Goal: Task Accomplishment & Management: Use online tool/utility

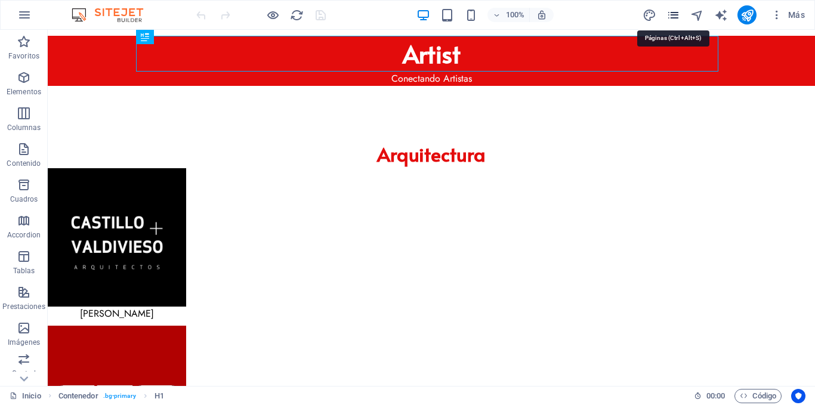
click at [676, 12] on icon "pages" at bounding box center [673, 15] width 14 height 14
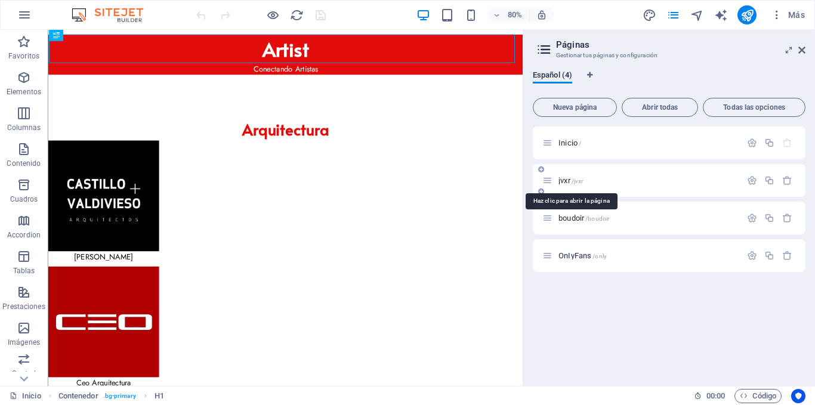
click at [578, 180] on span "/jvxr" at bounding box center [577, 181] width 12 height 7
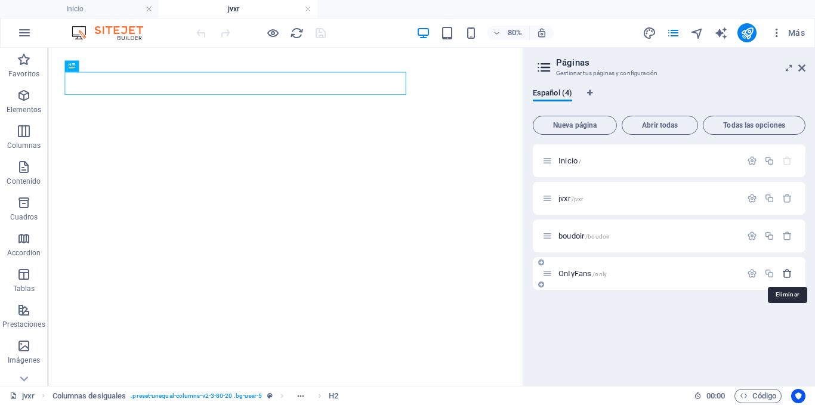
click at [787, 273] on icon "button" at bounding box center [787, 273] width 10 height 10
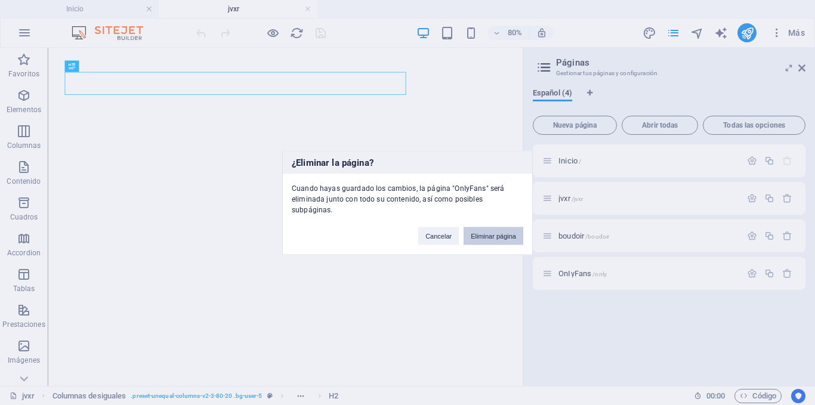
click at [477, 229] on button "Eliminar página" at bounding box center [493, 236] width 60 height 18
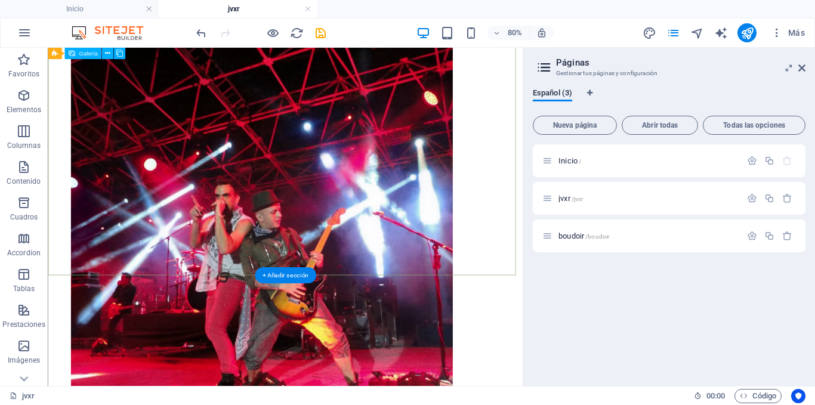
scroll to position [1259, 0]
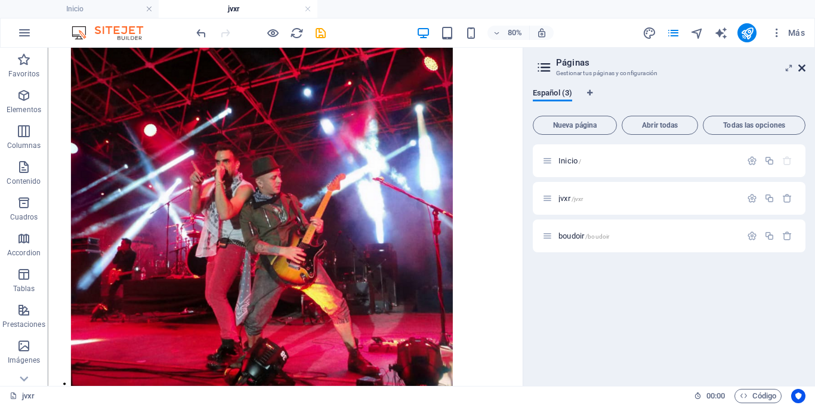
drag, startPoint x: 804, startPoint y: 68, endPoint x: 501, endPoint y: 67, distance: 303.0
click at [804, 68] on icon at bounding box center [801, 68] width 7 height 10
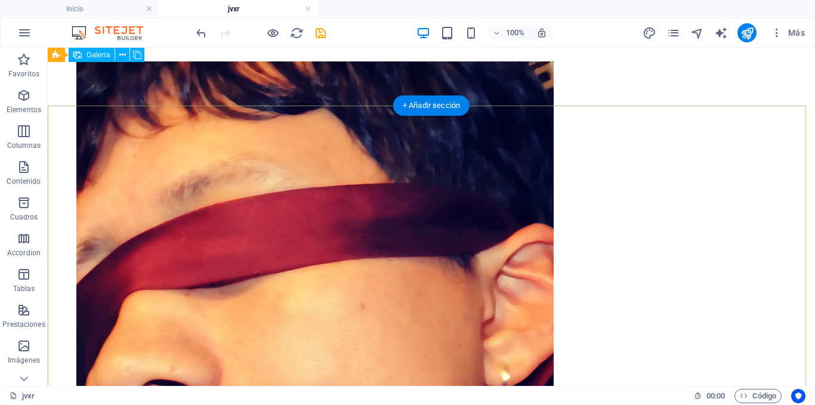
scroll to position [0, 0]
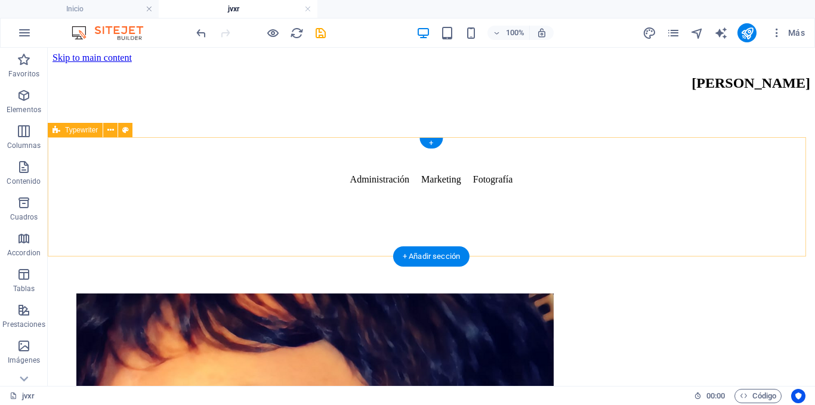
click at [468, 230] on div "Administración Marketing Fotografía" at bounding box center [430, 233] width 757 height 119
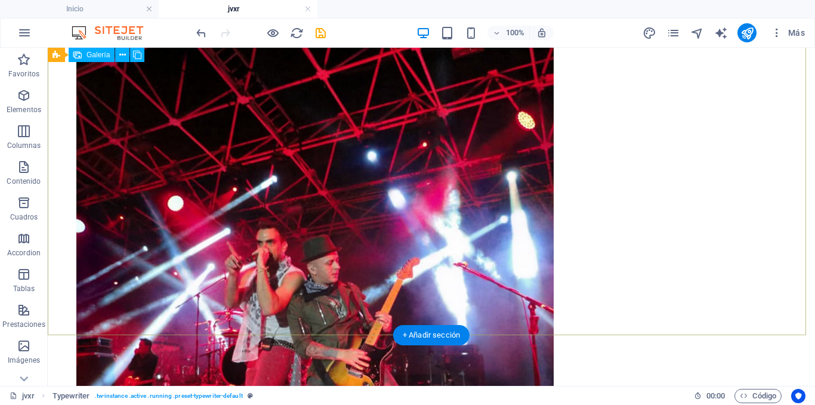
scroll to position [1312, 0]
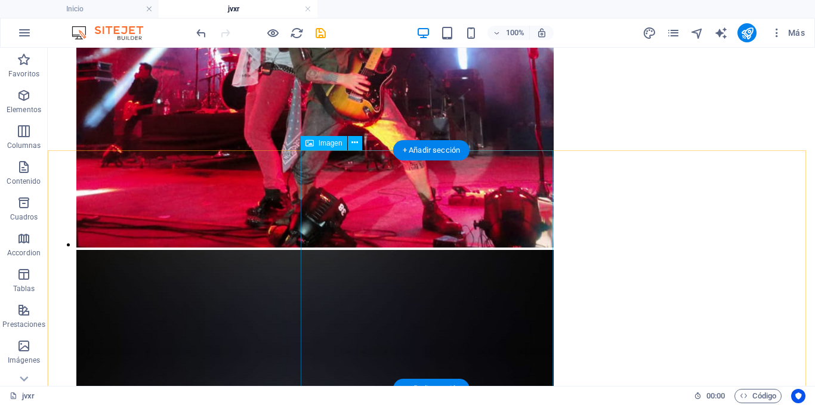
scroll to position [1604, 0]
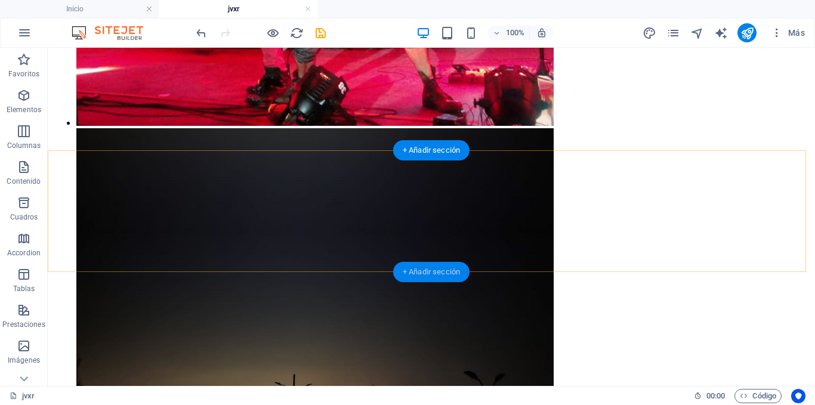
click at [456, 272] on div "+ Añadir sección" at bounding box center [431, 272] width 76 height 20
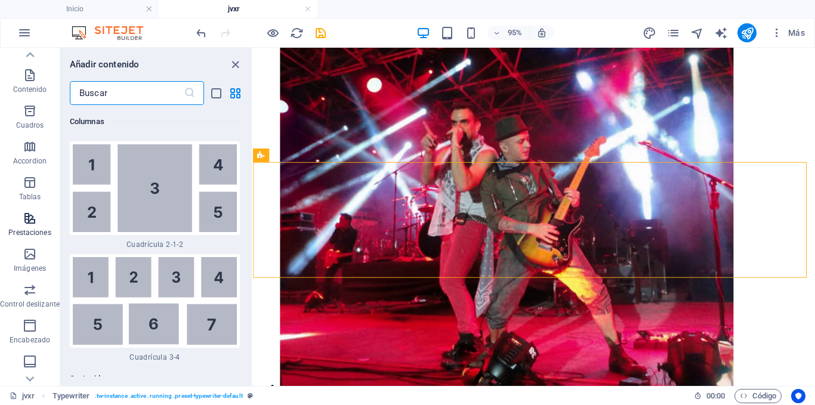
scroll to position [119, 0]
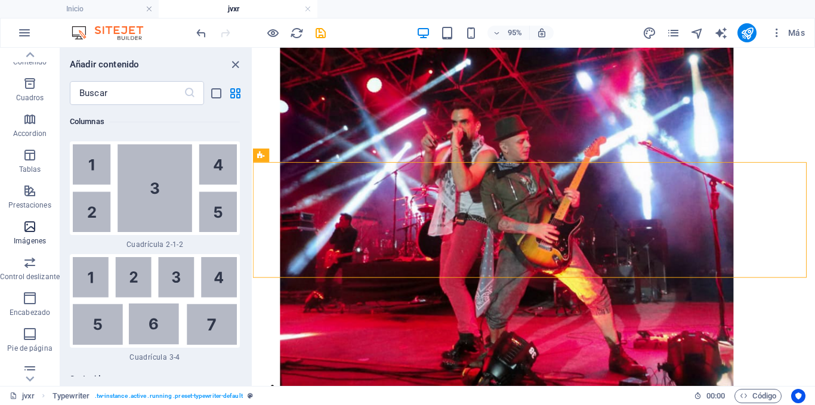
click at [29, 237] on p "Imágenes" at bounding box center [30, 241] width 32 height 10
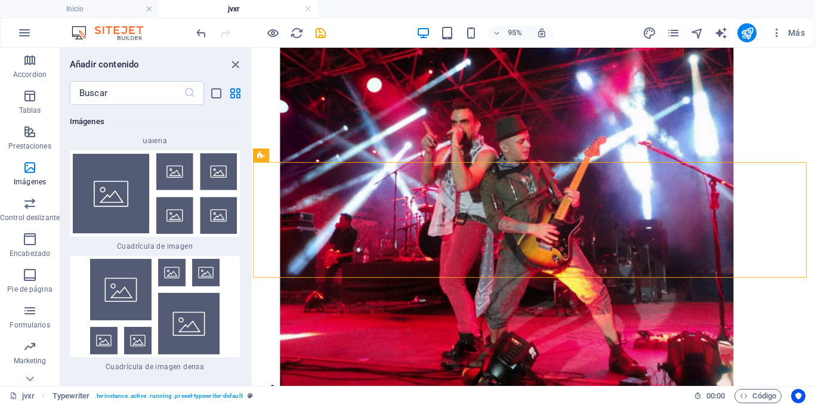
scroll to position [179, 0]
click at [39, 204] on span "Control deslizante" at bounding box center [30, 210] width 60 height 29
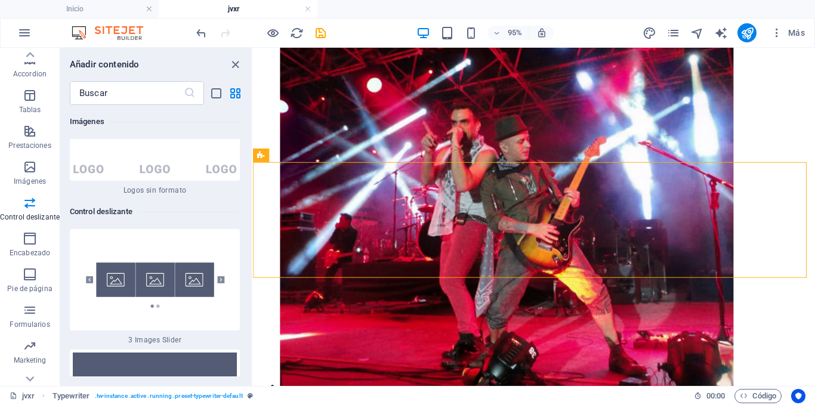
scroll to position [13575, 0]
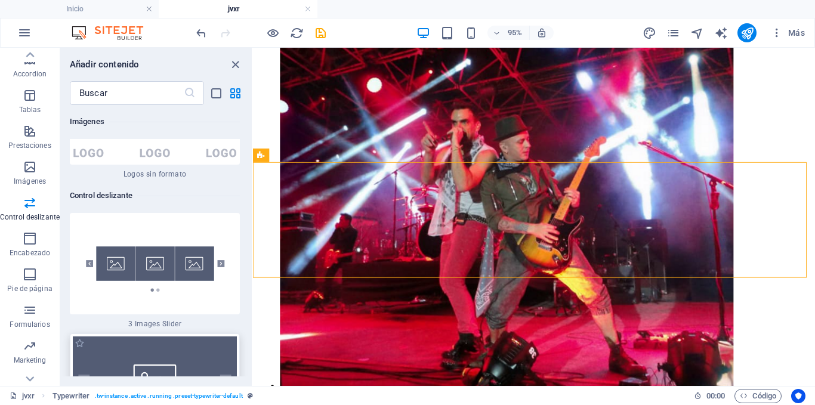
click at [196, 336] on img at bounding box center [155, 380] width 164 height 88
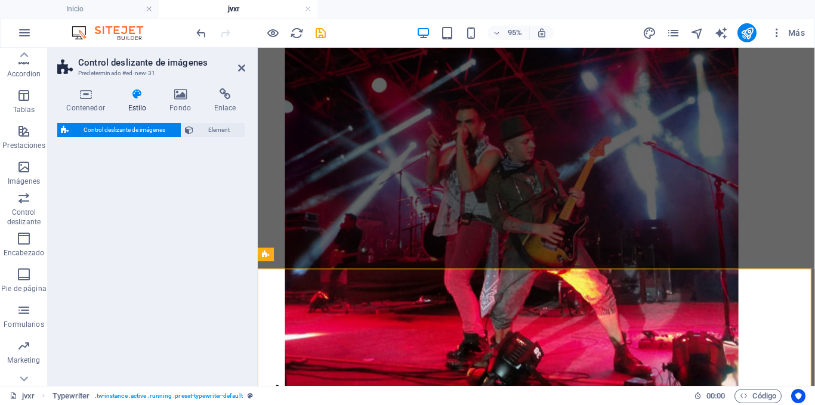
select select "rem"
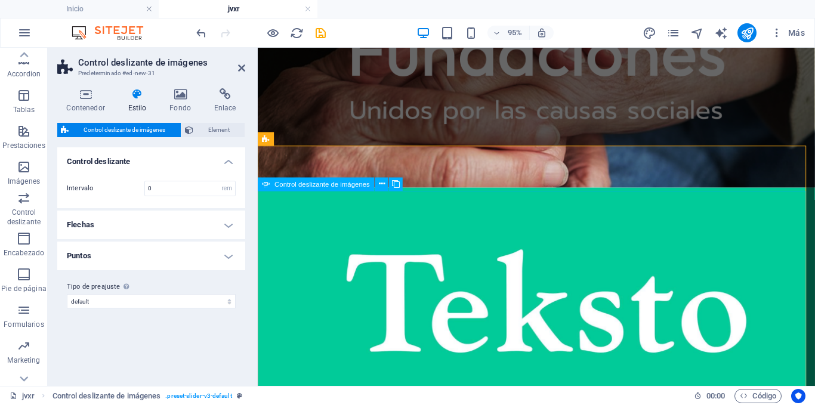
scroll to position [1571, 0]
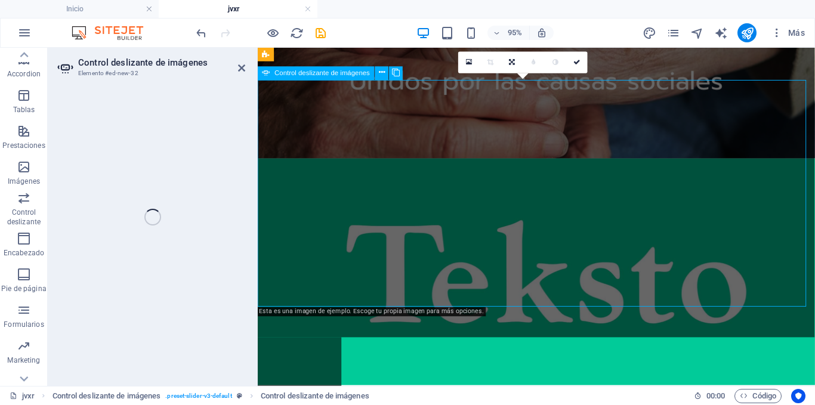
select select "px"
select select "ms"
select select "s"
select select "progressive"
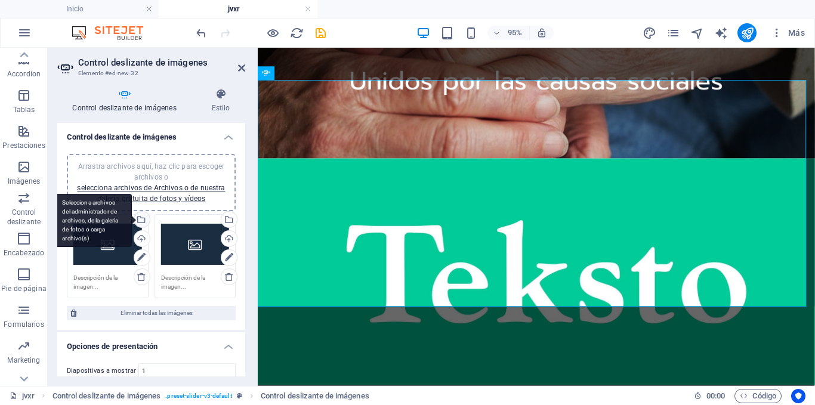
click at [132, 215] on div "Selecciona archivos del administrador de archivos, de la galería de fotos o car…" at bounding box center [93, 221] width 78 height 54
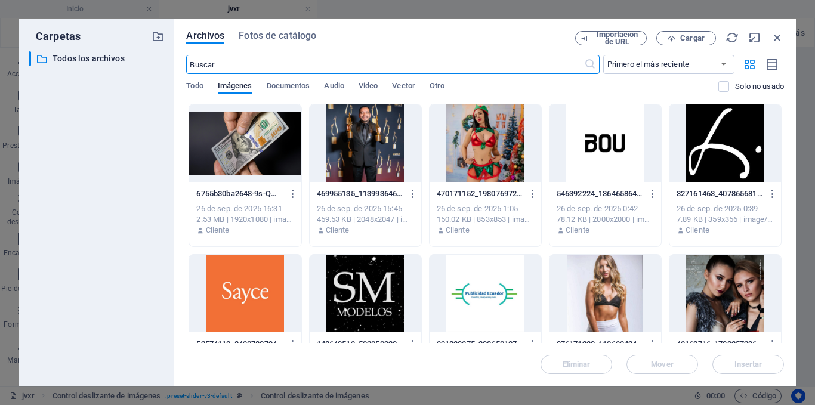
scroll to position [1257, 0]
click at [676, 33] on button "Cargar" at bounding box center [686, 38] width 60 height 14
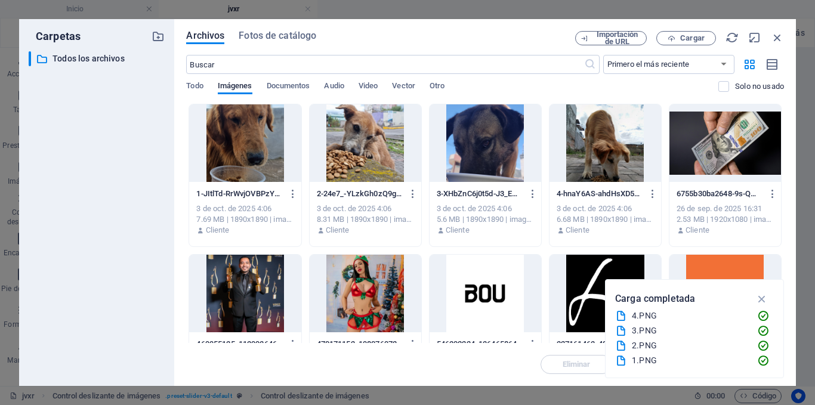
click at [264, 146] on div at bounding box center [245, 143] width 112 height 78
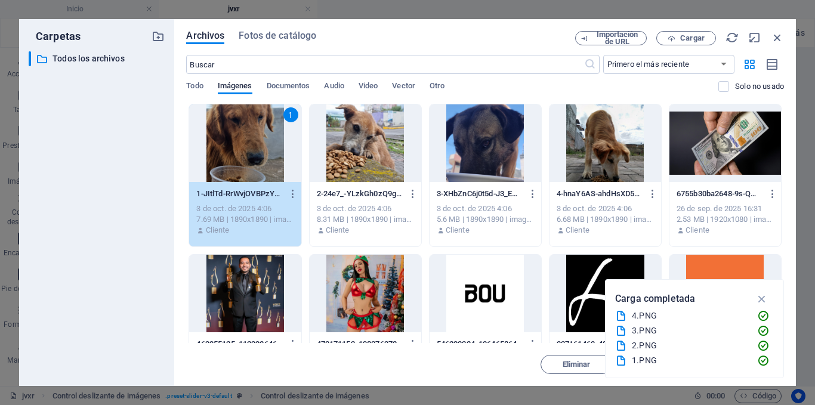
click at [264, 146] on div "1" at bounding box center [245, 143] width 112 height 78
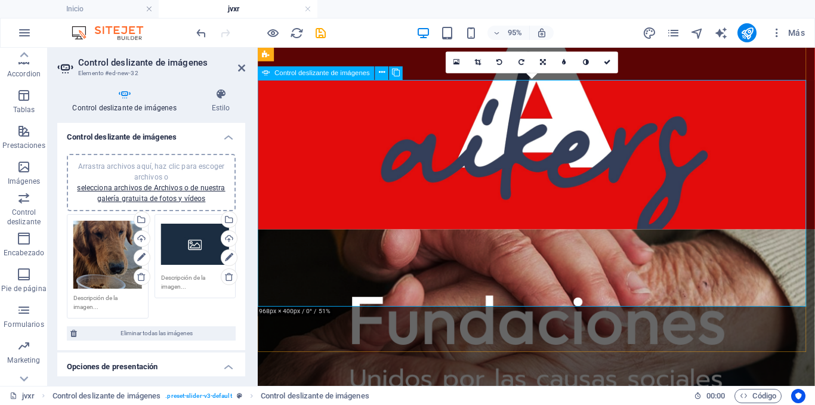
scroll to position [1571, 0]
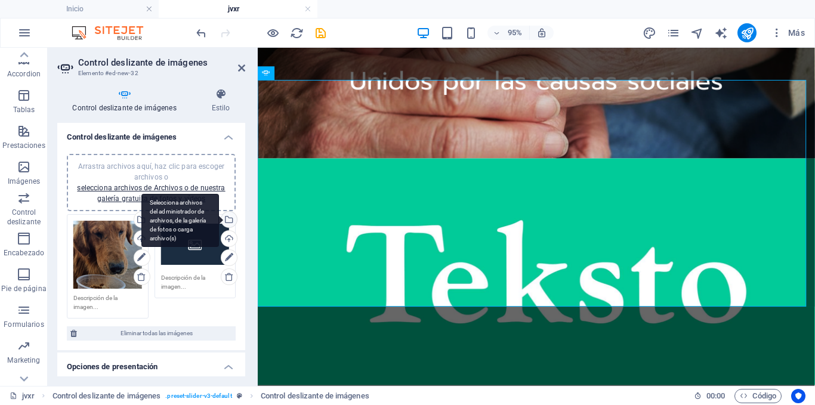
click at [226, 219] on div "Selecciona archivos del administrador de archivos, de la galería de fotos o car…" at bounding box center [228, 221] width 18 height 18
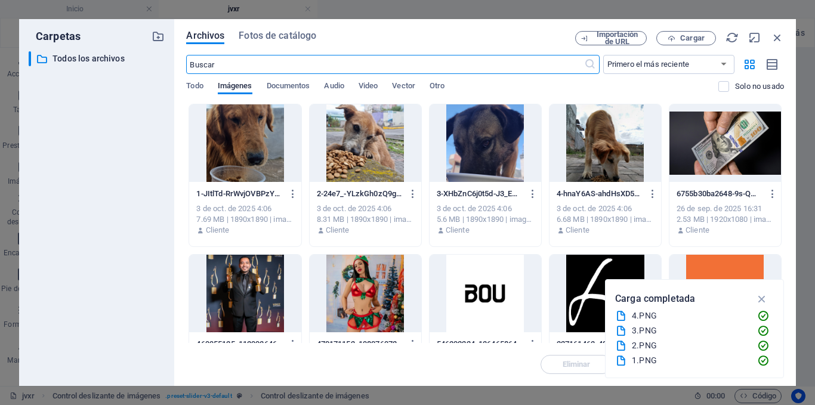
scroll to position [1257, 0]
click at [386, 126] on div at bounding box center [366, 143] width 112 height 78
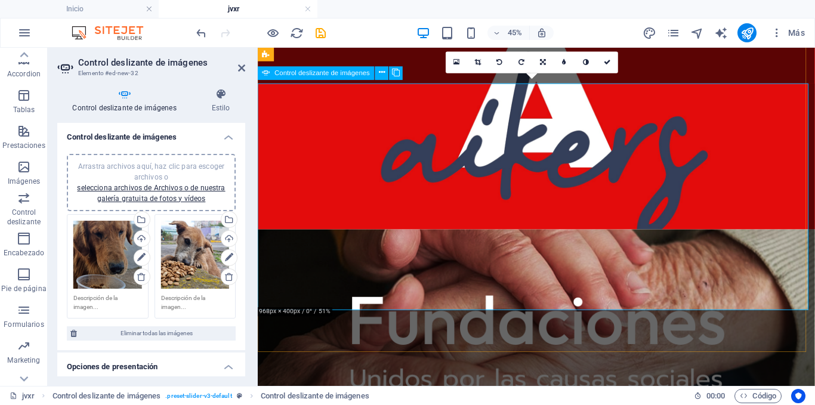
scroll to position [1571, 0]
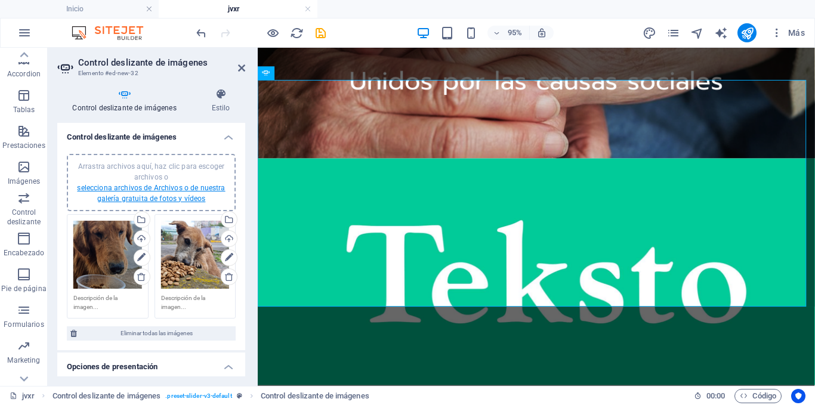
click at [152, 197] on link "selecciona archivos de Archivos o de nuestra galería gratuita de fotos y vídeos" at bounding box center [151, 193] width 148 height 19
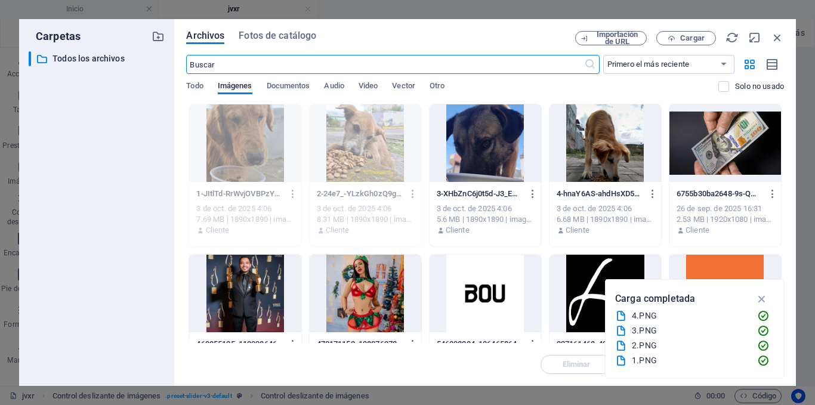
scroll to position [1257, 0]
click at [482, 140] on div at bounding box center [485, 143] width 112 height 78
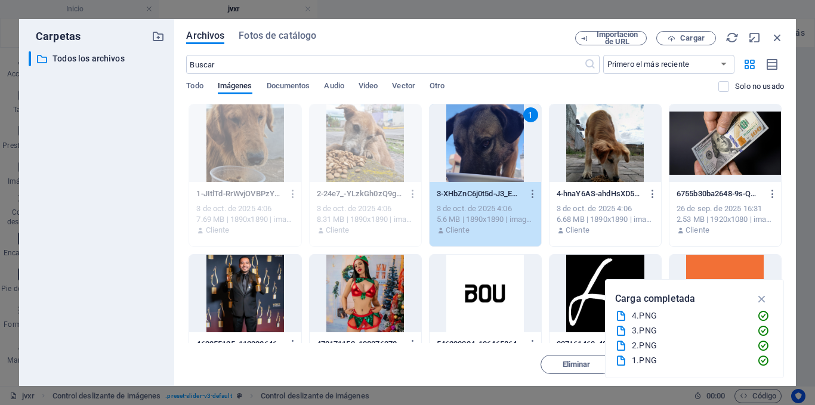
click at [482, 140] on div "1" at bounding box center [485, 143] width 112 height 78
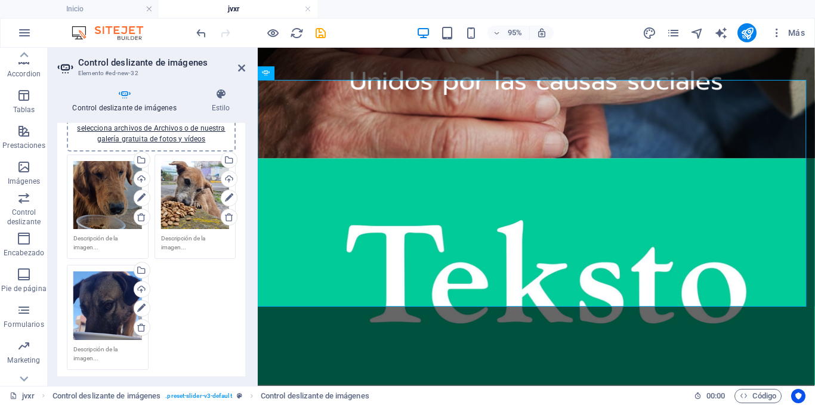
scroll to position [0, 0]
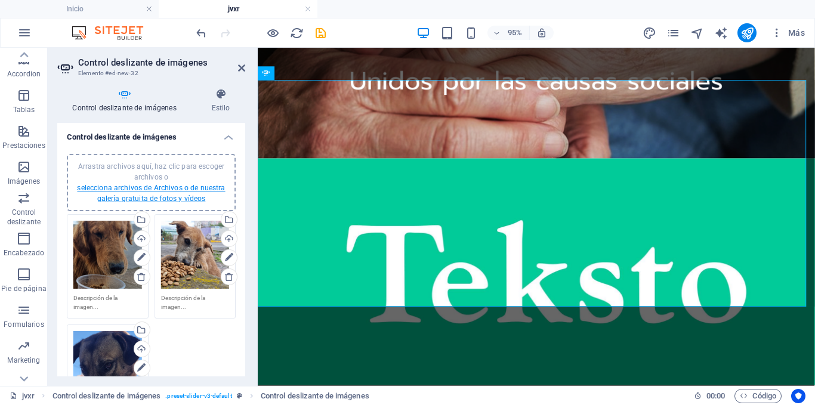
click at [162, 197] on link "selecciona archivos de Archivos o de nuestra galería gratuita de fotos y vídeos" at bounding box center [151, 193] width 148 height 19
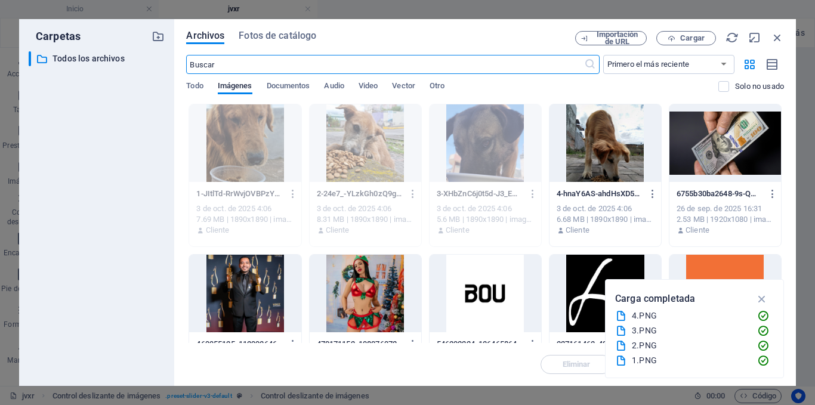
scroll to position [1257, 0]
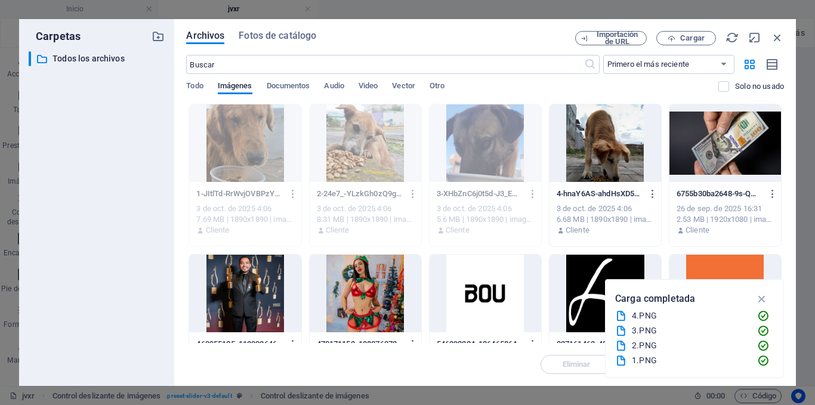
click at [599, 157] on div at bounding box center [605, 143] width 112 height 78
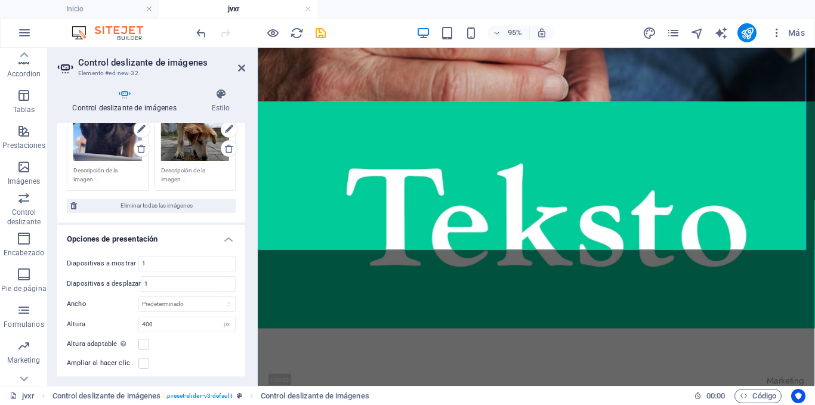
scroll to position [298, 0]
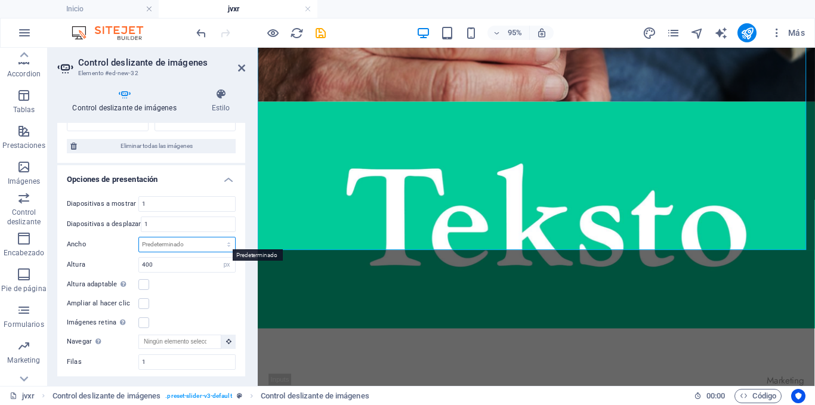
click at [212, 240] on select "Predeterminado px % rem em vw vh" at bounding box center [187, 244] width 96 height 14
select select "%"
click at [216, 237] on select "Predeterminado px % rem em vw vh" at bounding box center [187, 244] width 96 height 14
type input "100"
click at [182, 240] on input "100" at bounding box center [187, 244] width 96 height 14
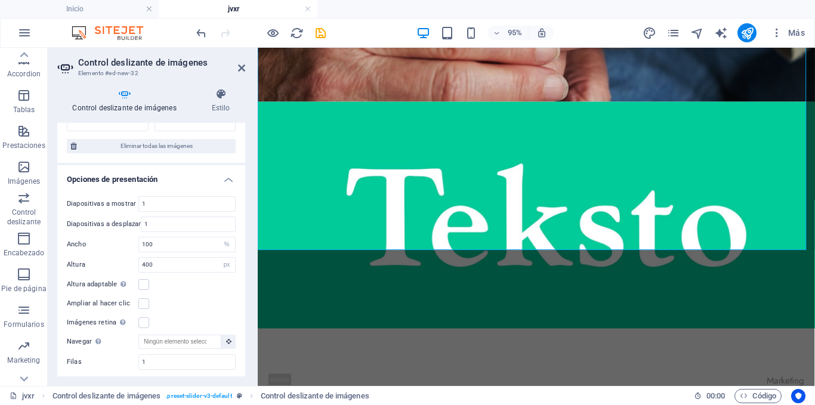
click at [252, 226] on div "Control deslizante de imágenes Estilo Control deslizante de imágenes Arrastra a…" at bounding box center [151, 232] width 207 height 307
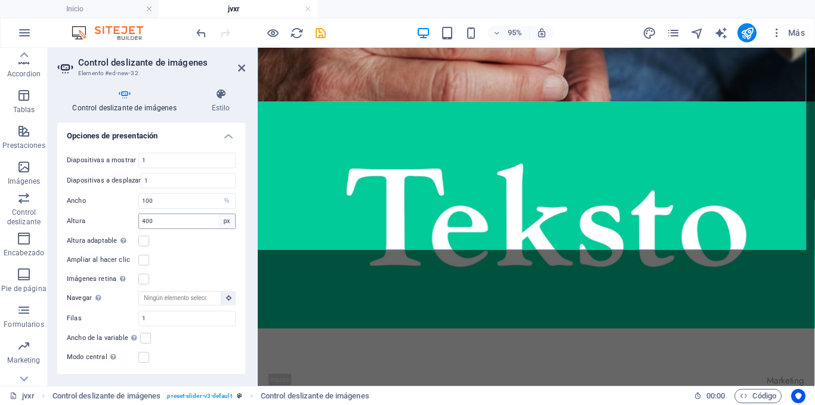
scroll to position [358, 0]
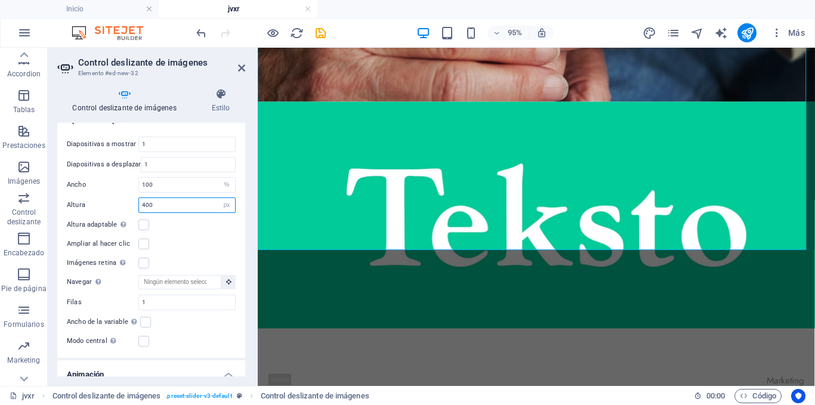
click at [171, 205] on input "400" at bounding box center [187, 205] width 96 height 14
drag, startPoint x: 170, startPoint y: 203, endPoint x: 143, endPoint y: 203, distance: 27.4
click at [143, 203] on input "400" at bounding box center [187, 205] width 96 height 14
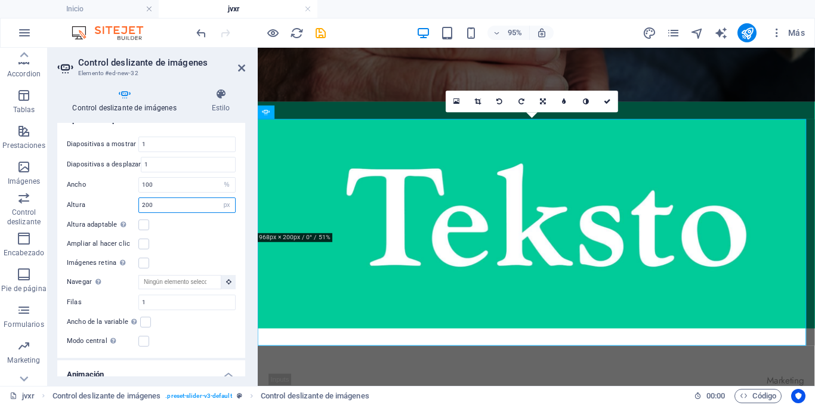
scroll to position [1530, 0]
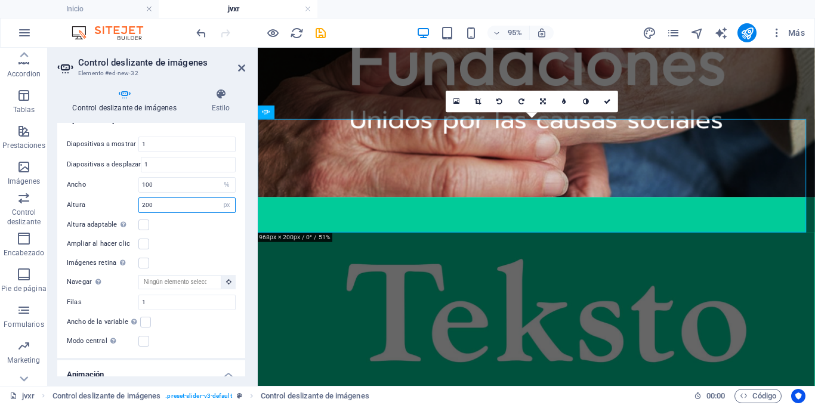
drag, startPoint x: 155, startPoint y: 200, endPoint x: 138, endPoint y: 199, distance: 16.7
click at [138, 199] on div "200 Predeterminado px rem em vw vh" at bounding box center [186, 205] width 97 height 16
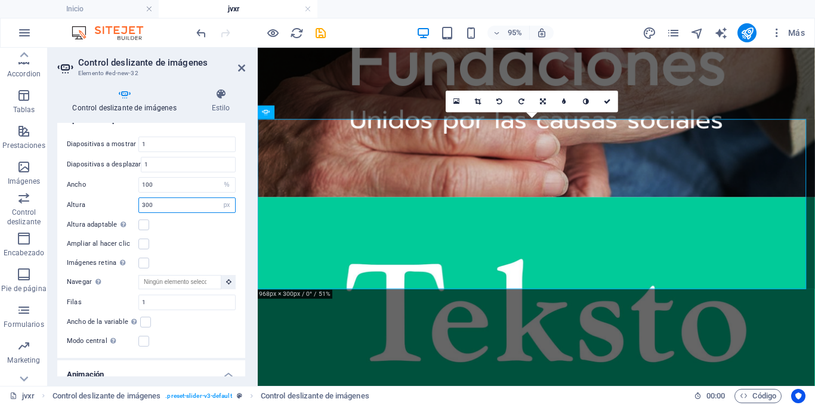
type input "300"
click at [245, 199] on div "Control deslizante de imágenes Estilo Control deslizante de imágenes Arrastra a…" at bounding box center [151, 232] width 207 height 307
click at [213, 182] on input "100" at bounding box center [187, 185] width 96 height 14
drag, startPoint x: 190, startPoint y: 180, endPoint x: 147, endPoint y: 181, distance: 43.6
click at [147, 181] on input "100" at bounding box center [187, 185] width 96 height 14
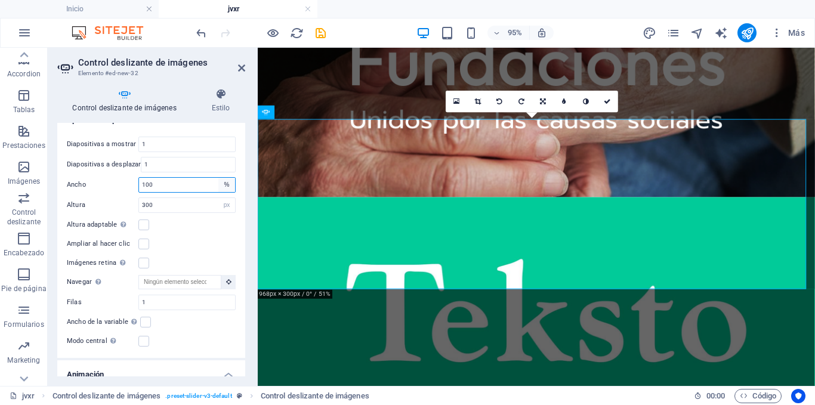
click at [226, 184] on select "Predeterminado px % rem em vw vh" at bounding box center [226, 185] width 17 height 14
select select "px"
click at [218, 178] on select "Predeterminado px % rem em vw vh" at bounding box center [226, 185] width 17 height 14
click at [177, 185] on input "100" at bounding box center [187, 185] width 96 height 14
drag, startPoint x: 180, startPoint y: 185, endPoint x: 141, endPoint y: 183, distance: 38.8
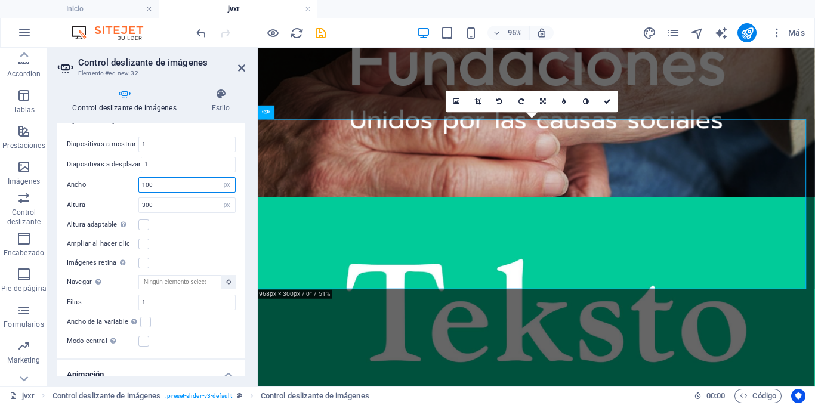
click at [141, 183] on input "100" at bounding box center [187, 185] width 96 height 14
click at [205, 178] on input "400" at bounding box center [187, 185] width 96 height 14
type input "400"
click at [218, 183] on select "Predeterminado px % rem em vw vh" at bounding box center [226, 185] width 17 height 14
select select "default"
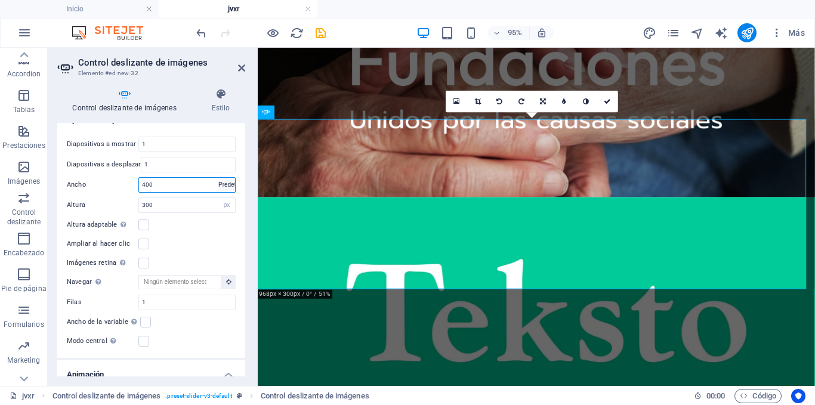
click at [218, 178] on select "Predeterminado px % rem em vw vh" at bounding box center [226, 185] width 17 height 14
select select "DISABLED_OPTION_VALUE"
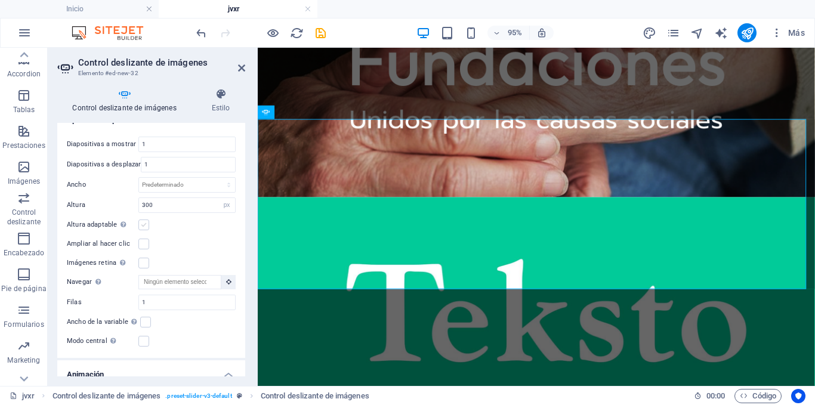
click at [143, 222] on label at bounding box center [143, 224] width 11 height 11
click at [0, 0] on input "Altura adaptable Ajustar automáticamente el alto para controles deslizantes de …" at bounding box center [0, 0] width 0 height 0
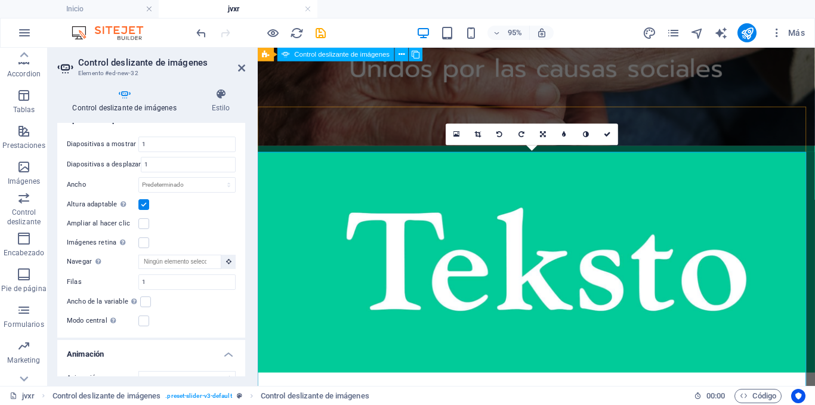
scroll to position [1451, 0]
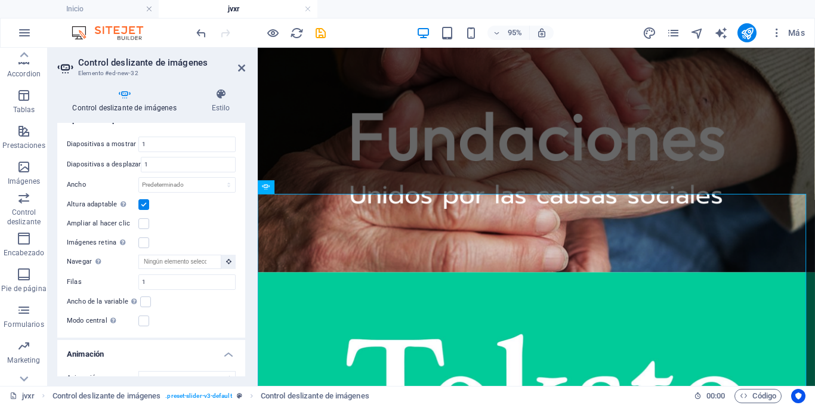
click at [145, 201] on label at bounding box center [143, 204] width 11 height 11
click at [0, 0] on input "Altura adaptable Ajustar automáticamente el alto para controles deslizantes de …" at bounding box center [0, 0] width 0 height 0
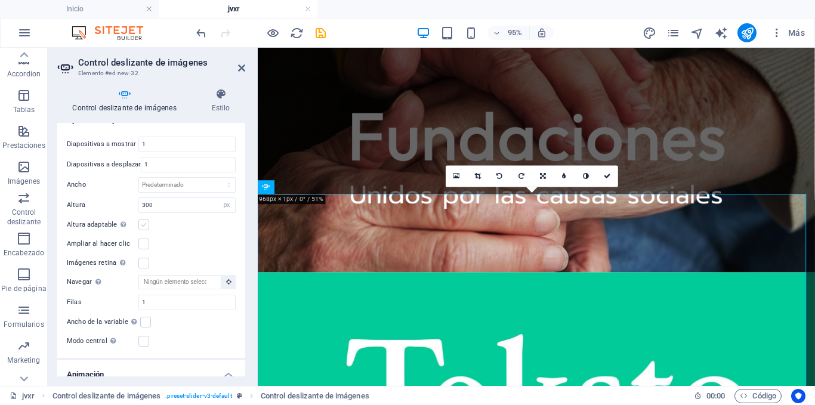
scroll to position [417, 0]
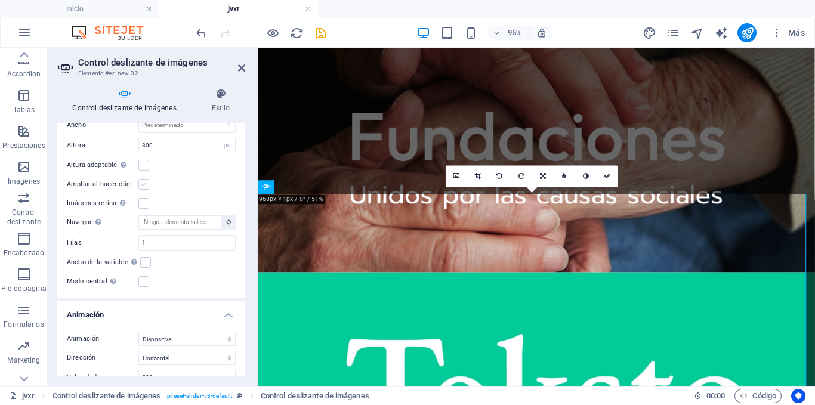
click at [142, 181] on label at bounding box center [143, 184] width 11 height 11
click at [0, 0] on input "Ampliar al hacer clic" at bounding box center [0, 0] width 0 height 0
click at [143, 180] on label at bounding box center [143, 184] width 11 height 11
click at [0, 0] on input "Ampliar al hacer clic" at bounding box center [0, 0] width 0 height 0
click at [144, 201] on label at bounding box center [143, 203] width 11 height 11
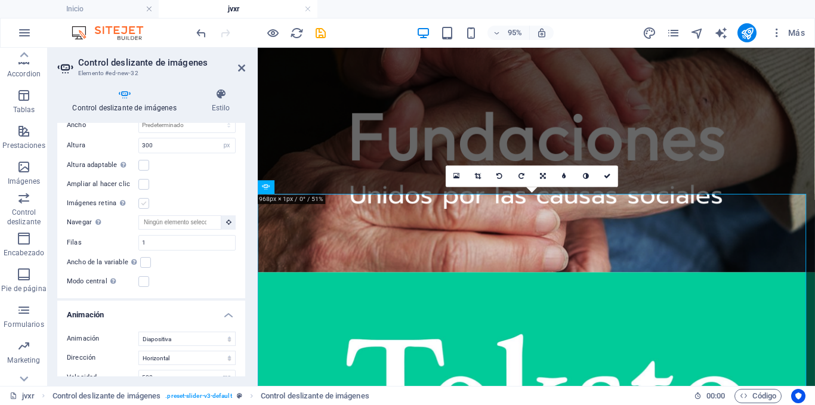
click at [0, 0] on input "Imágenes retina Automáticamente cargar tamaños optimizados de smartphone e imag…" at bounding box center [0, 0] width 0 height 0
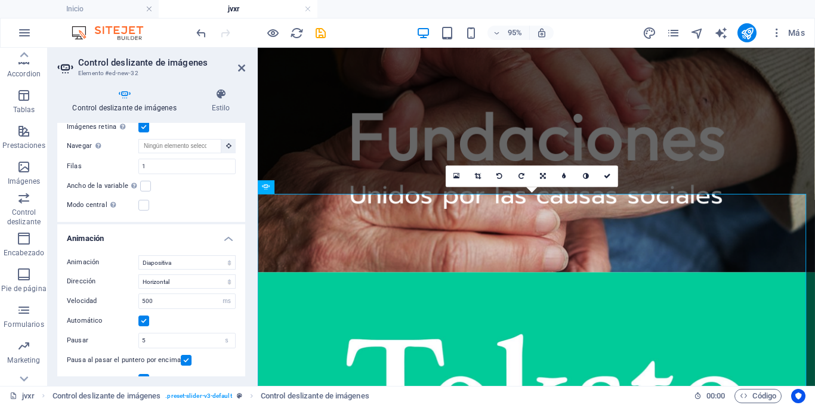
scroll to position [477, 0]
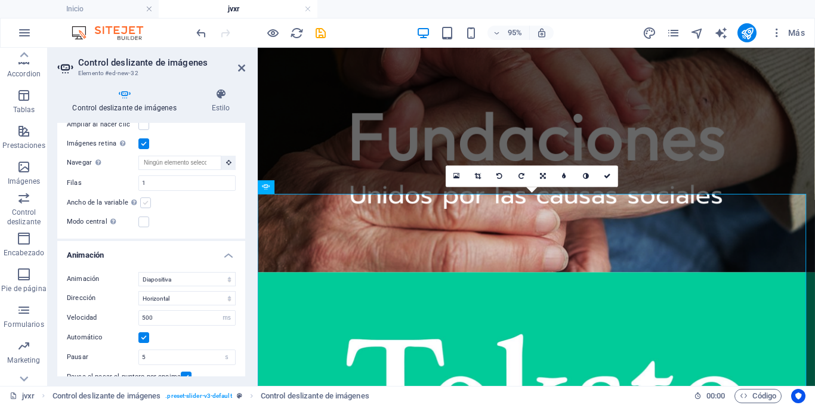
click at [146, 200] on label at bounding box center [145, 202] width 11 height 11
click at [0, 0] on input "Ancho de la variable Ajusta automáticamente el ancho de la diapositiva visible." at bounding box center [0, 0] width 0 height 0
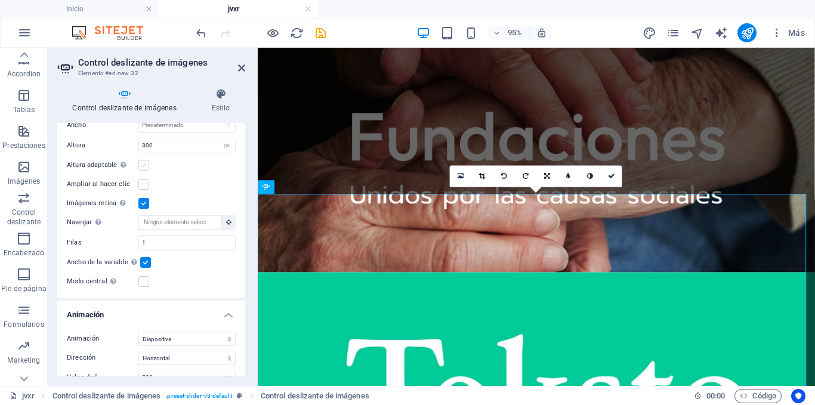
click at [143, 160] on label at bounding box center [143, 165] width 11 height 11
click at [0, 0] on input "Altura adaptable Ajustar automáticamente el alto para controles deslizantes de …" at bounding box center [0, 0] width 0 height 0
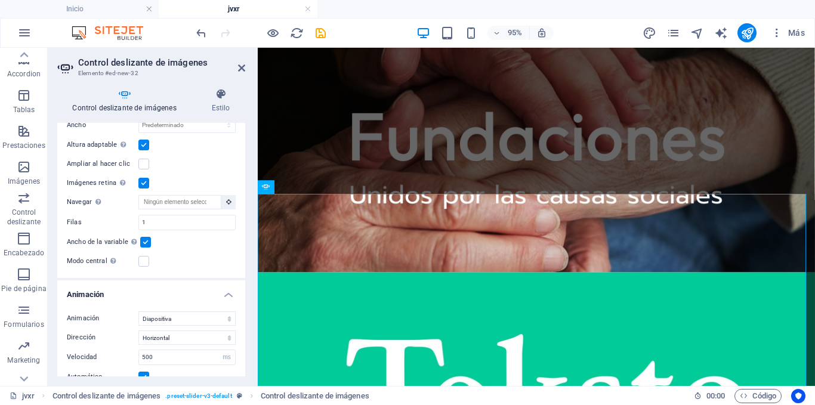
click at [141, 141] on label at bounding box center [143, 145] width 11 height 11
click at [0, 0] on input "Altura adaptable Ajustar automáticamente el alto para controles deslizantes de …" at bounding box center [0, 0] width 0 height 0
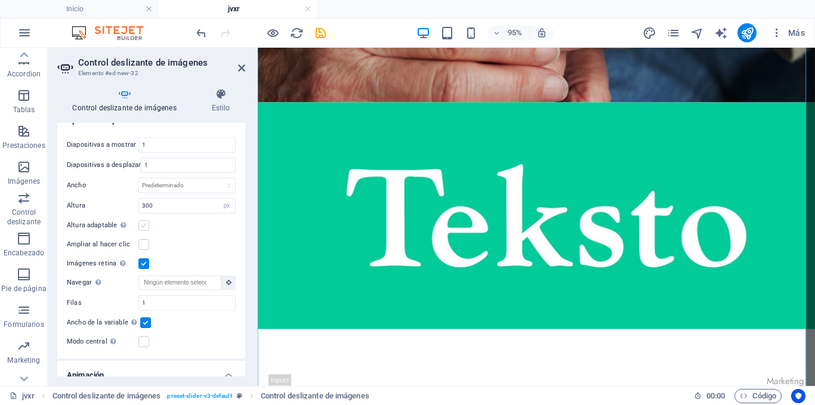
scroll to position [358, 0]
click at [151, 205] on input "300" at bounding box center [187, 205] width 96 height 14
click at [147, 202] on input "300" at bounding box center [187, 205] width 96 height 14
click at [178, 221] on div "Altura adaptable Ajustar automáticamente el alto para controles deslizantes de …" at bounding box center [151, 225] width 169 height 14
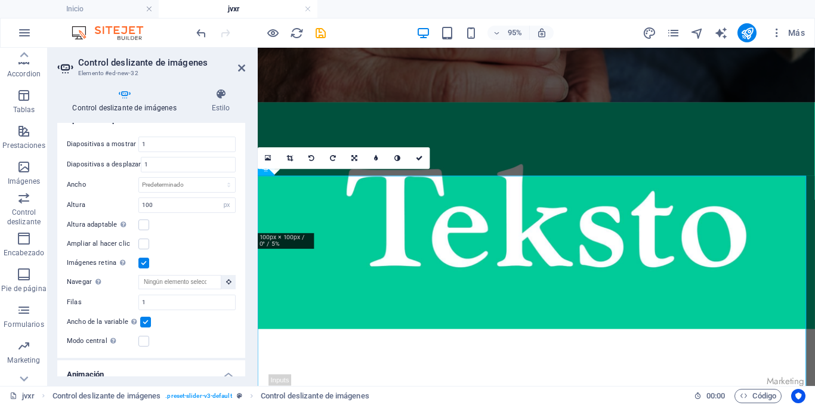
scroll to position [1470, 0]
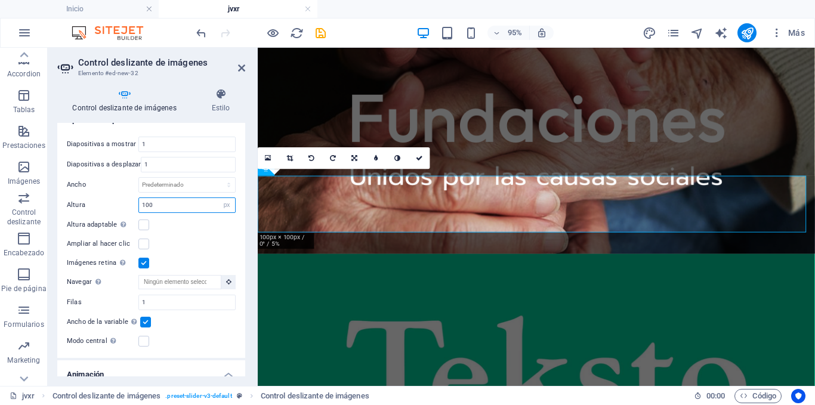
click at [141, 203] on input "100" at bounding box center [187, 205] width 96 height 14
type input "300"
click at [252, 206] on div "Control deslizante de imágenes Estilo Control deslizante de imágenes Arrastra a…" at bounding box center [151, 232] width 207 height 307
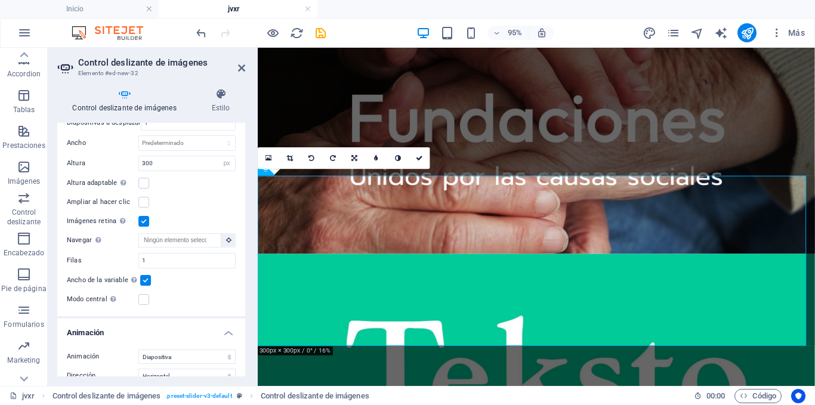
scroll to position [417, 0]
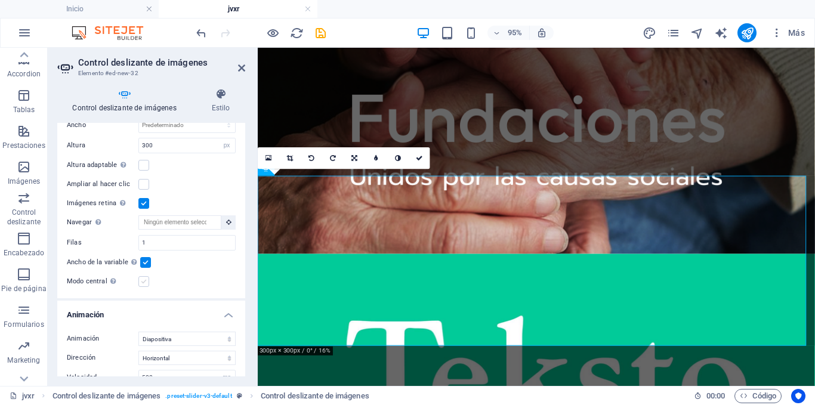
click at [143, 280] on label at bounding box center [143, 281] width 11 height 11
click at [0, 0] on input "Modo central Permite la visualización centralizada con diapositiva anterior/sig…" at bounding box center [0, 0] width 0 height 0
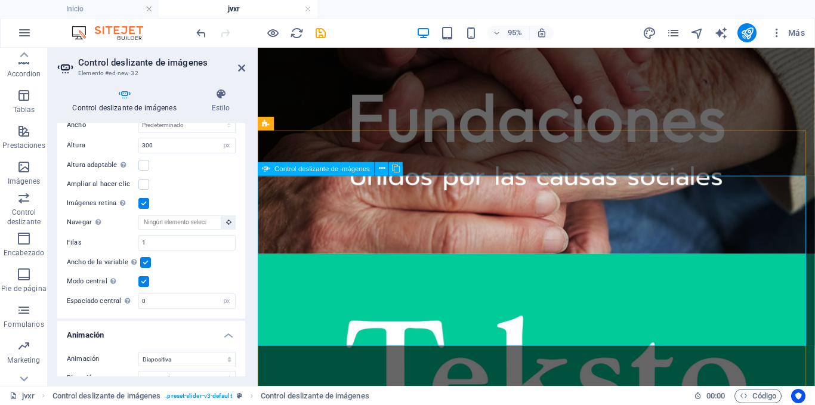
click at [141, 183] on label at bounding box center [143, 184] width 11 height 11
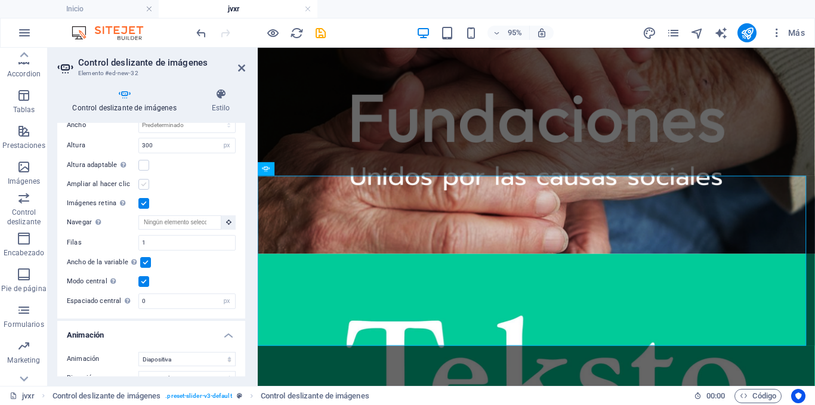
click at [0, 0] on input "Ampliar al hacer clic" at bounding box center [0, 0] width 0 height 0
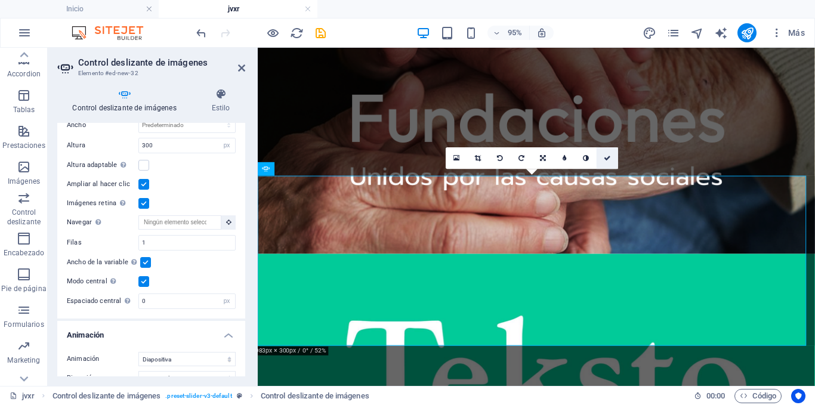
click at [608, 159] on icon at bounding box center [607, 157] width 7 height 7
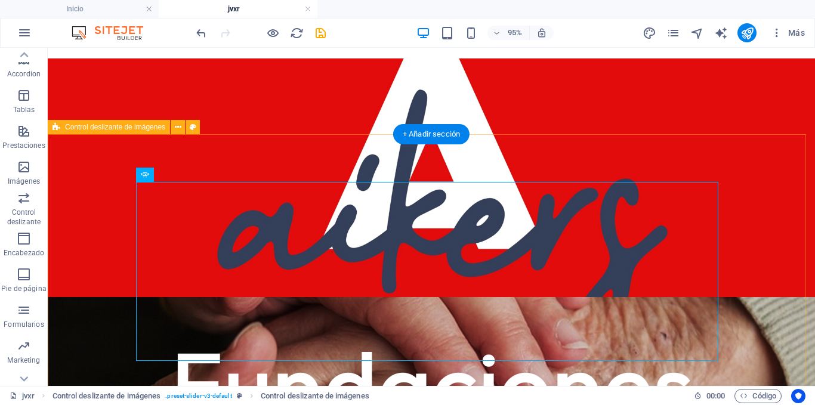
scroll to position [1741, 0]
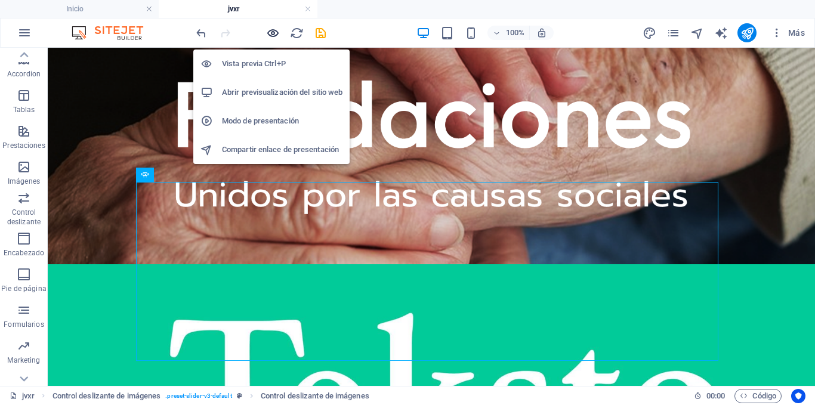
click at [270, 32] on icon "button" at bounding box center [273, 33] width 14 height 14
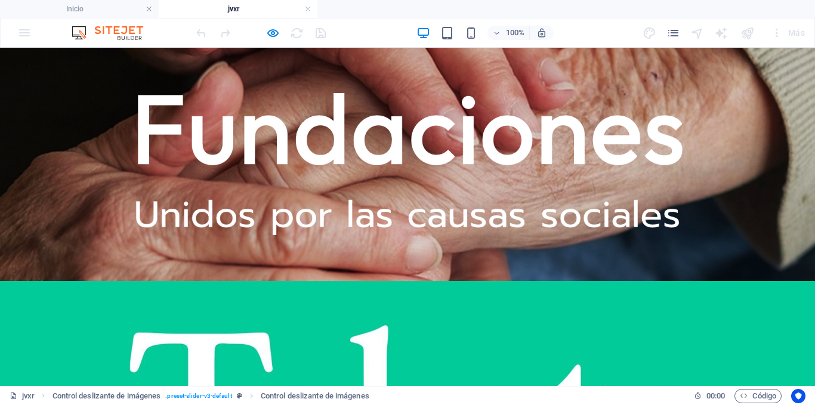
scroll to position [1801, 0]
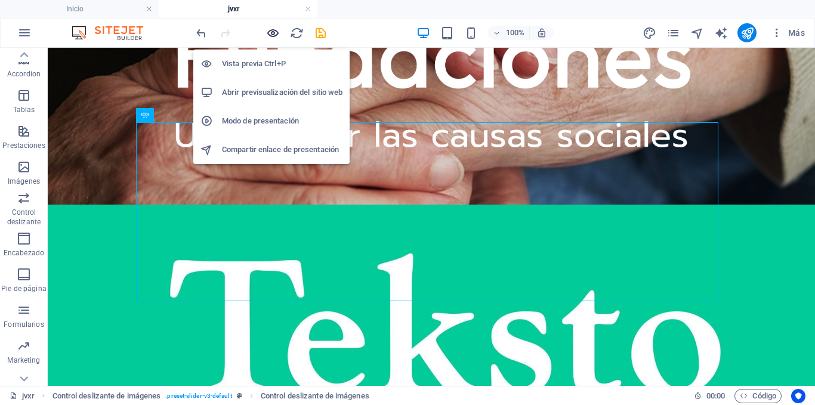
click at [269, 33] on icon "button" at bounding box center [273, 33] width 14 height 14
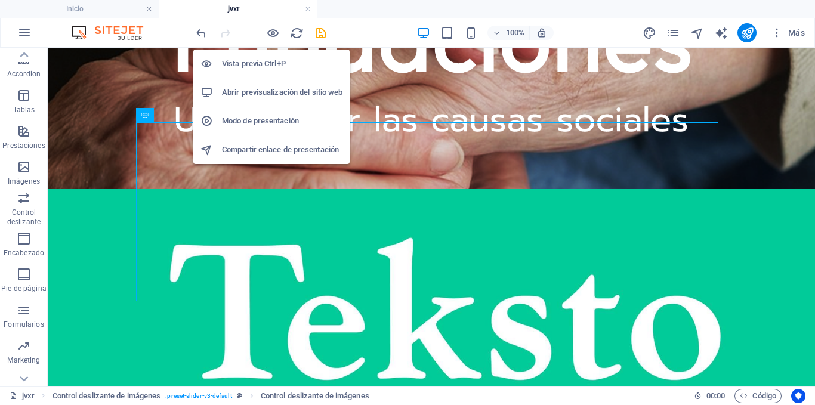
scroll to position [1857, 0]
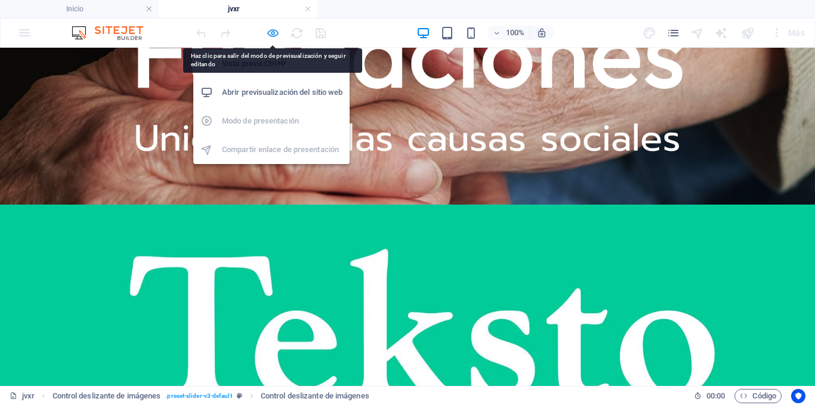
click at [269, 33] on icon "button" at bounding box center [273, 33] width 14 height 14
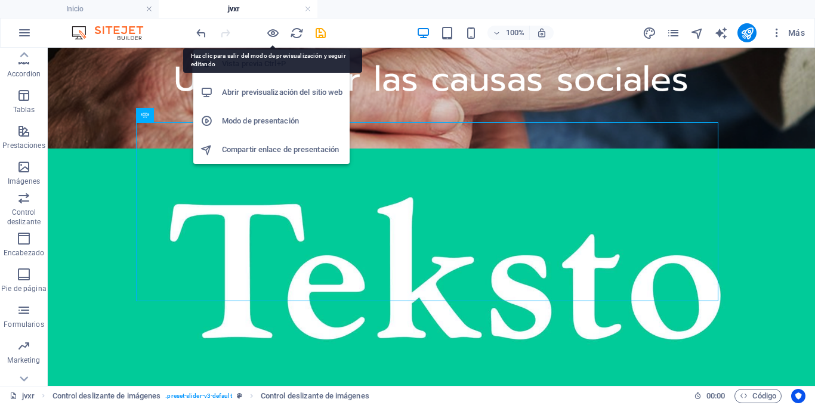
scroll to position [1801, 0]
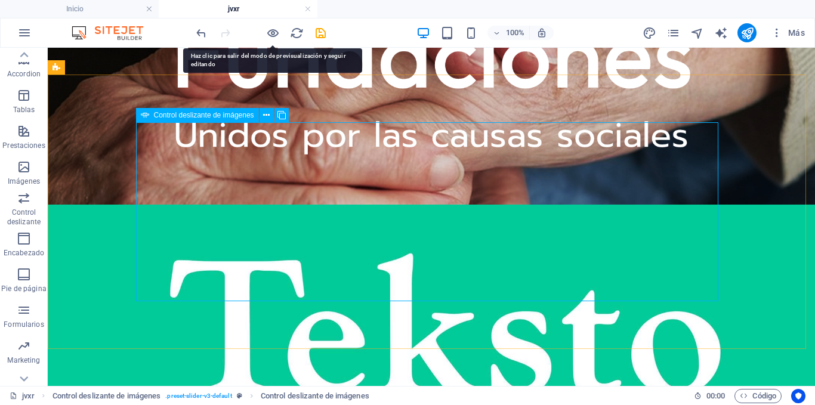
click at [168, 112] on span "Control deslizante de imágenes" at bounding box center [204, 115] width 100 height 7
select select "px"
select select "ms"
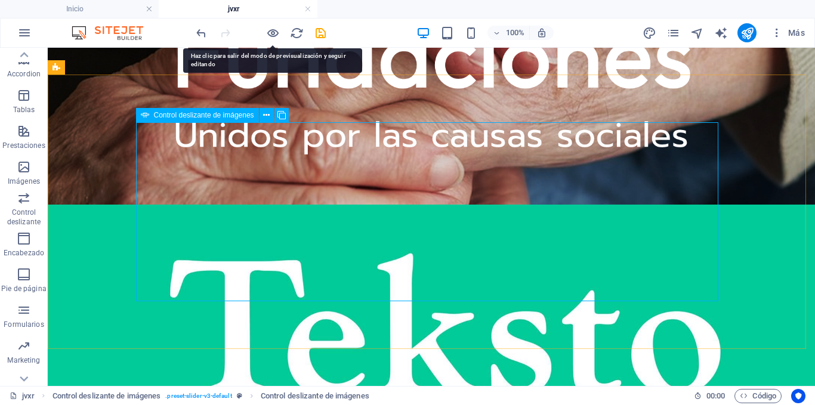
select select "s"
select select "progressive"
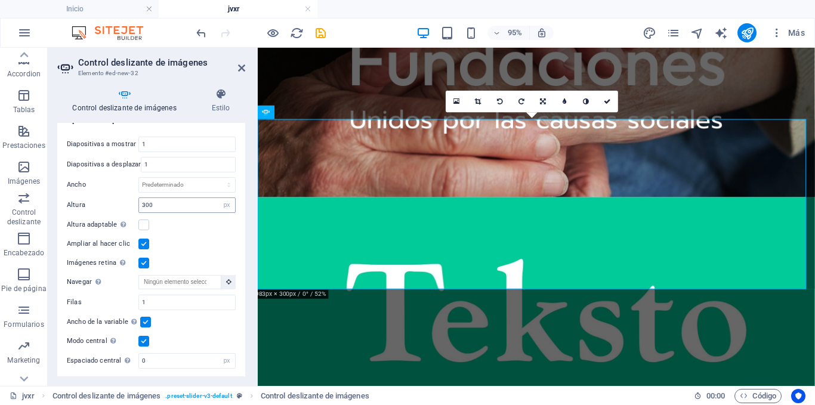
scroll to position [417, 0]
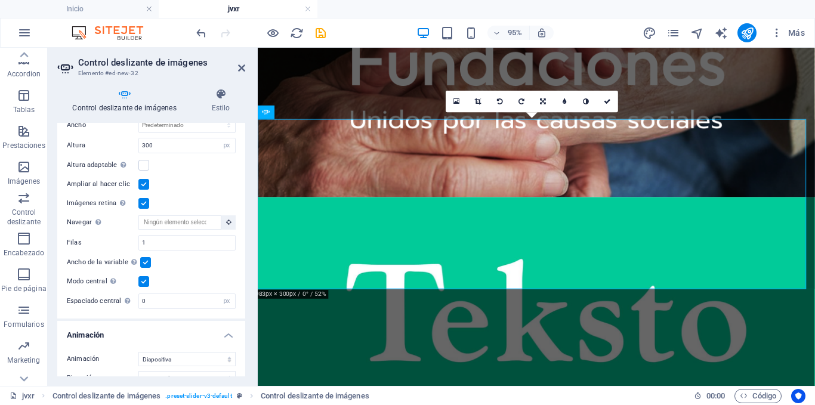
click at [145, 276] on label at bounding box center [143, 281] width 11 height 11
click at [0, 0] on input "Modo central Permite la visualización centralizada con diapositiva anterior/sig…" at bounding box center [0, 0] width 0 height 0
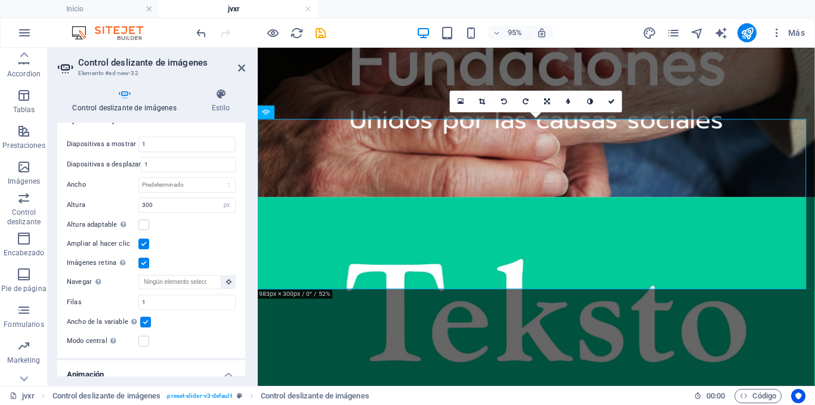
click at [145, 239] on label at bounding box center [143, 244] width 11 height 11
click at [0, 0] on input "Ampliar al hacer clic" at bounding box center [0, 0] width 0 height 0
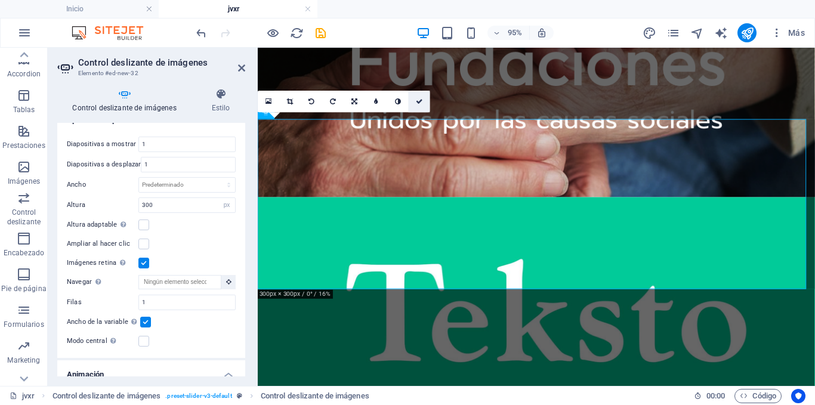
drag, startPoint x: 365, startPoint y: 50, endPoint x: 419, endPoint y: 103, distance: 76.3
click at [419, 103] on icon at bounding box center [419, 101] width 7 height 7
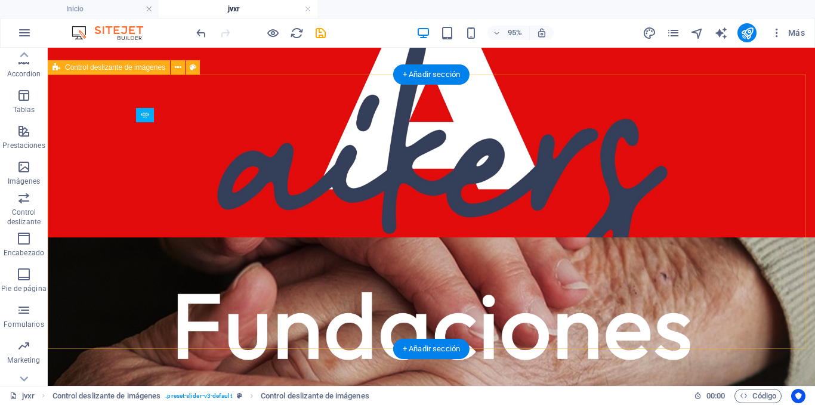
scroll to position [1801, 0]
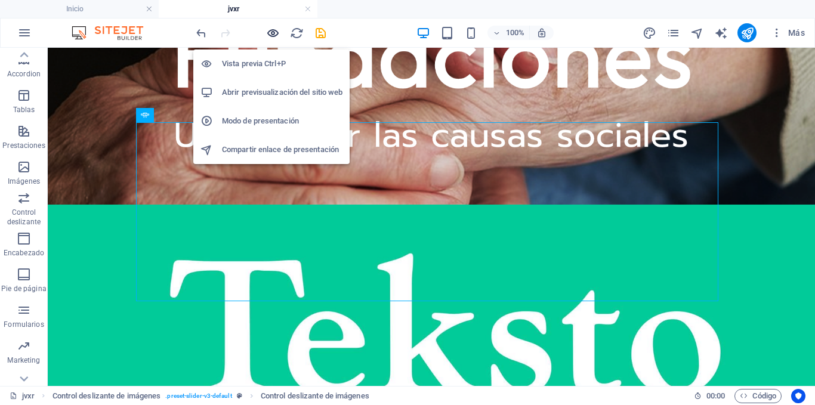
click at [273, 33] on icon "button" at bounding box center [273, 33] width 14 height 14
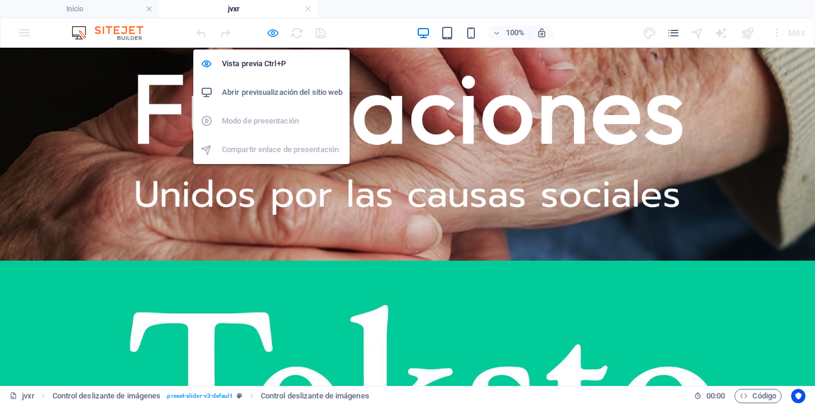
scroll to position [1857, 0]
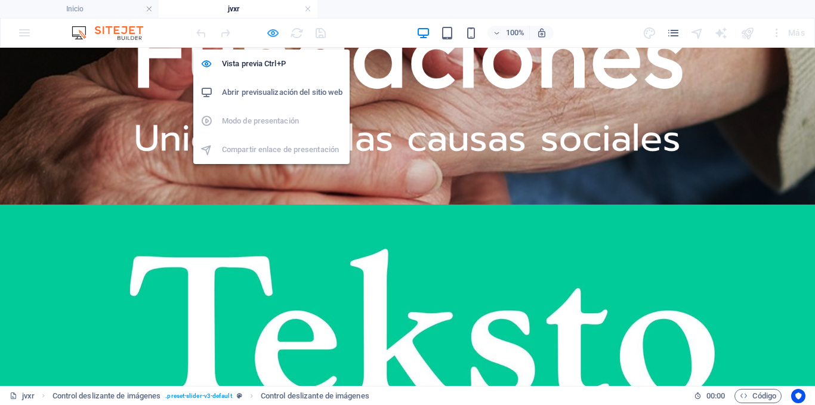
click at [268, 30] on icon "button" at bounding box center [273, 33] width 14 height 14
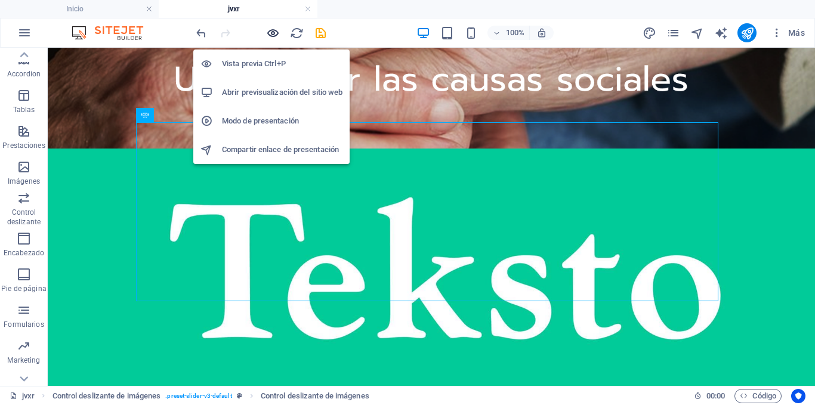
scroll to position [1801, 0]
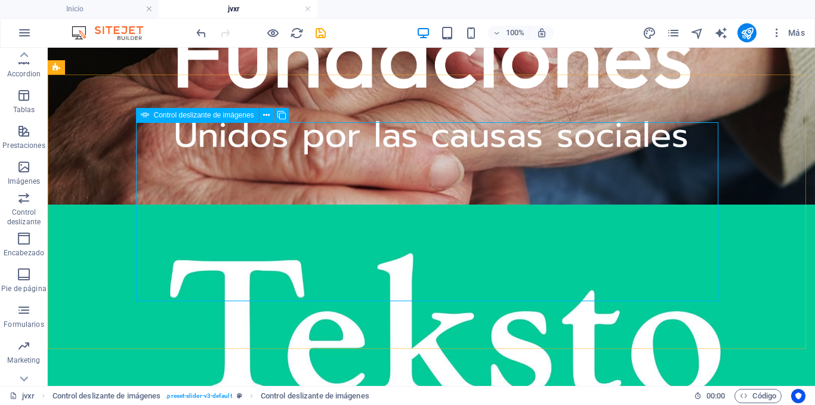
click at [231, 118] on span "Control deslizante de imágenes" at bounding box center [204, 115] width 100 height 7
select select "px"
select select "ms"
select select "s"
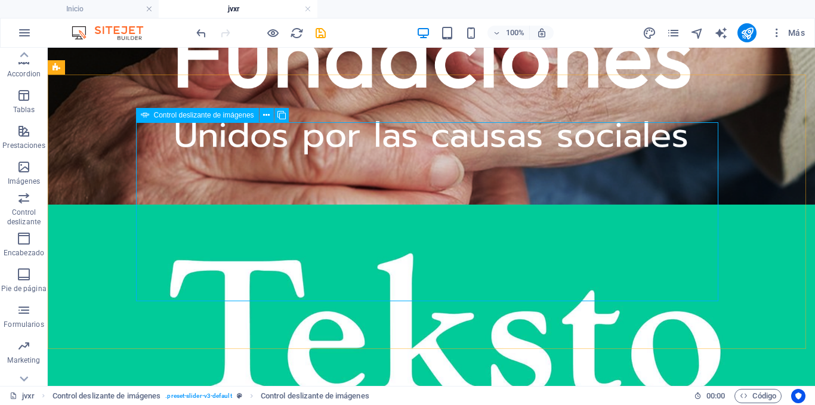
select select "progressive"
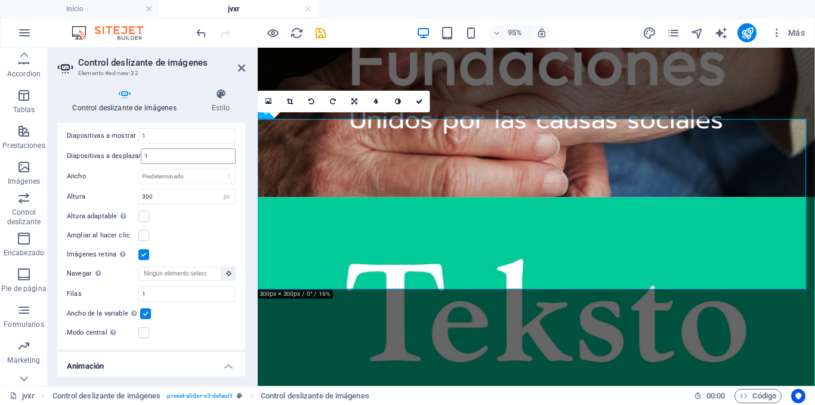
scroll to position [417, 0]
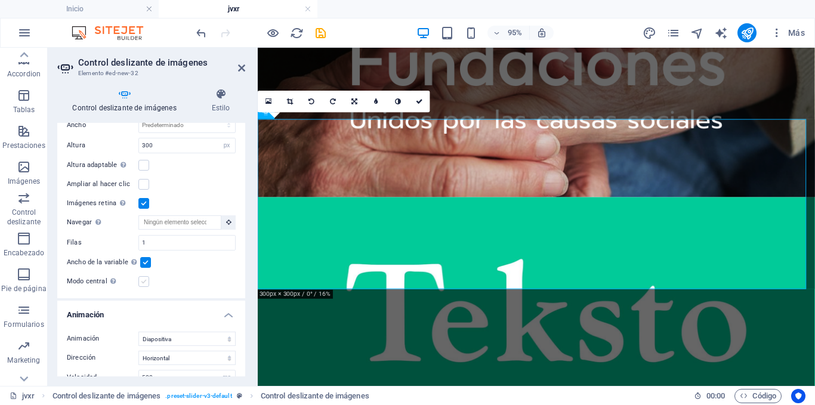
click at [146, 276] on label at bounding box center [143, 281] width 11 height 11
click at [0, 0] on input "Modo central Permite la visualización centralizada con diapositiva anterior/sig…" at bounding box center [0, 0] width 0 height 0
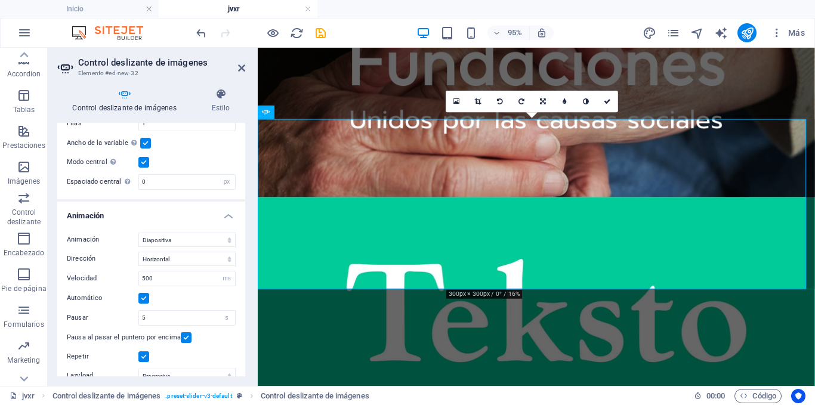
scroll to position [589, 0]
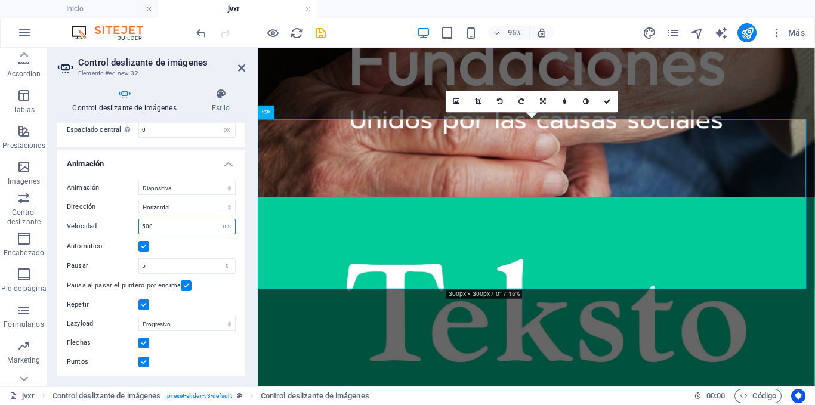
click at [142, 223] on input "500" at bounding box center [187, 226] width 96 height 14
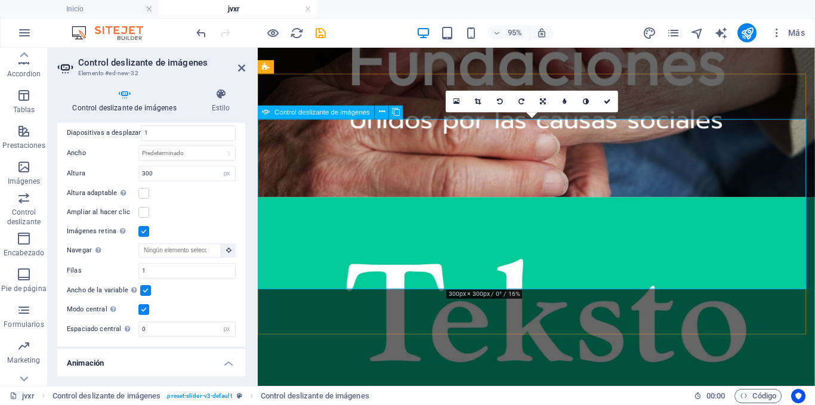
scroll to position [367, 0]
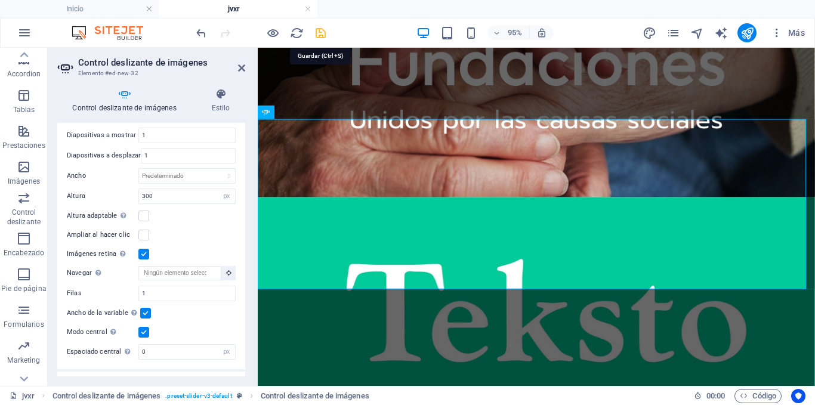
type input "600"
click at [317, 33] on icon "save" at bounding box center [321, 33] width 14 height 14
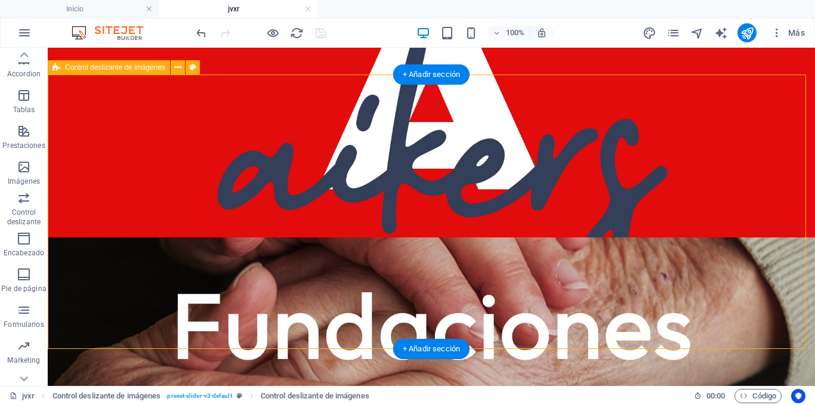
select select "region"
select select "rem"
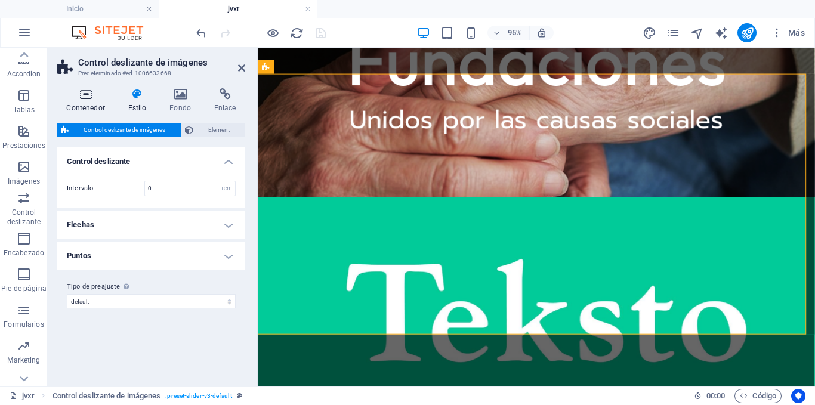
click at [97, 99] on icon at bounding box center [85, 94] width 57 height 12
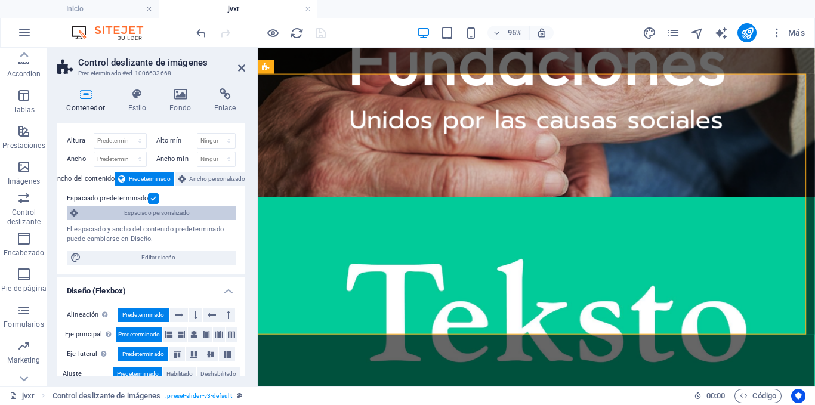
scroll to position [0, 0]
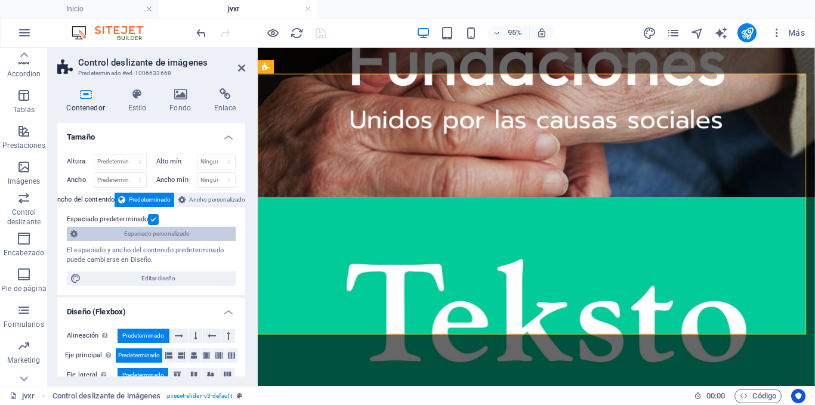
click at [178, 234] on span "Espaciado personalizado" at bounding box center [156, 234] width 151 height 14
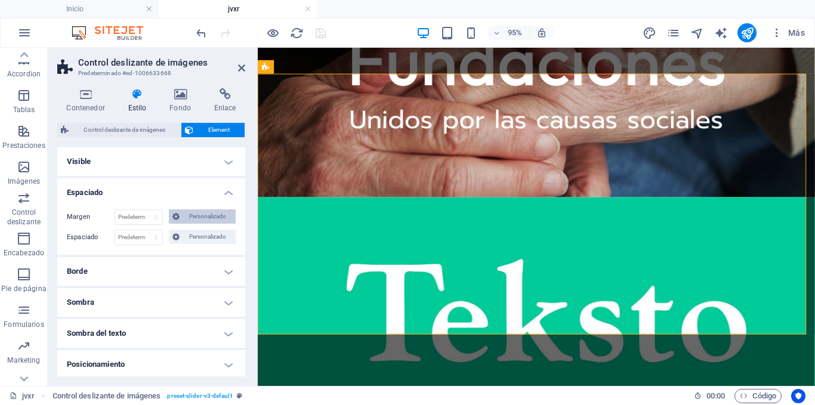
click at [200, 214] on span "Personalizado" at bounding box center [207, 216] width 49 height 14
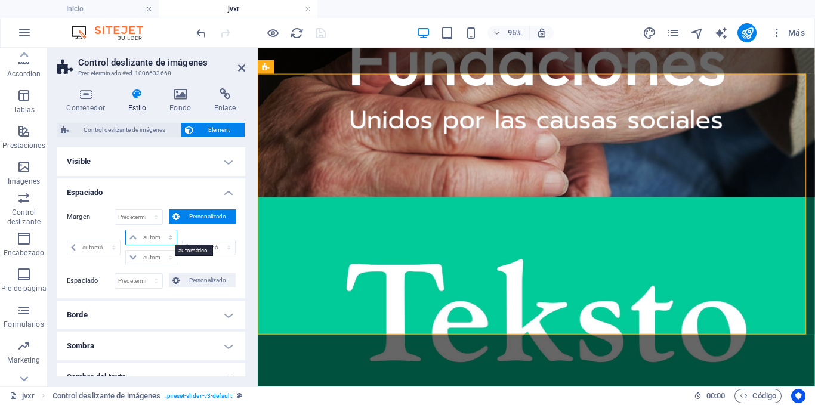
click at [147, 233] on select "automático px % rem vw vh" at bounding box center [151, 237] width 50 height 14
select select "px"
click at [158, 230] on select "automático px % rem vw vh" at bounding box center [151, 237] width 50 height 14
type input "0"
select select "px"
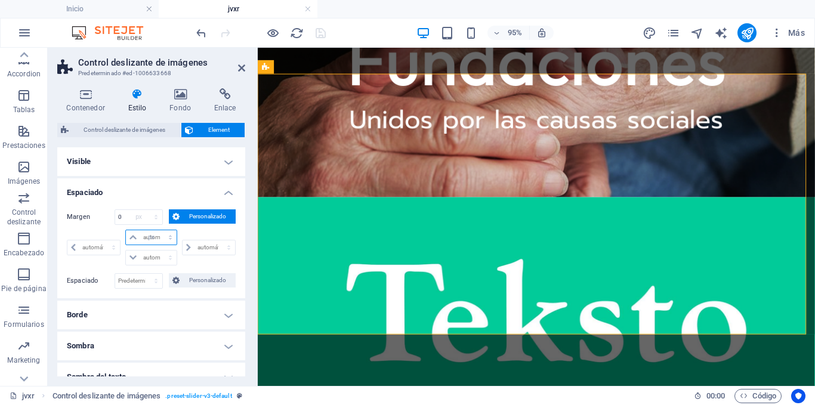
type input "0"
select select "px"
type input "0"
select select "px"
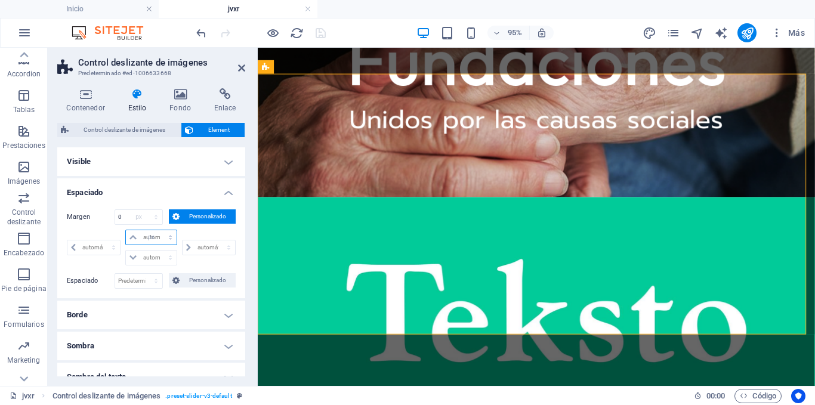
type input "0"
select select "px"
click at [248, 221] on div "Contenedor Estilo Fondo Enlace Tamaño Altura Predeterminado px rem % vh vw Alto…" at bounding box center [151, 232] width 207 height 307
click at [227, 195] on h4 "Espaciado" at bounding box center [151, 188] width 188 height 21
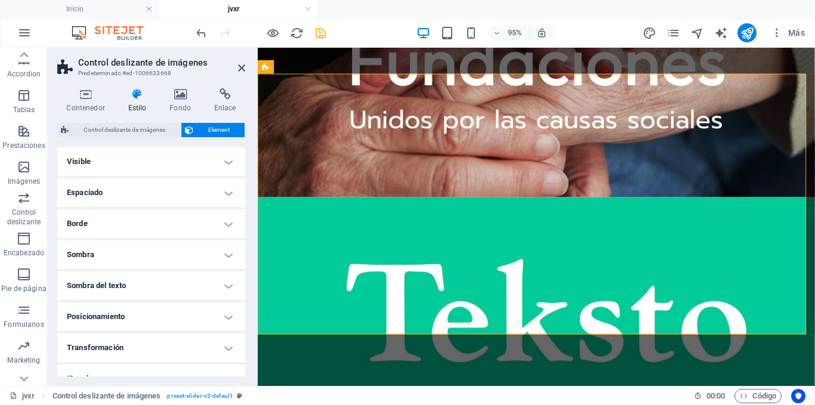
click at [222, 198] on h4 "Espaciado" at bounding box center [151, 192] width 188 height 29
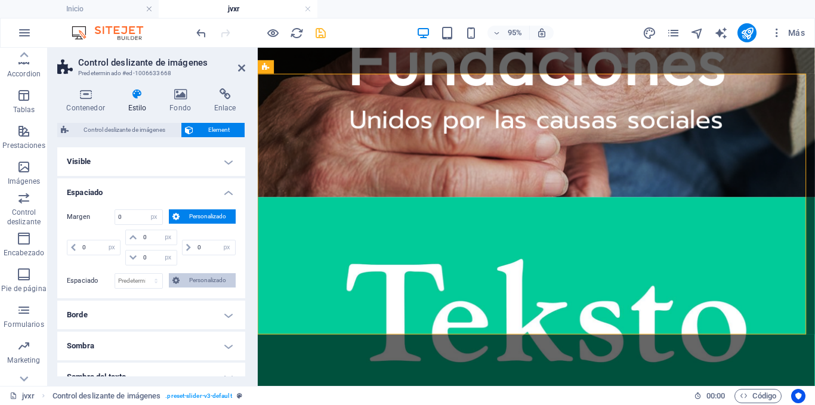
click at [188, 276] on span "Personalizado" at bounding box center [207, 280] width 49 height 14
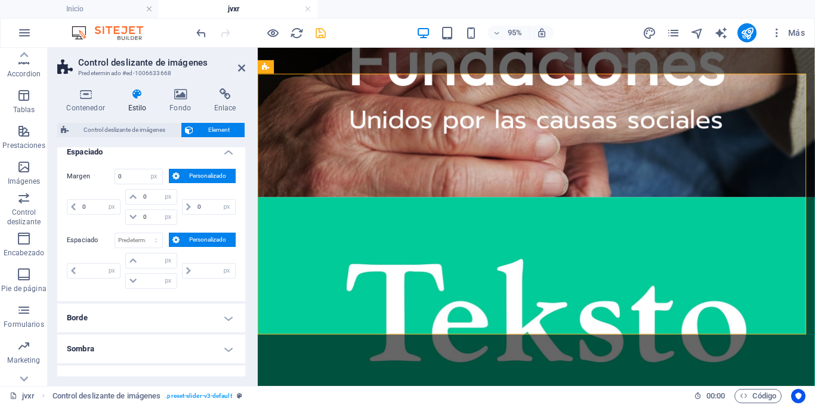
scroll to position [60, 0]
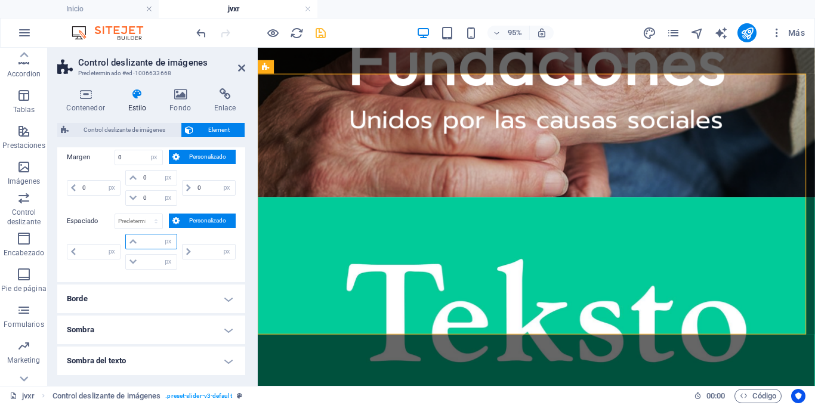
click at [156, 240] on input "number" at bounding box center [158, 241] width 36 height 14
type input "0"
click at [248, 241] on div "Contenedor Estilo Fondo Enlace Tamaño Altura Predeterminado px rem % vh vw Alto…" at bounding box center [151, 232] width 207 height 307
type input "0"
select select "px"
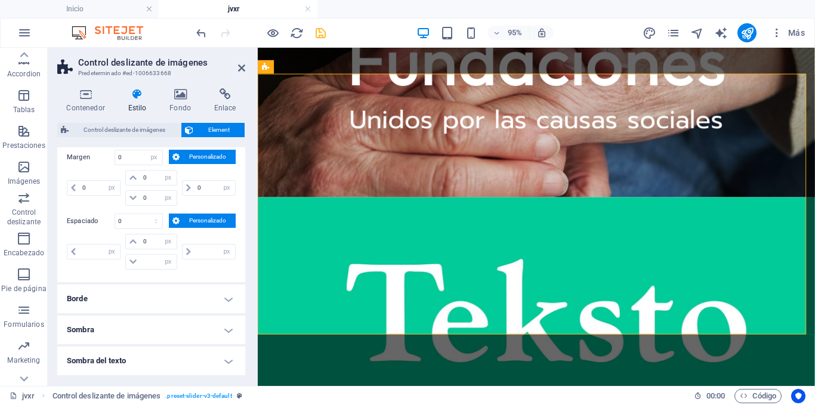
type input "0"
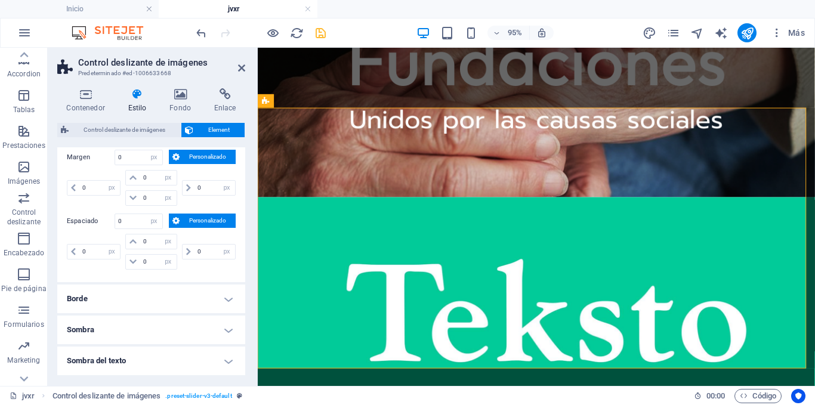
scroll to position [1494, 0]
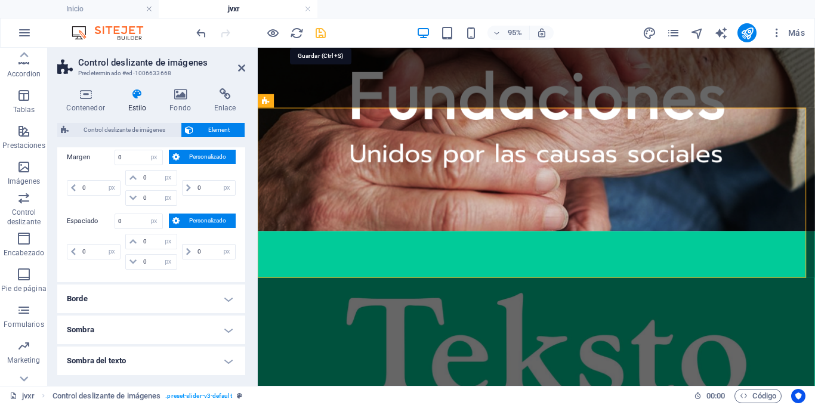
click at [323, 29] on icon "save" at bounding box center [321, 33] width 14 height 14
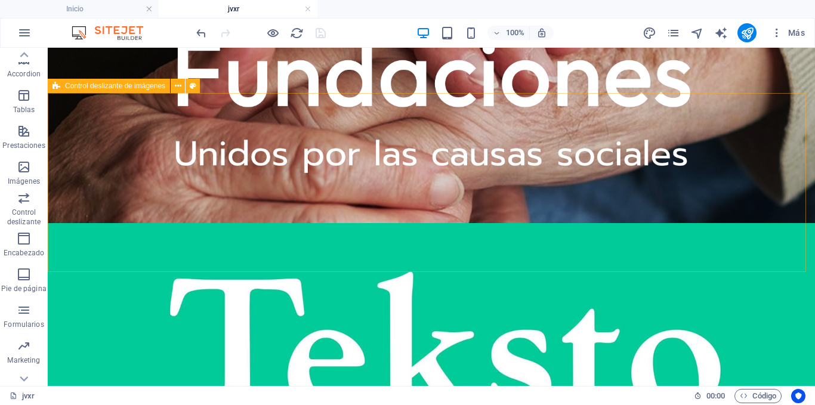
click at [115, 87] on span "Control deslizante de imágenes" at bounding box center [115, 85] width 100 height 7
select select "px"
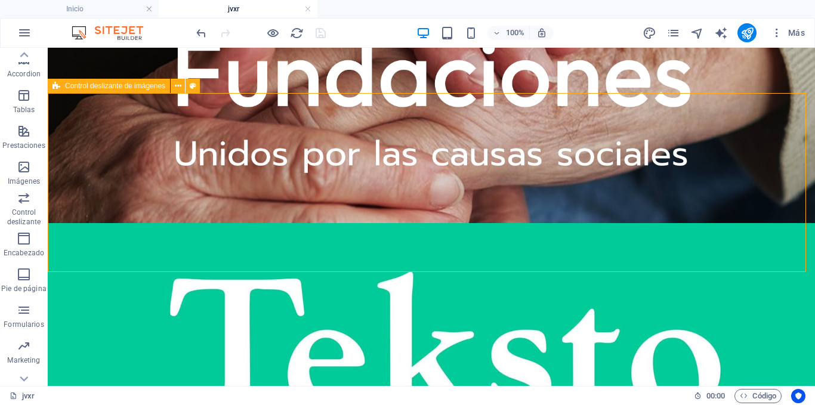
select select "px"
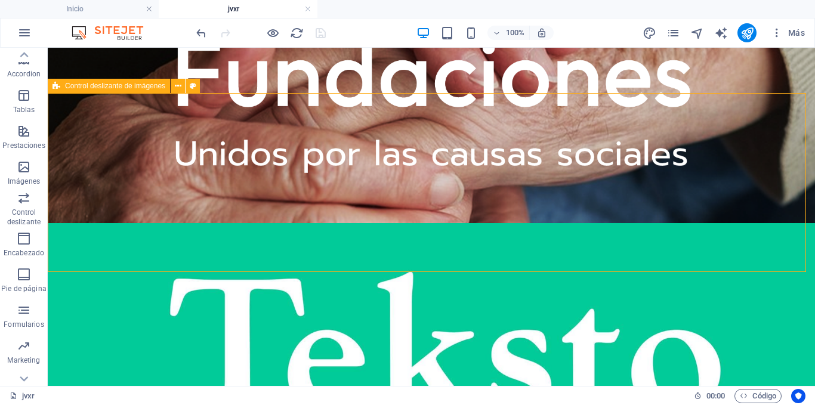
select select "px"
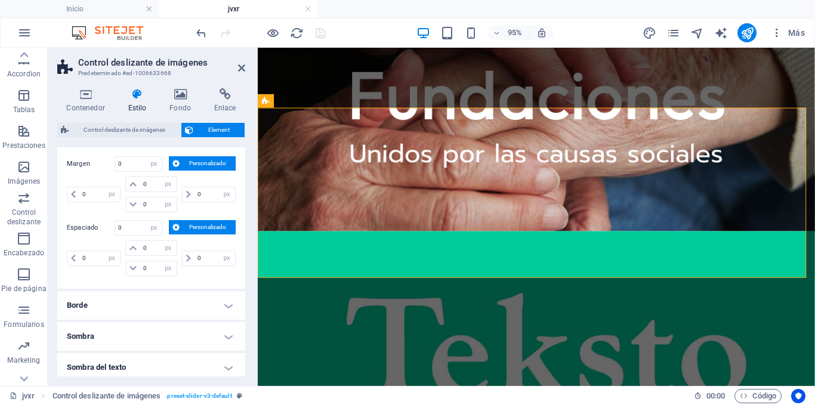
scroll to position [0, 0]
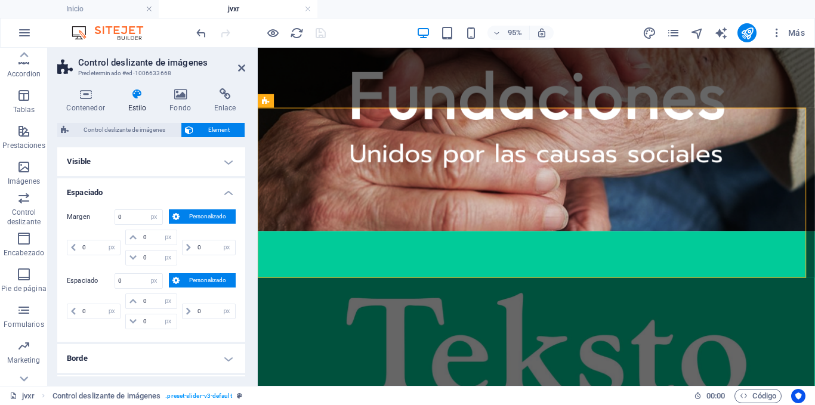
click at [172, 188] on h4 "Espaciado" at bounding box center [151, 188] width 188 height 21
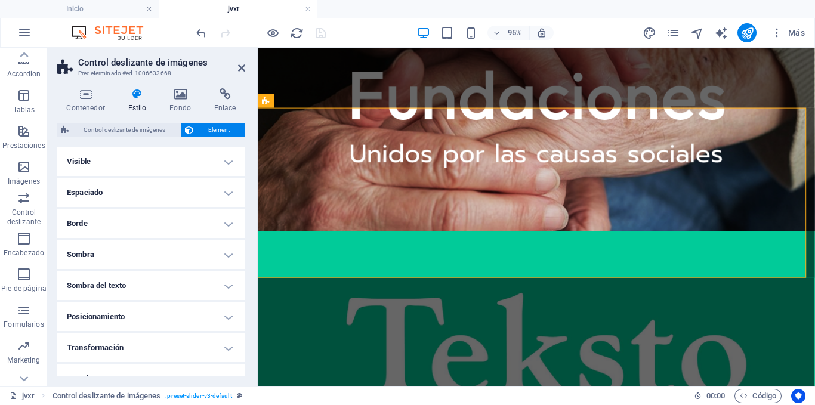
click at [178, 223] on h4 "Borde" at bounding box center [151, 223] width 188 height 29
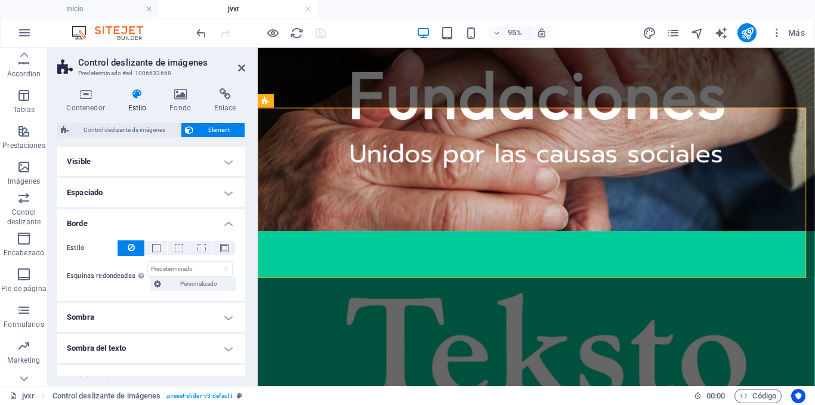
click at [178, 223] on h4 "Borde" at bounding box center [151, 219] width 188 height 21
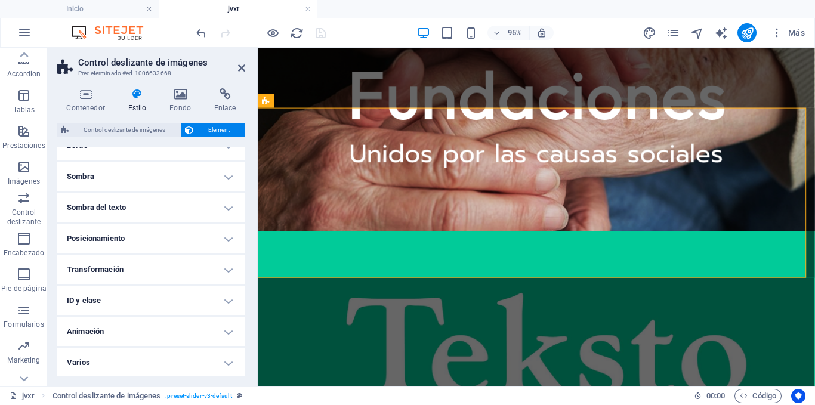
scroll to position [79, 0]
click at [154, 128] on span "Control deslizante de imágenes" at bounding box center [124, 130] width 105 height 14
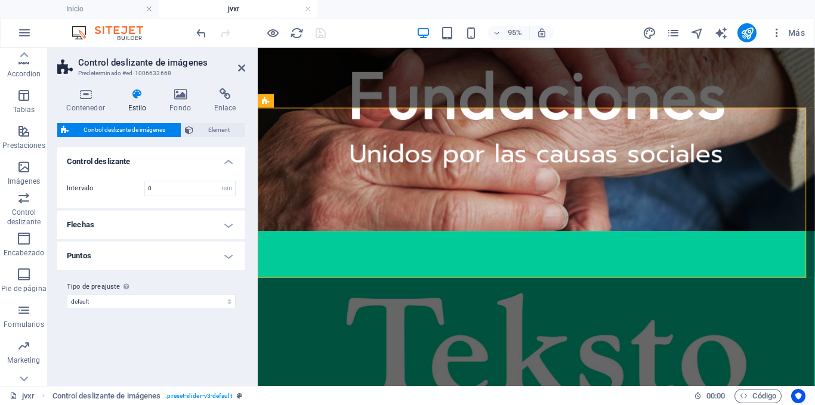
click at [204, 223] on h4 "Flechas" at bounding box center [151, 225] width 188 height 29
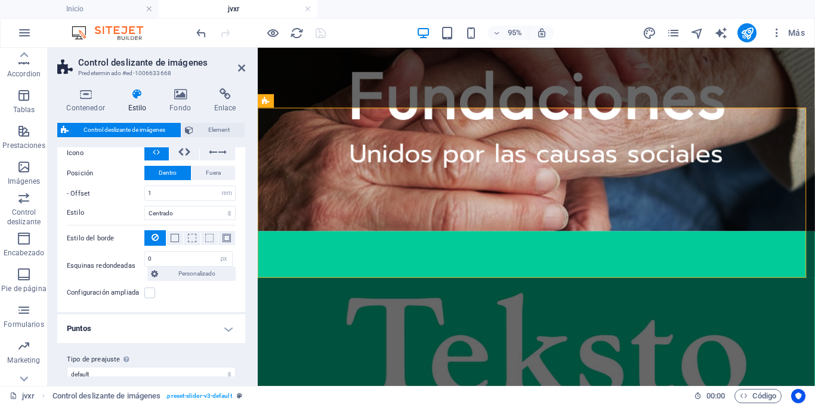
scroll to position [225, 0]
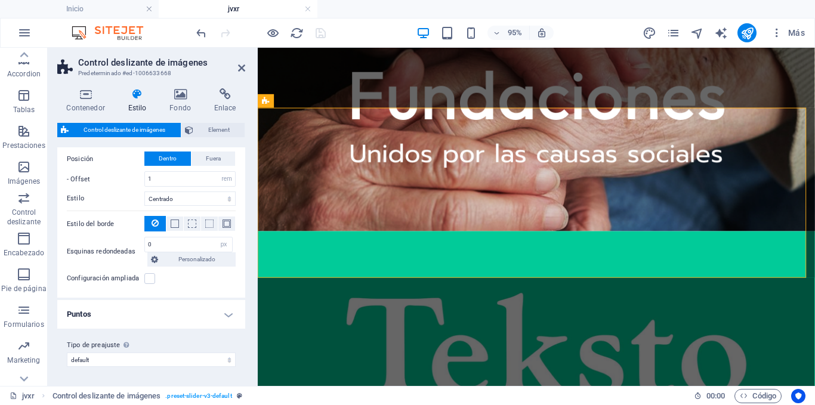
click at [159, 313] on h4 "Puntos" at bounding box center [151, 314] width 188 height 29
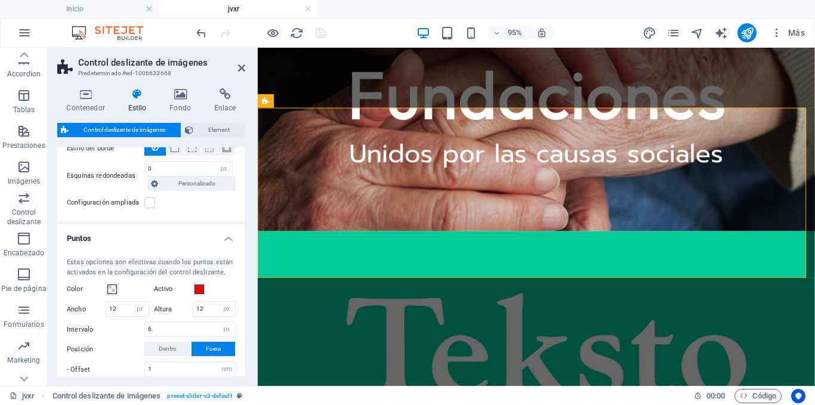
scroll to position [396, 0]
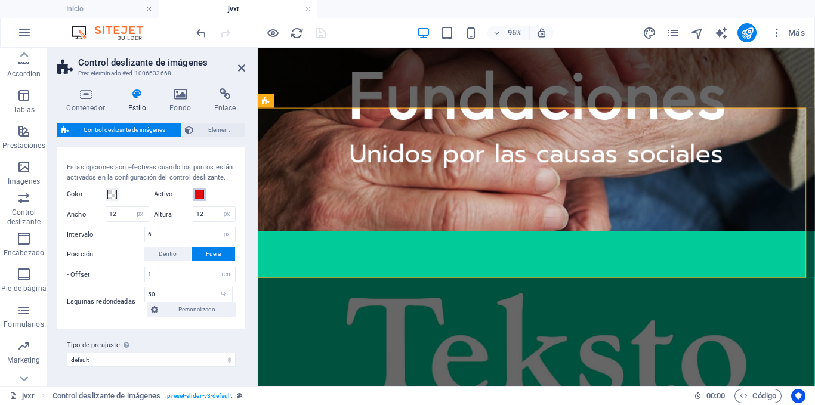
click at [202, 192] on span at bounding box center [199, 195] width 10 height 10
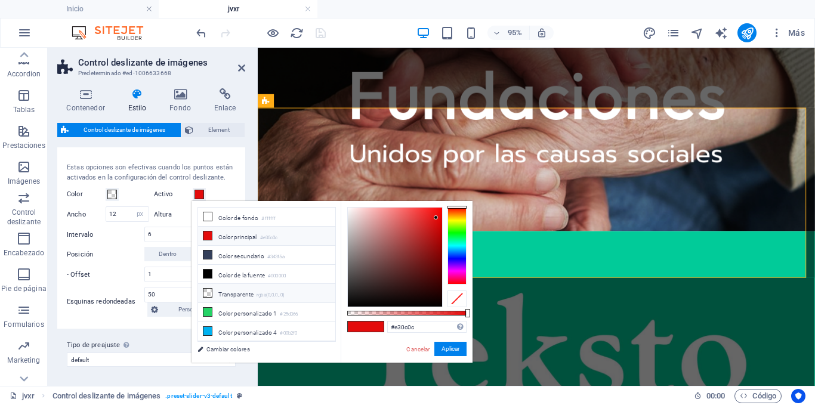
click at [209, 291] on icon at bounding box center [207, 293] width 8 height 8
type input "rgba(0, 0, 0, 0)"
drag, startPoint x: 192, startPoint y: 310, endPoint x: 446, endPoint y: 353, distance: 257.2
click at [446, 353] on button "Aplicar" at bounding box center [450, 349] width 32 height 14
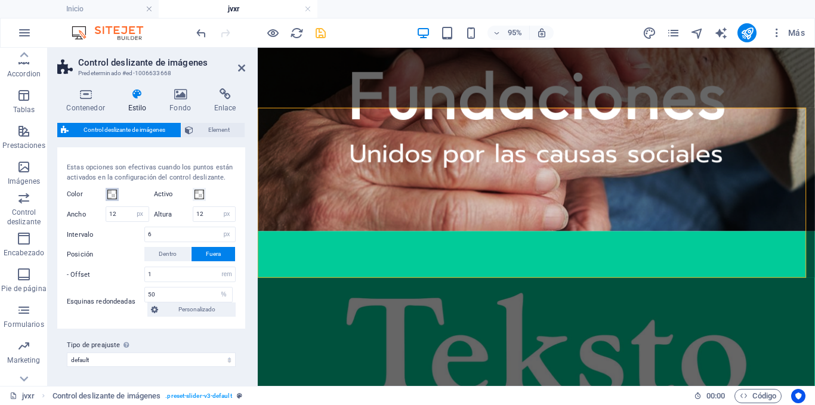
click at [113, 194] on span at bounding box center [112, 195] width 10 height 10
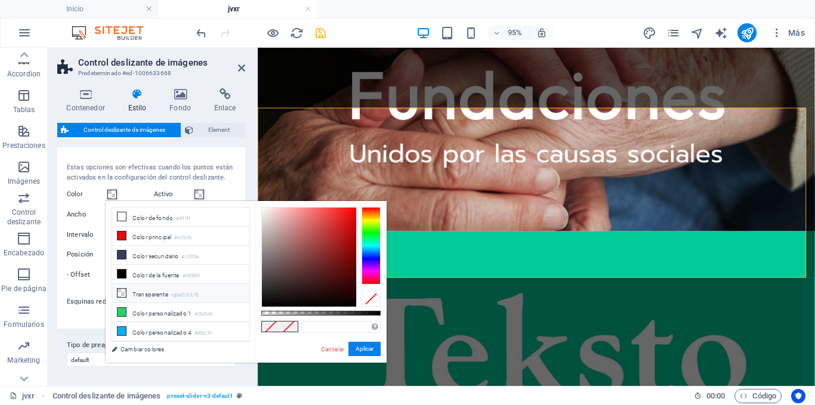
click at [174, 292] on small "rgba(0,0,0,.0)" at bounding box center [185, 295] width 28 height 8
type input "rgba(0, 0, 0, 0)"
click at [363, 349] on button "Aplicar" at bounding box center [364, 349] width 32 height 14
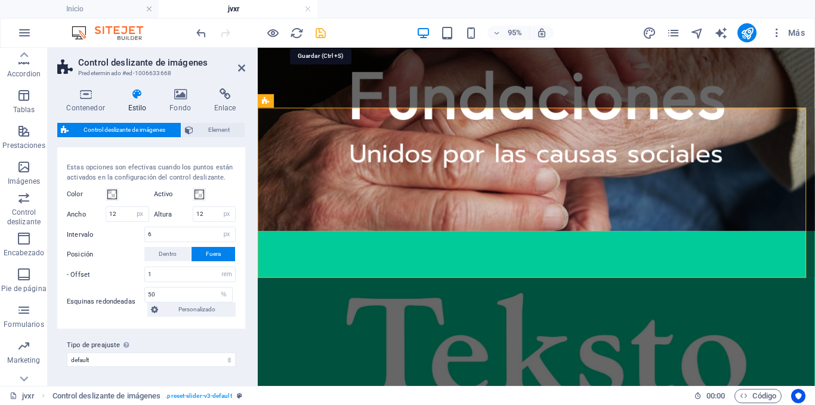
click at [319, 30] on icon "save" at bounding box center [321, 33] width 14 height 14
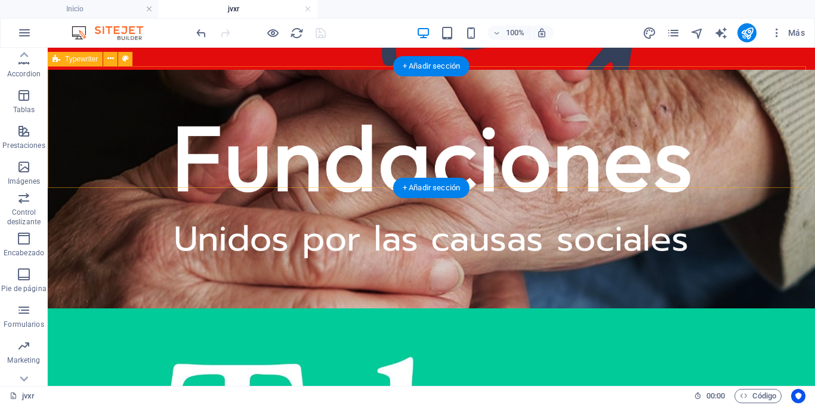
scroll to position [1723, 0]
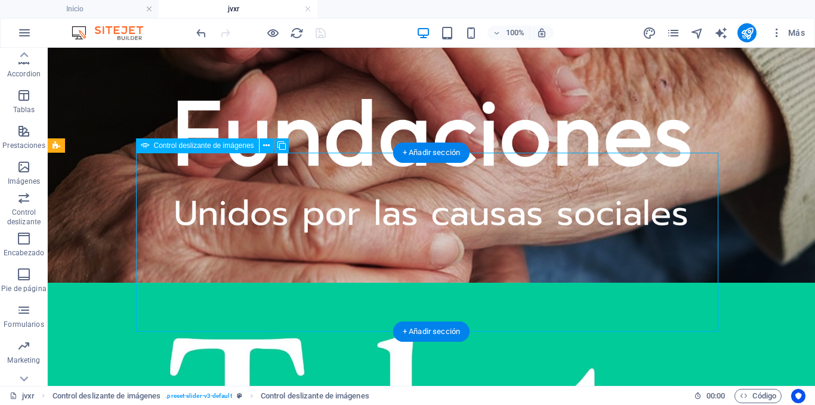
select select "px"
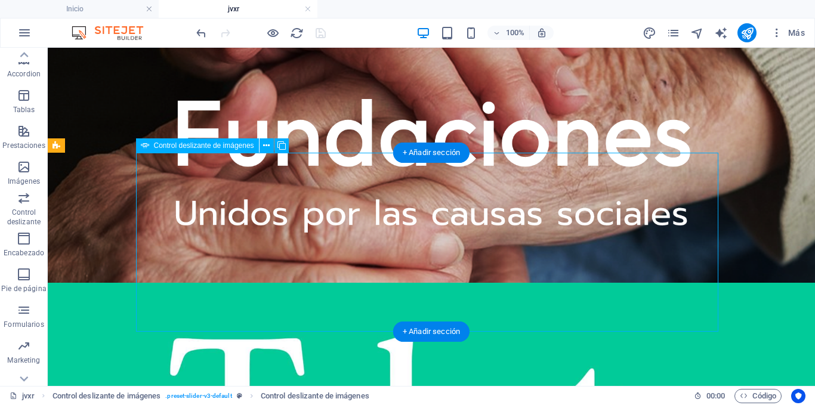
select select "px"
select select "ms"
select select "s"
select select "progressive"
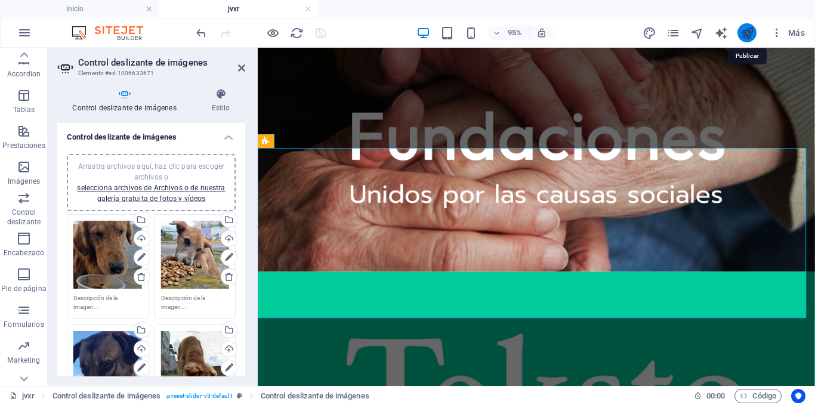
click at [751, 30] on icon "publish" at bounding box center [747, 33] width 14 height 14
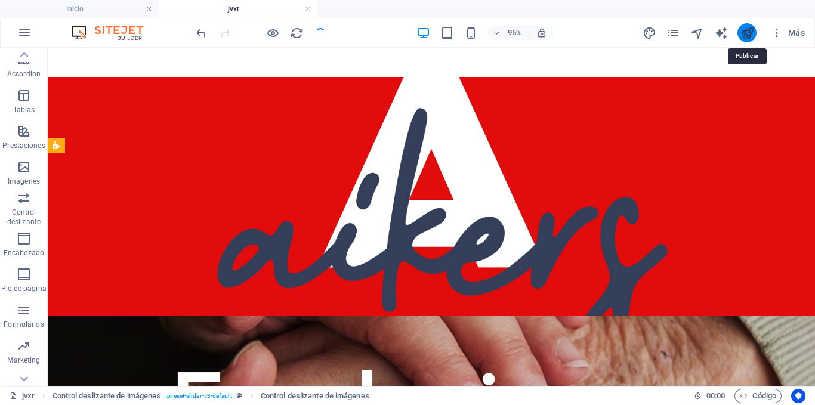
scroll to position [1723, 0]
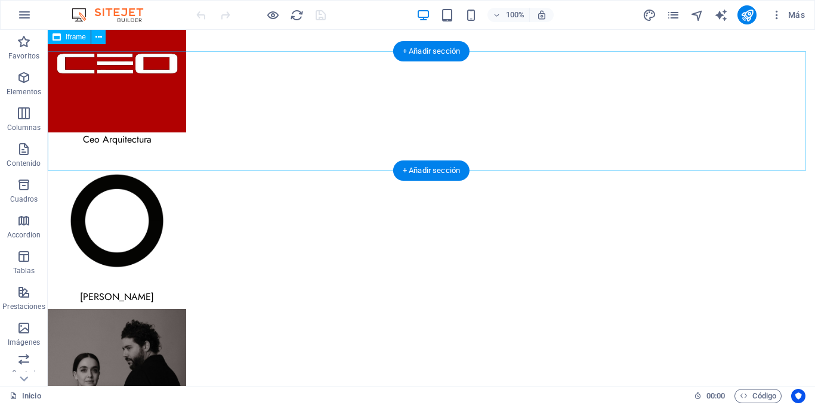
scroll to position [179, 0]
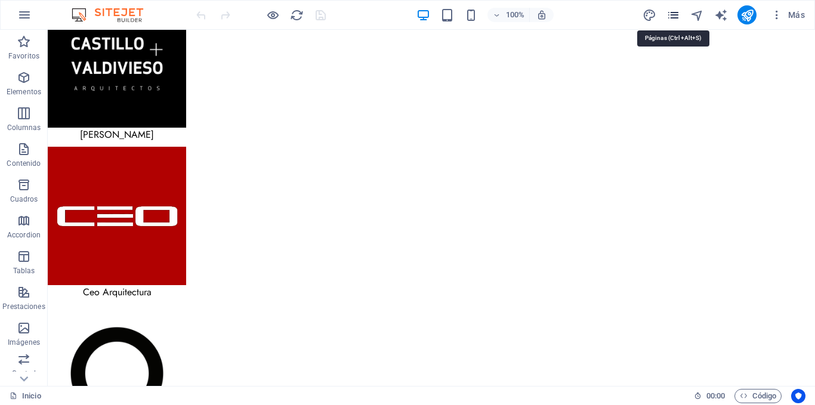
click at [672, 15] on icon "pages" at bounding box center [673, 15] width 14 height 14
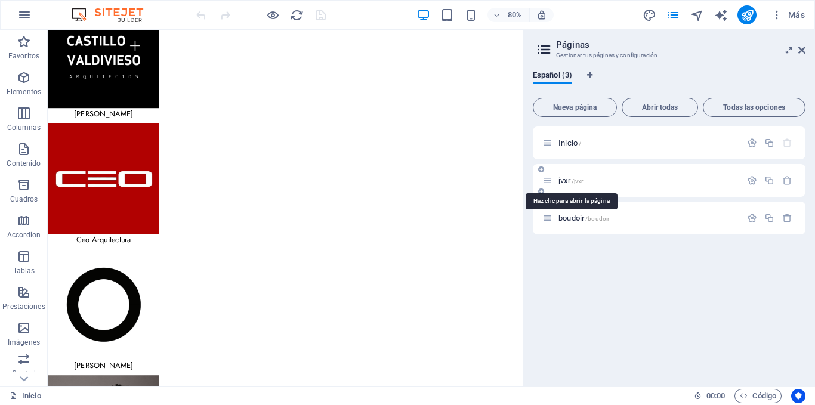
click at [565, 181] on span "jvxr /jvxr" at bounding box center [570, 180] width 24 height 9
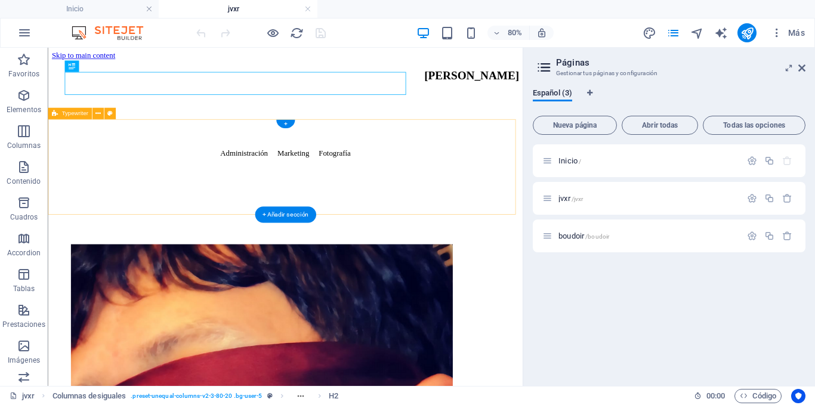
scroll to position [0, 0]
click at [804, 67] on icon at bounding box center [801, 68] width 7 height 10
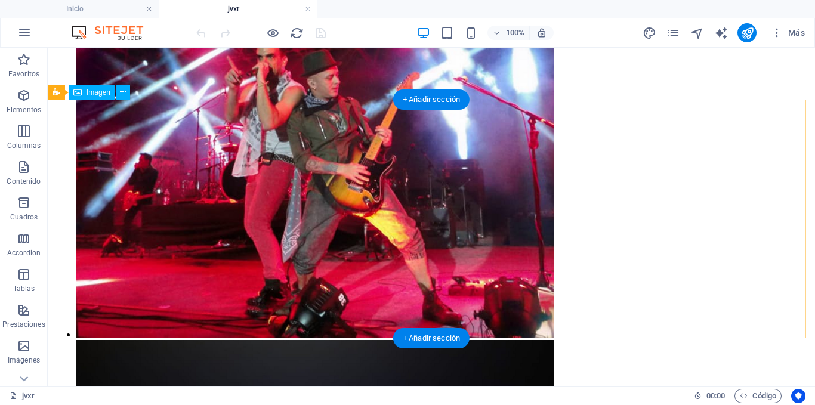
scroll to position [1365, 0]
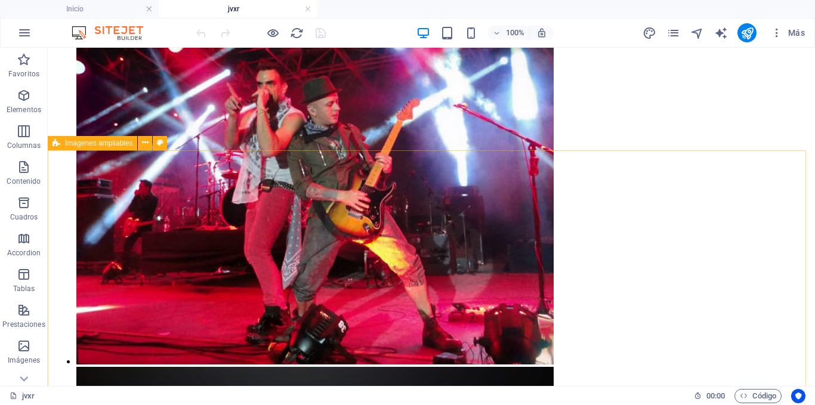
click at [61, 142] on div "Imágenes ampliables" at bounding box center [92, 143] width 89 height 14
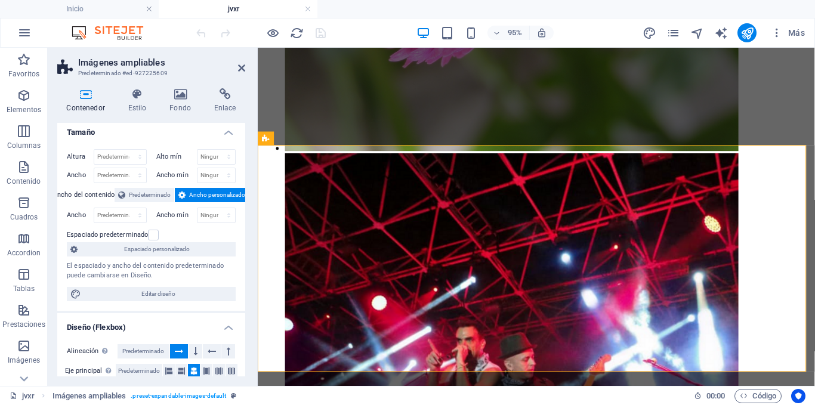
scroll to position [0, 0]
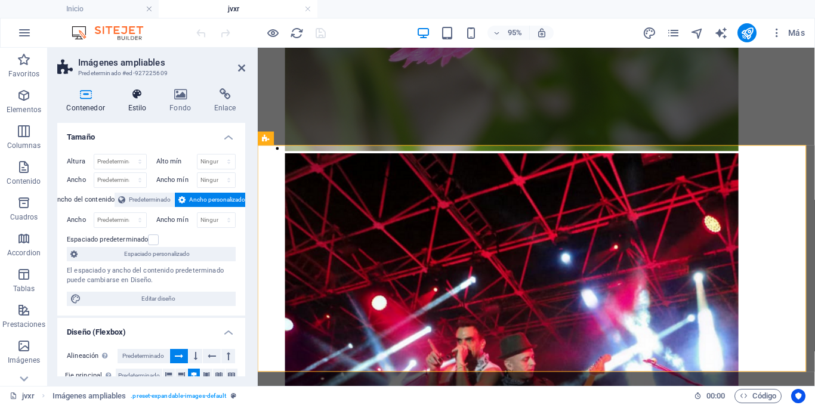
click at [140, 103] on h4 "Estilo" at bounding box center [140, 100] width 42 height 25
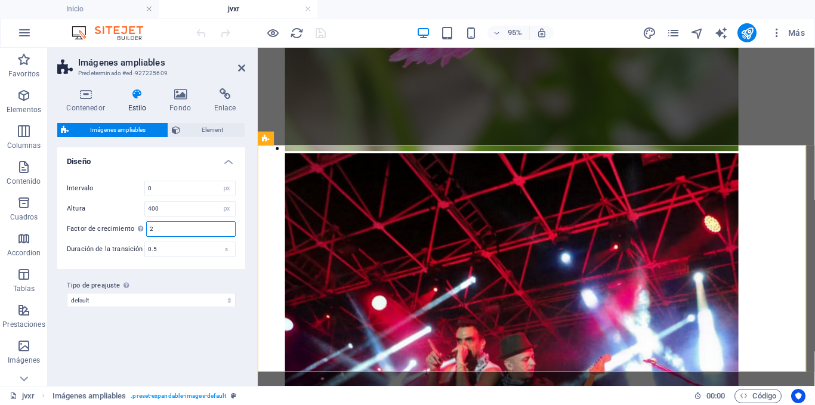
drag, startPoint x: 156, startPoint y: 227, endPoint x: 148, endPoint y: 227, distance: 7.8
click at [148, 227] on input "2" at bounding box center [191, 229] width 88 height 14
drag, startPoint x: 159, startPoint y: 248, endPoint x: 144, endPoint y: 248, distance: 14.3
click at [144, 248] on div "0.5 s" at bounding box center [189, 250] width 91 height 16
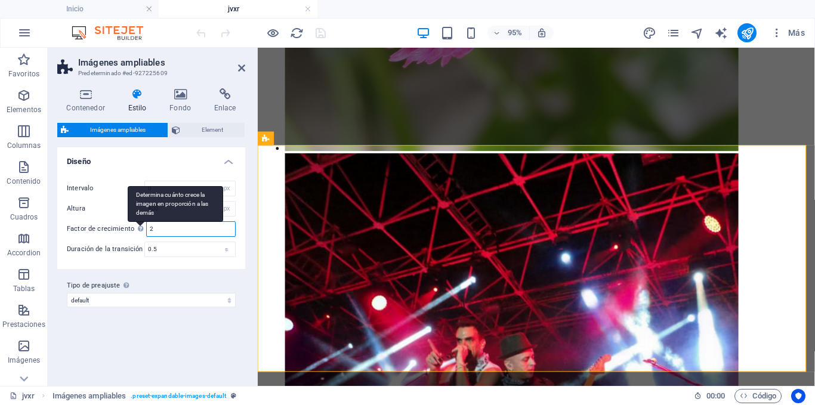
click at [135, 223] on div "Factor de crecimiento Determina cuánto crece la imagen en proporción a las demá…" at bounding box center [151, 229] width 169 height 16
paste input "0.5"
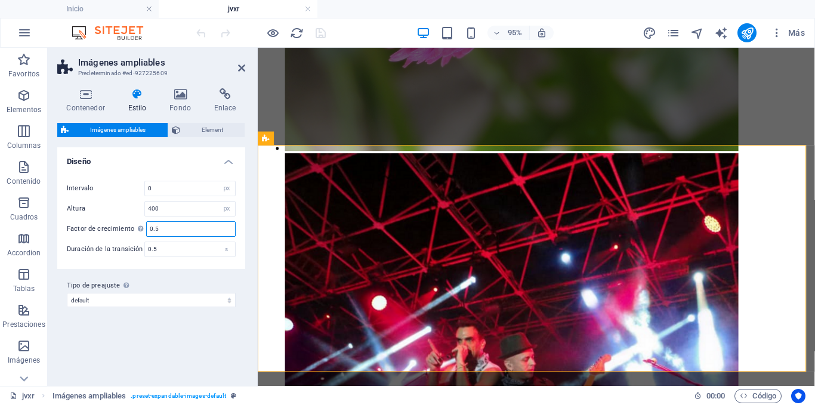
type input "1"
click at [210, 275] on div "Tipo de preajuste La configuración y variante seleccionada arriba afecta a todo…" at bounding box center [151, 293] width 188 height 48
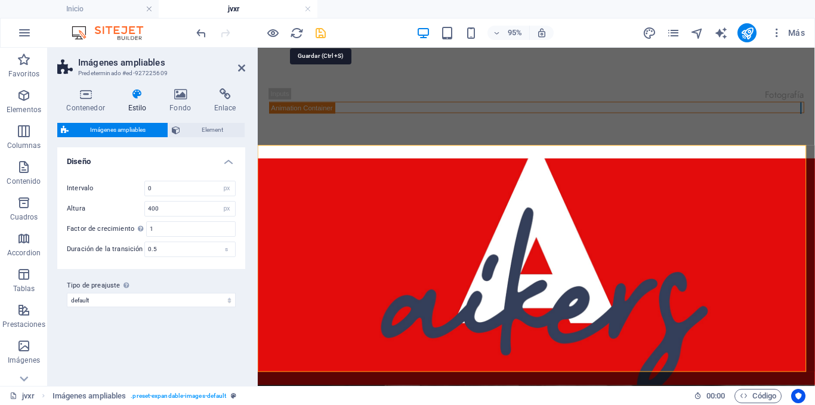
click at [316, 32] on icon "save" at bounding box center [321, 33] width 14 height 14
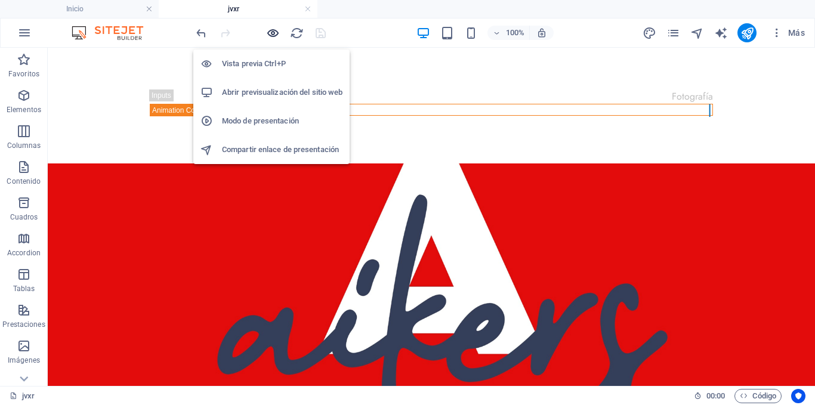
click at [273, 36] on icon "button" at bounding box center [273, 33] width 14 height 14
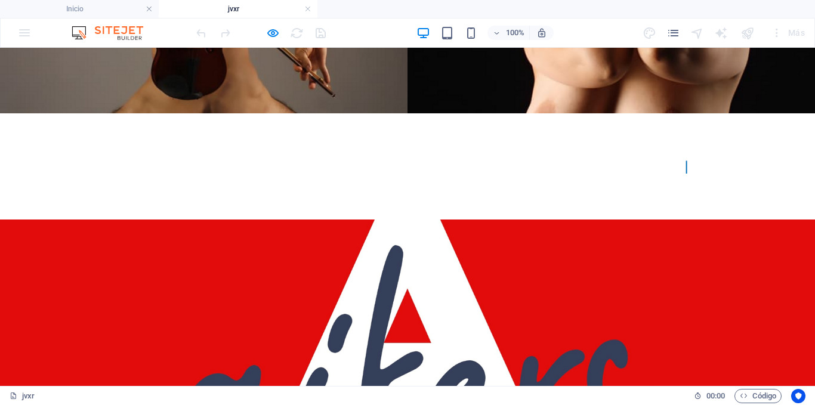
click at [195, 265] on img at bounding box center [407, 338] width 815 height 239
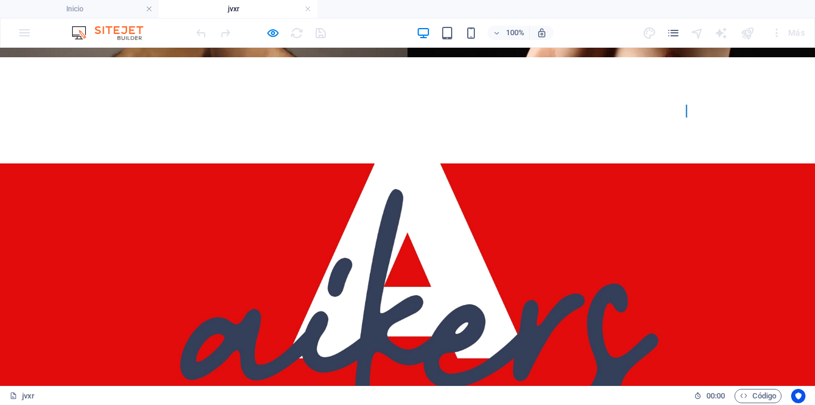
scroll to position [1484, 0]
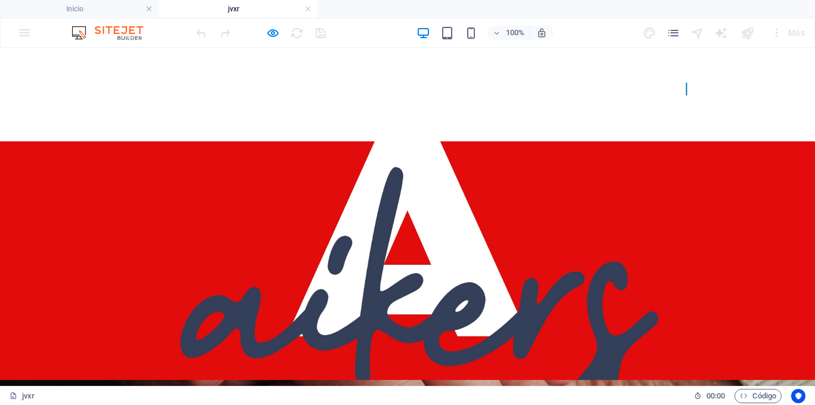
scroll to position [1425, 0]
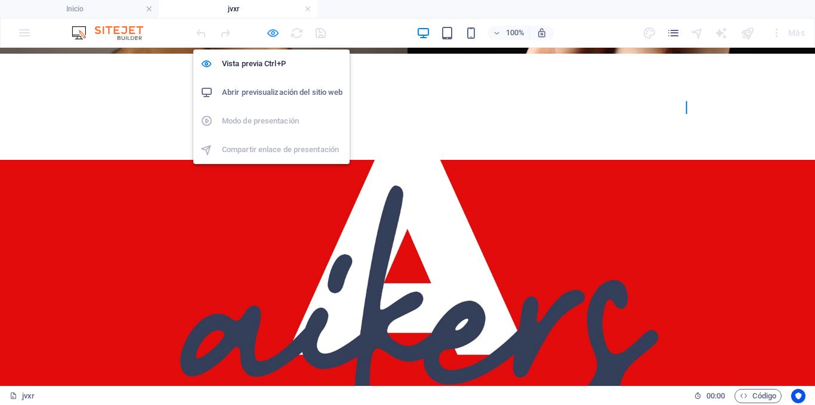
click at [268, 32] on icon "button" at bounding box center [273, 33] width 14 height 14
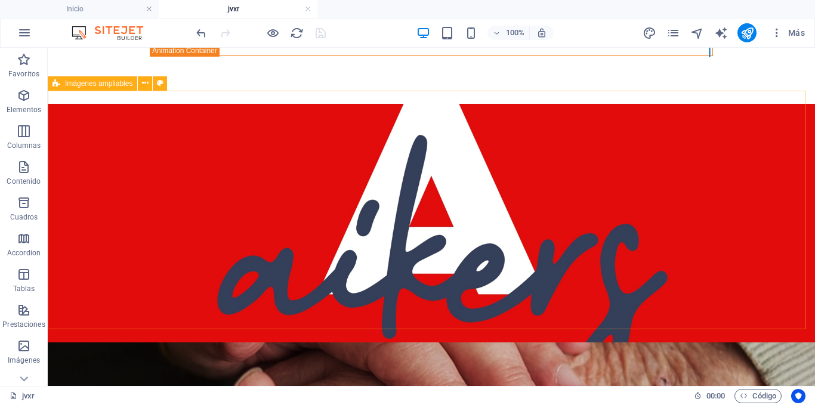
click at [55, 85] on icon at bounding box center [56, 83] width 8 height 14
select select "px"
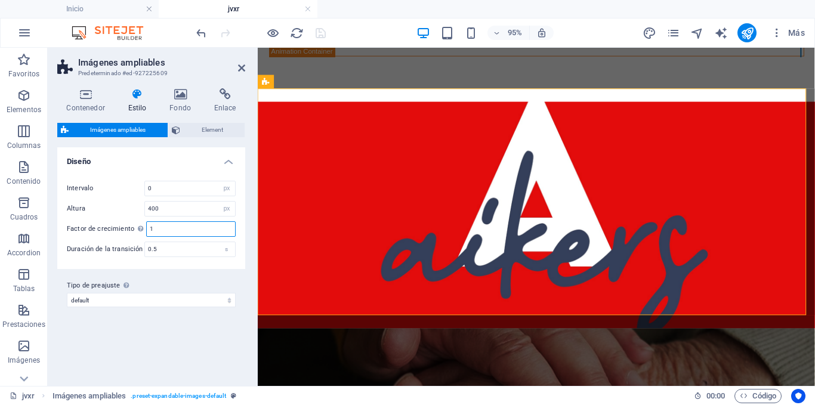
click at [182, 230] on input "1" at bounding box center [191, 229] width 88 height 14
click at [249, 260] on div "Contenedor Estilo Fondo Enlace Tamaño Altura Predeterminado px rem % vh vw Alto…" at bounding box center [151, 232] width 207 height 307
drag, startPoint x: 152, startPoint y: 248, endPoint x: 159, endPoint y: 249, distance: 7.3
click at [159, 249] on input "0.5" at bounding box center [190, 249] width 90 height 14
click at [167, 226] on input "1.03" at bounding box center [191, 229] width 88 height 14
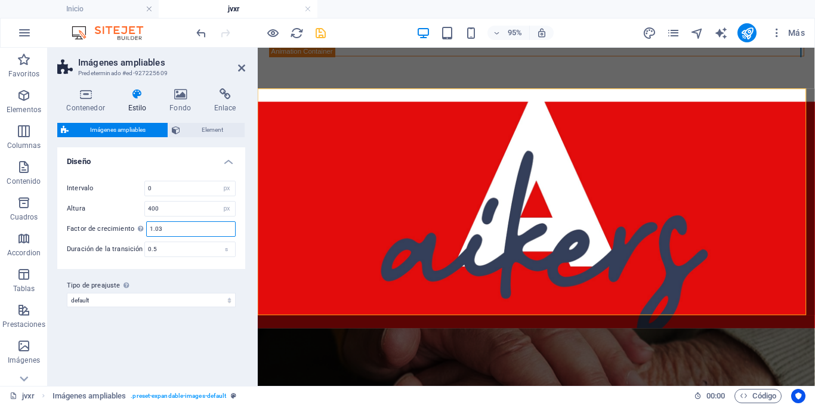
drag, startPoint x: 153, startPoint y: 227, endPoint x: 168, endPoint y: 228, distance: 15.0
click at [168, 228] on input "1.03" at bounding box center [191, 229] width 88 height 14
type input "1.5"
click at [249, 223] on div "Contenedor Estilo Fondo Enlace Tamaño Altura Predeterminado px rem % vh vw Alto…" at bounding box center [151, 232] width 207 height 307
click at [245, 65] on icon at bounding box center [241, 68] width 7 height 10
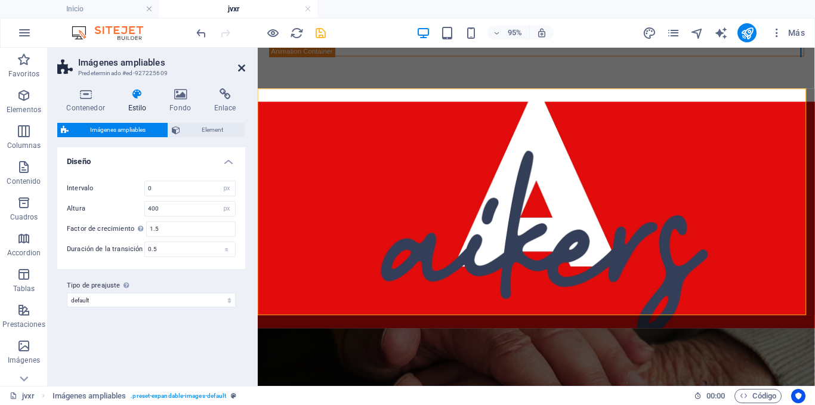
scroll to position [1425, 0]
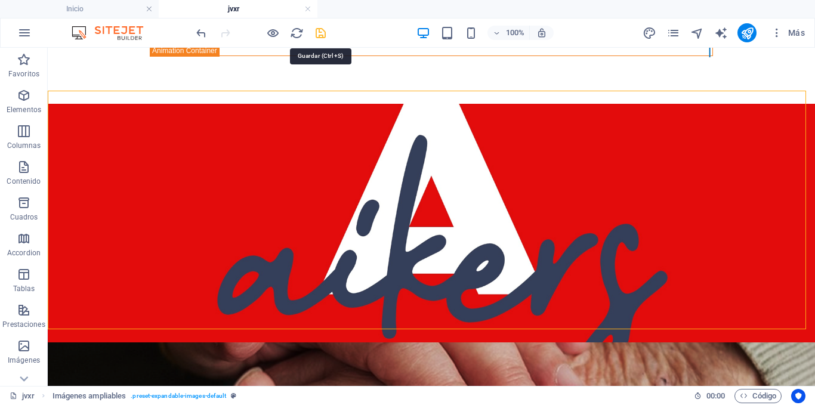
click at [320, 37] on icon "save" at bounding box center [321, 33] width 14 height 14
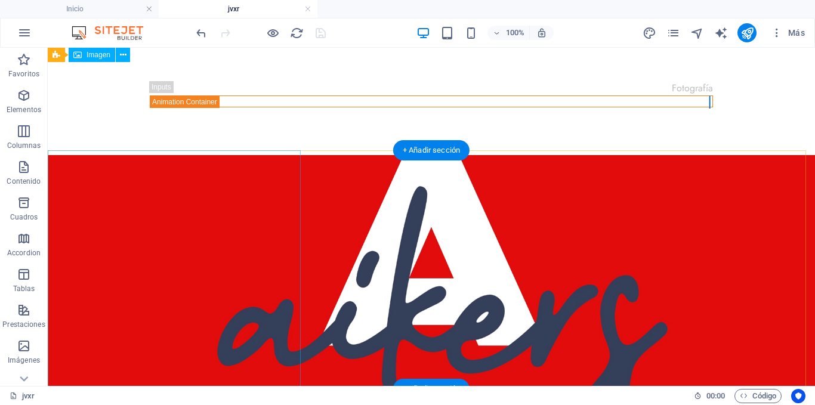
scroll to position [1365, 0]
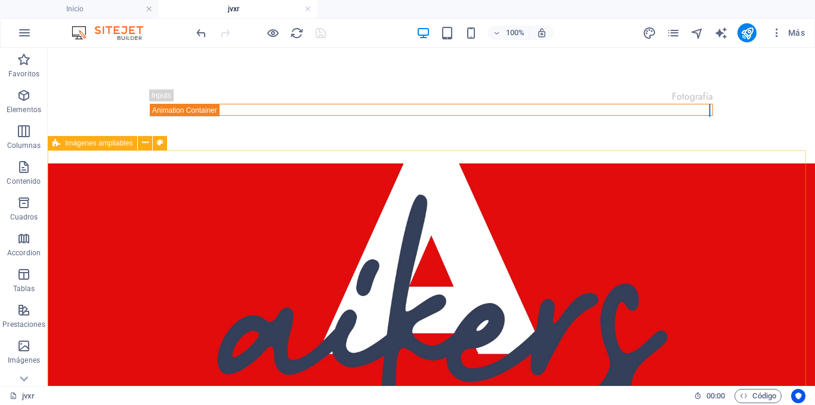
click at [60, 143] on icon at bounding box center [56, 143] width 8 height 14
click at [147, 144] on icon at bounding box center [145, 143] width 7 height 13
click at [144, 141] on icon at bounding box center [145, 143] width 7 height 13
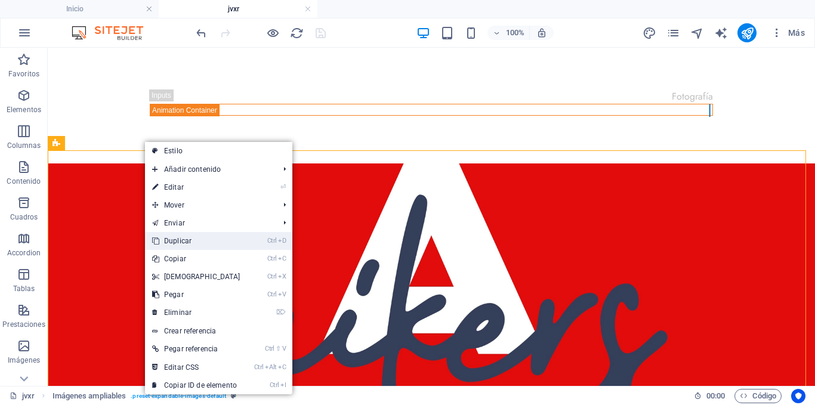
click at [214, 237] on link "Ctrl D Duplicar" at bounding box center [196, 241] width 103 height 18
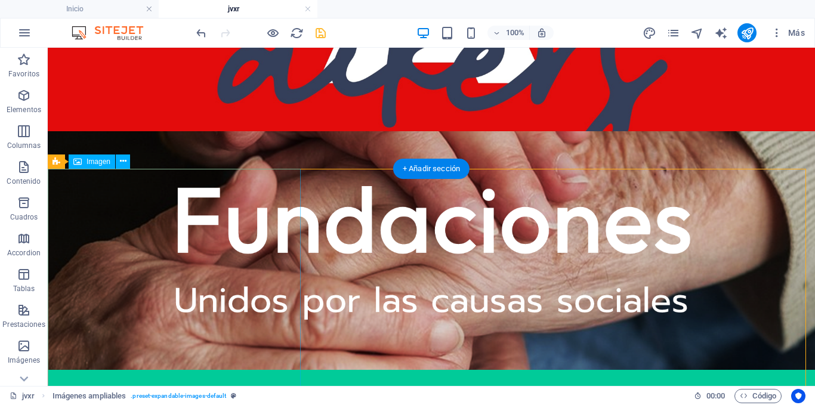
scroll to position [1656, 0]
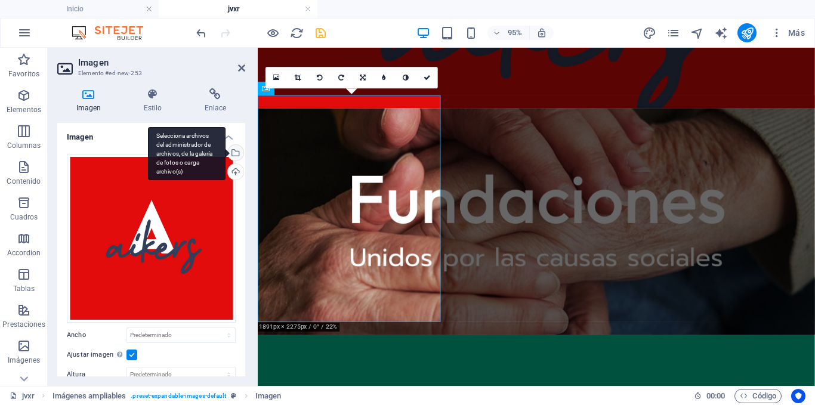
click at [234, 152] on div "Selecciona archivos del administrador de archivos, de la galería de fotos o car…" at bounding box center [234, 154] width 18 height 18
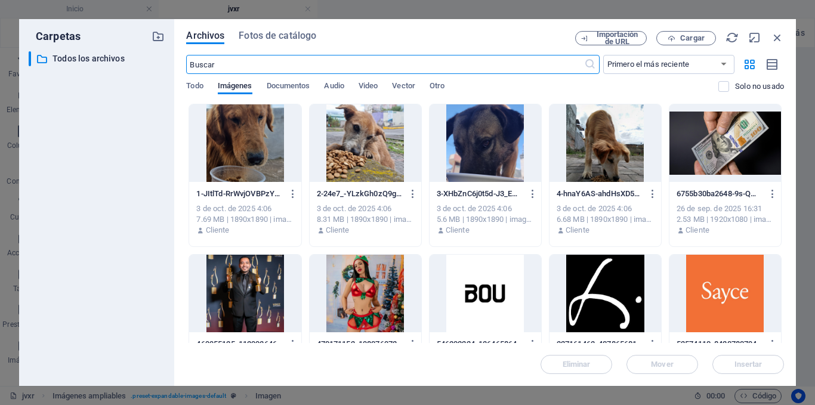
scroll to position [1341, 0]
click at [247, 160] on div at bounding box center [245, 143] width 112 height 78
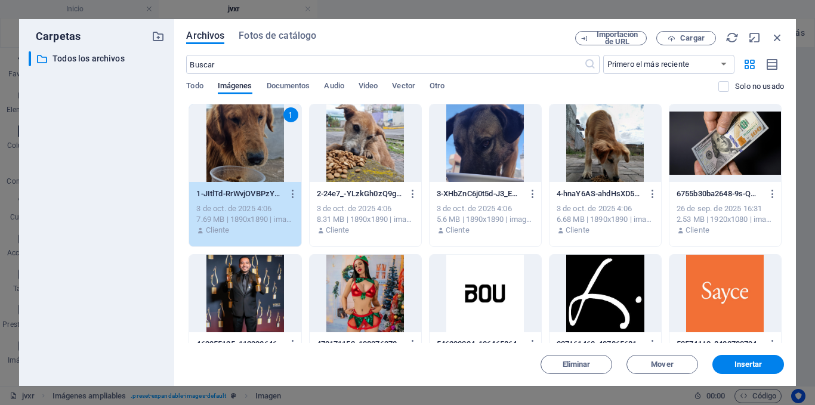
click at [247, 160] on div "1" at bounding box center [245, 143] width 112 height 78
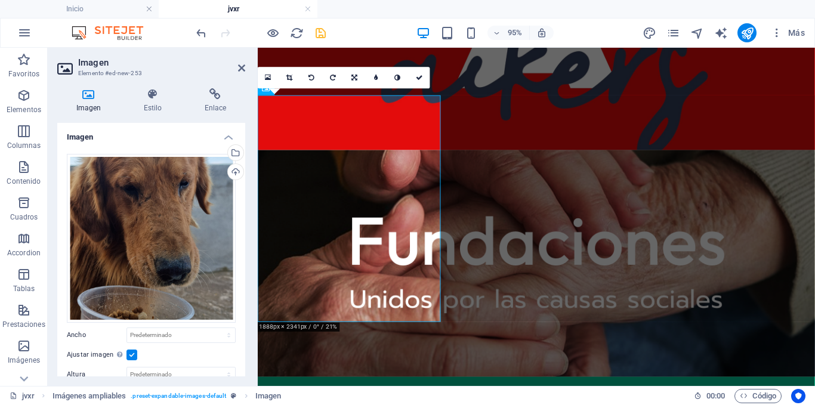
scroll to position [1385, 0]
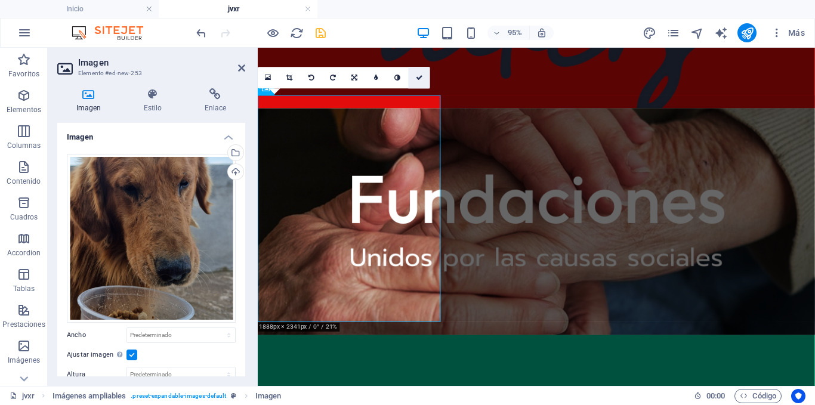
click at [422, 77] on icon at bounding box center [419, 78] width 7 height 7
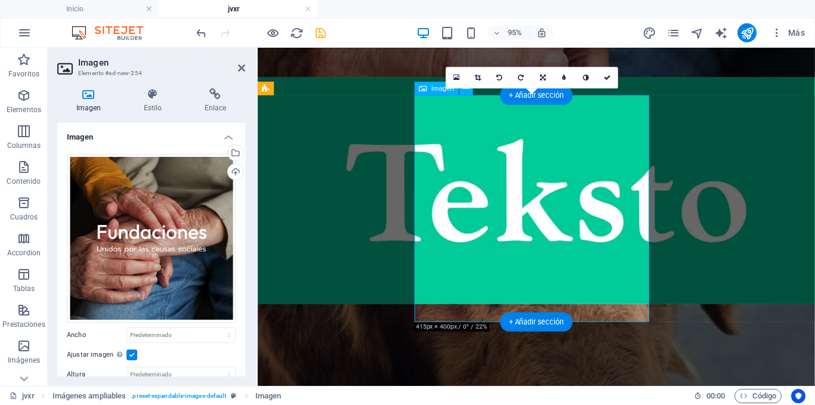
scroll to position [1385, 0]
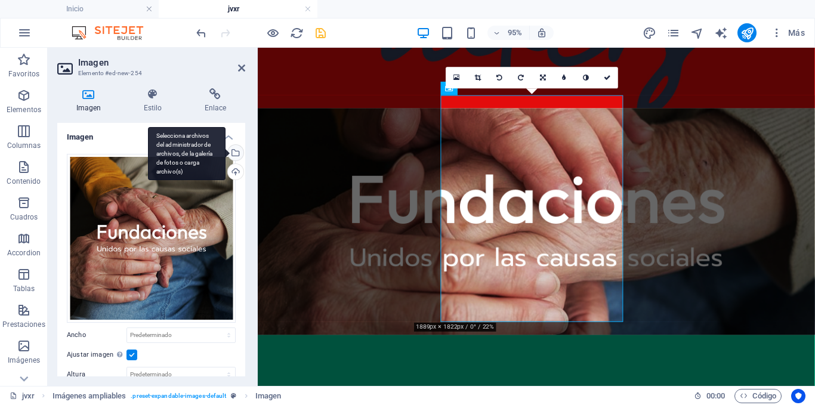
click at [235, 153] on div "Selecciona archivos del administrador de archivos, de la galería de fotos o car…" at bounding box center [234, 154] width 18 height 18
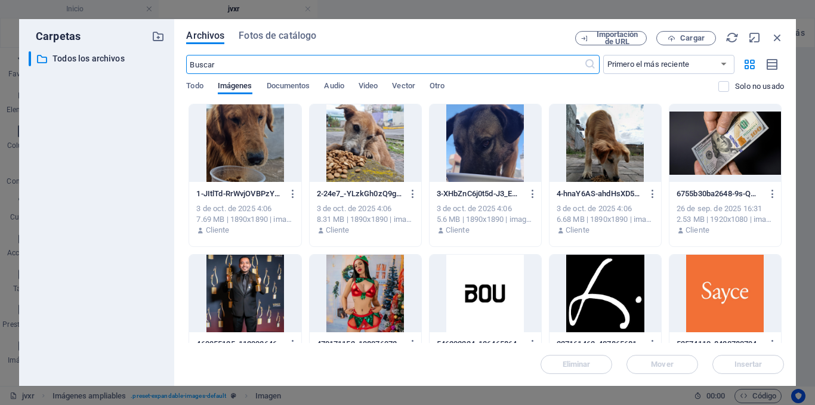
scroll to position [1341, 0]
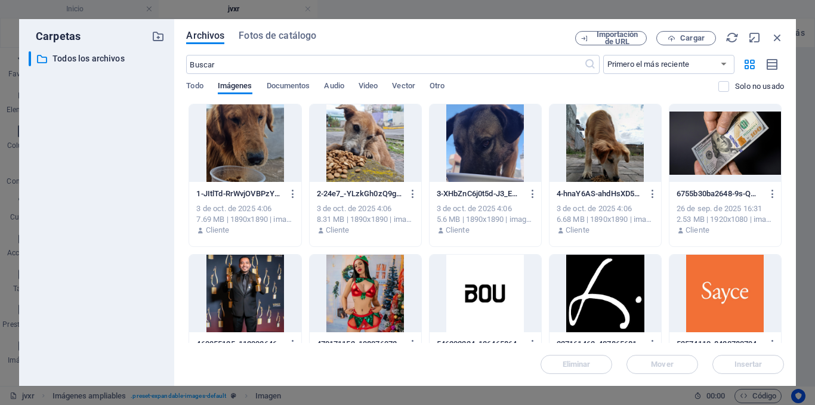
click at [360, 137] on div at bounding box center [366, 143] width 112 height 78
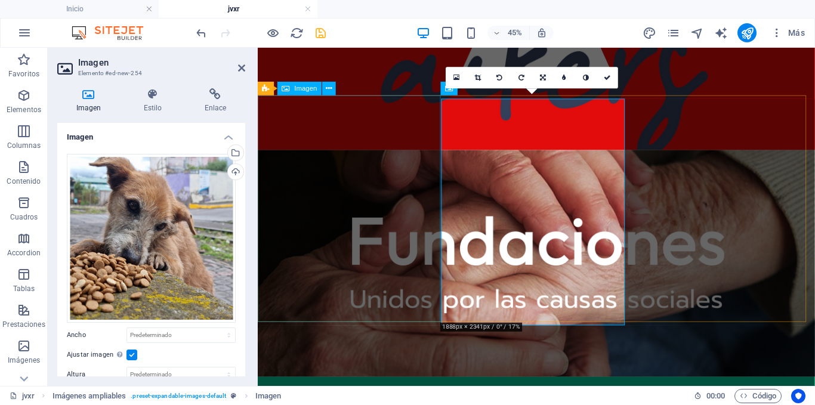
scroll to position [1385, 0]
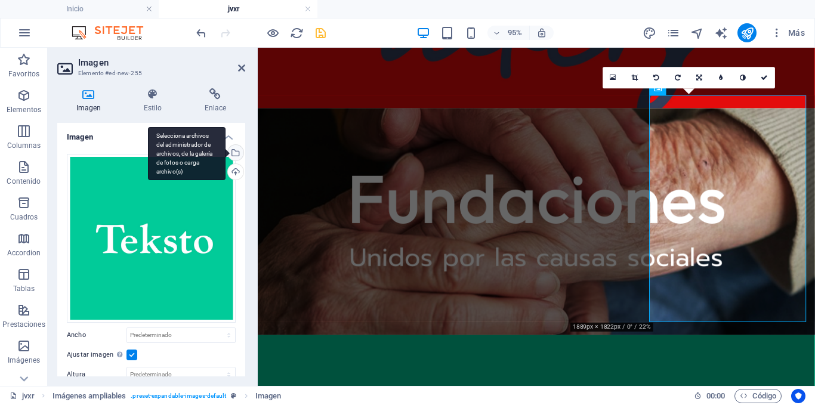
click at [225, 150] on div "Selecciona archivos del administrador de archivos, de la galería de fotos o car…" at bounding box center [187, 154] width 78 height 54
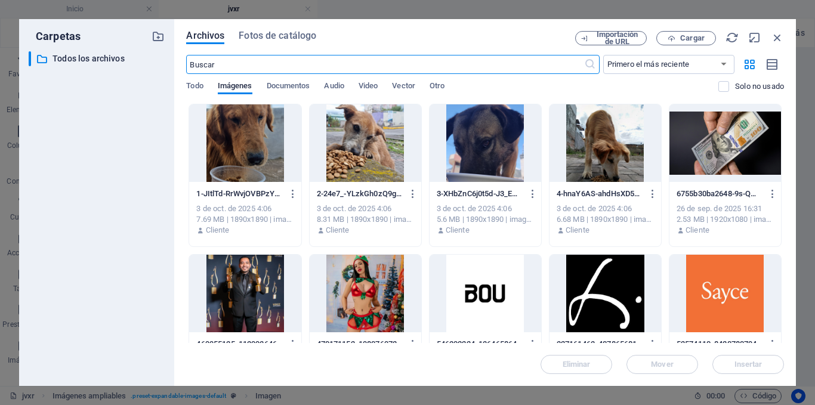
scroll to position [1341, 0]
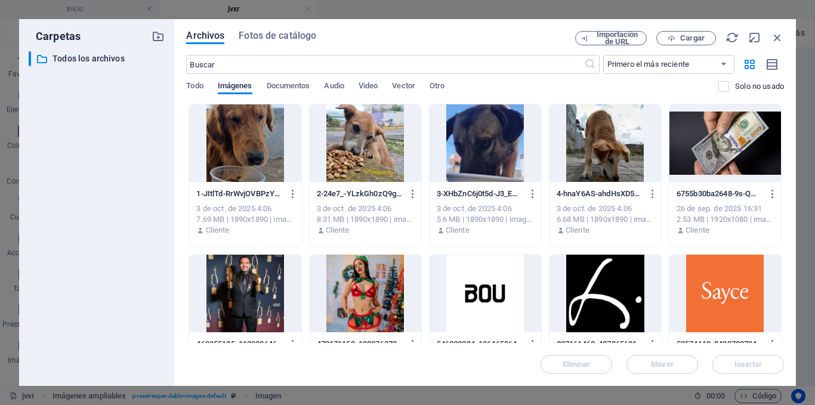
click at [480, 150] on div at bounding box center [485, 143] width 112 height 78
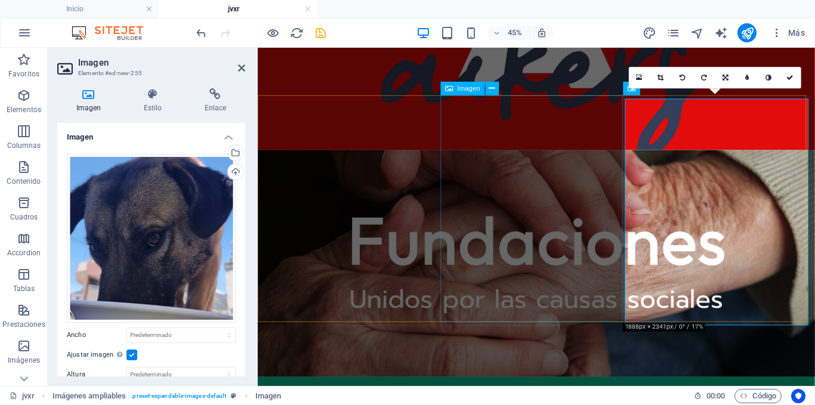
scroll to position [1385, 0]
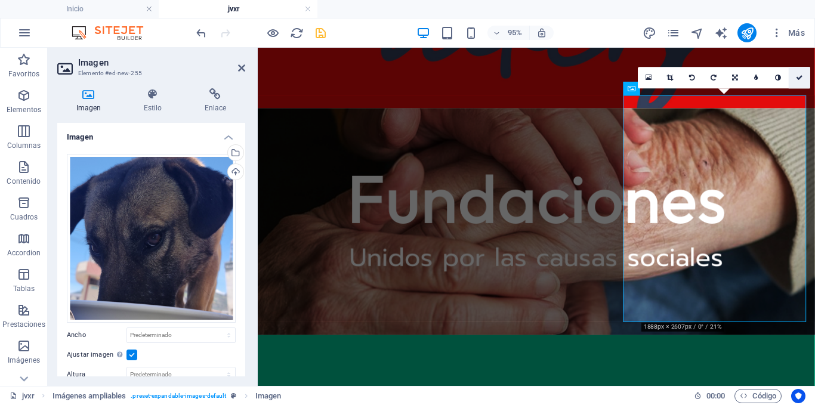
click at [797, 78] on icon at bounding box center [799, 78] width 7 height 7
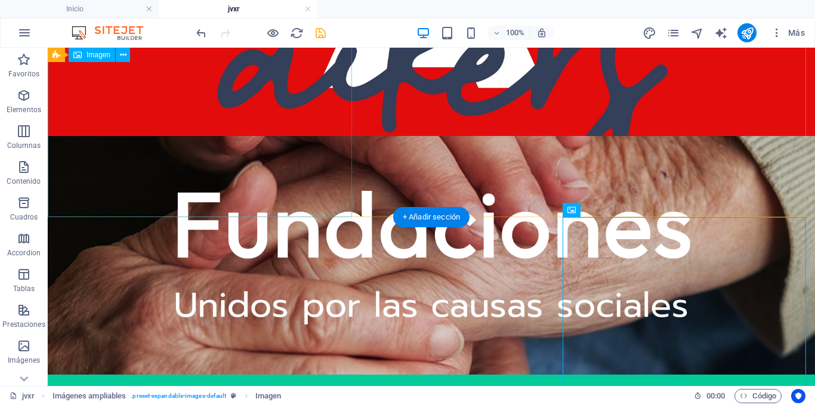
scroll to position [1656, 0]
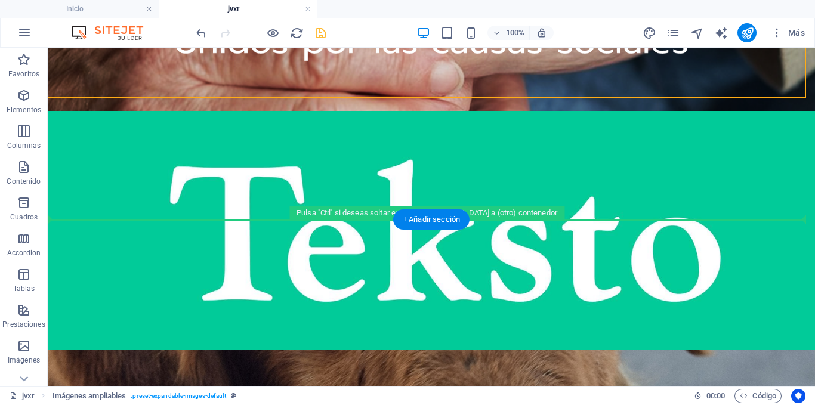
drag, startPoint x: 103, startPoint y: 138, endPoint x: 111, endPoint y: 233, distance: 95.7
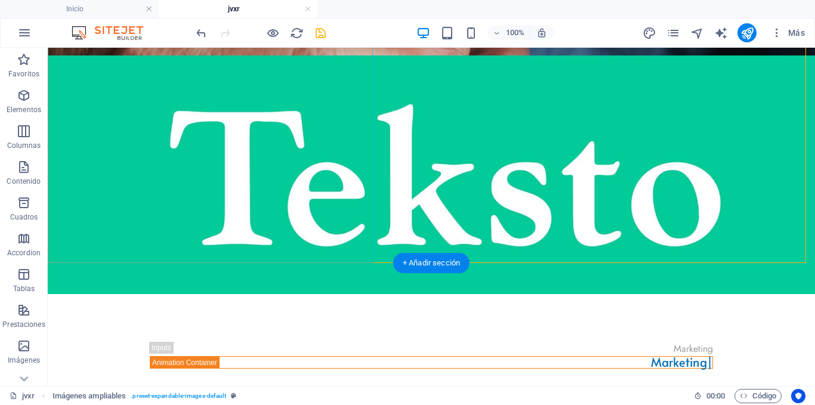
scroll to position [1954, 0]
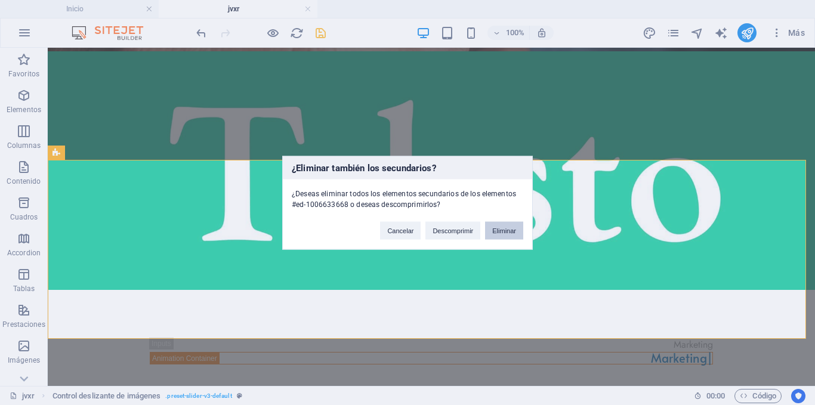
click at [509, 225] on button "Eliminar" at bounding box center [504, 230] width 38 height 18
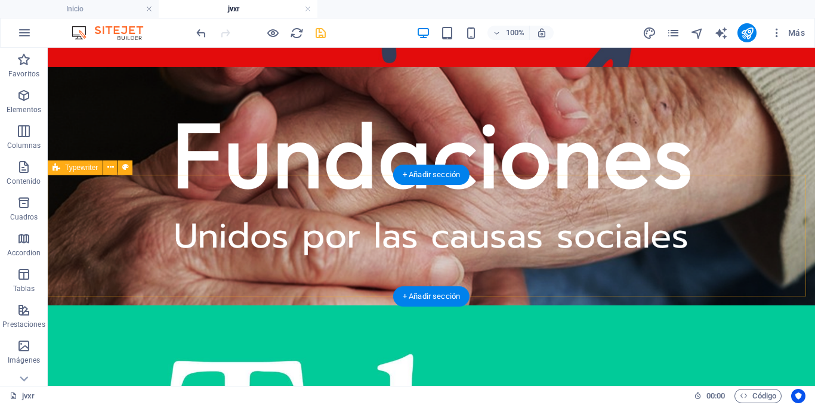
scroll to position [1783, 0]
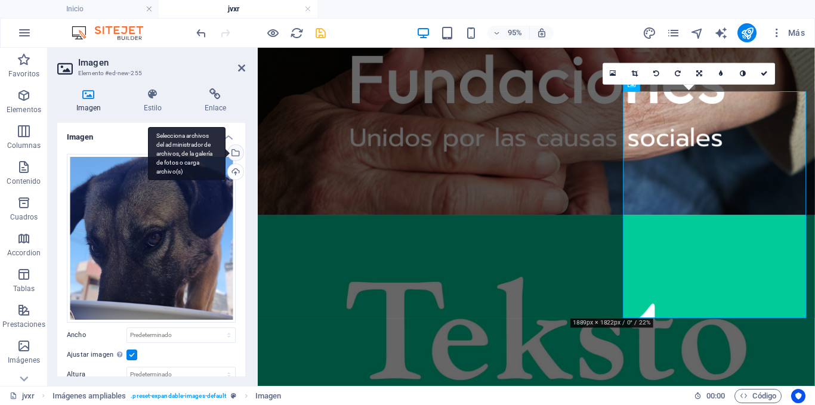
click at [237, 151] on div "Selecciona archivos del administrador de archivos, de la galería de fotos o car…" at bounding box center [234, 154] width 18 height 18
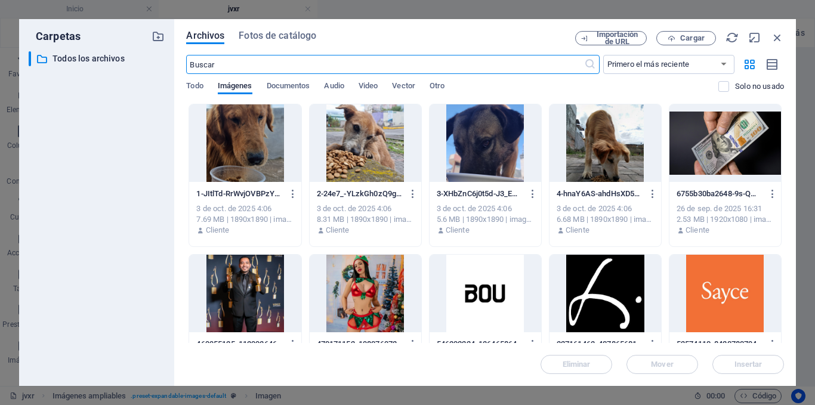
scroll to position [1162, 0]
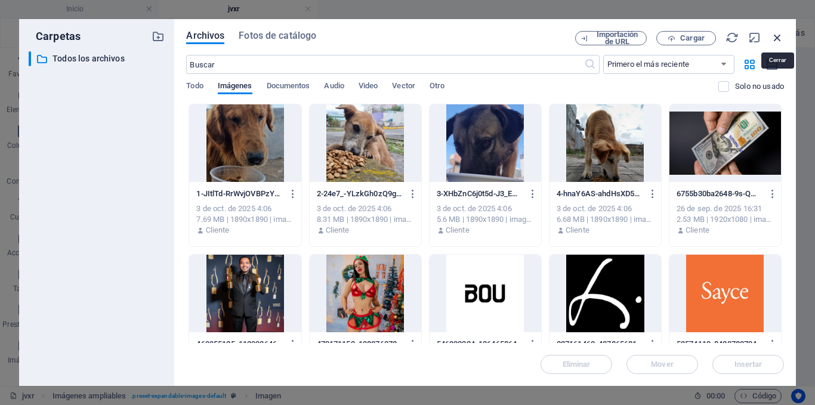
click at [776, 38] on icon "button" at bounding box center [777, 37] width 13 height 13
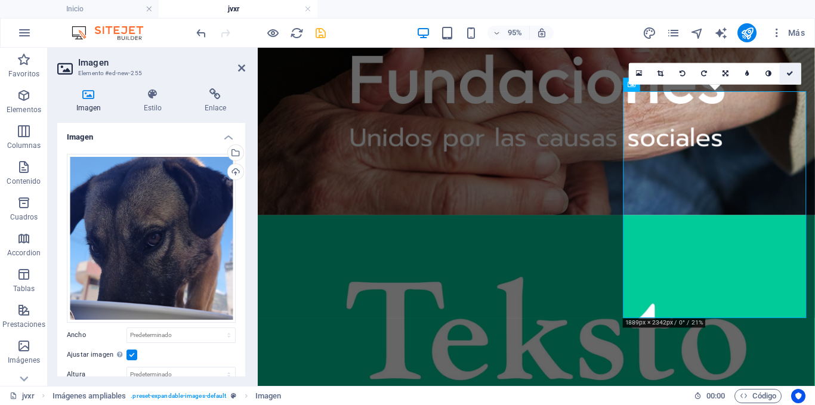
click at [787, 73] on icon at bounding box center [790, 73] width 7 height 7
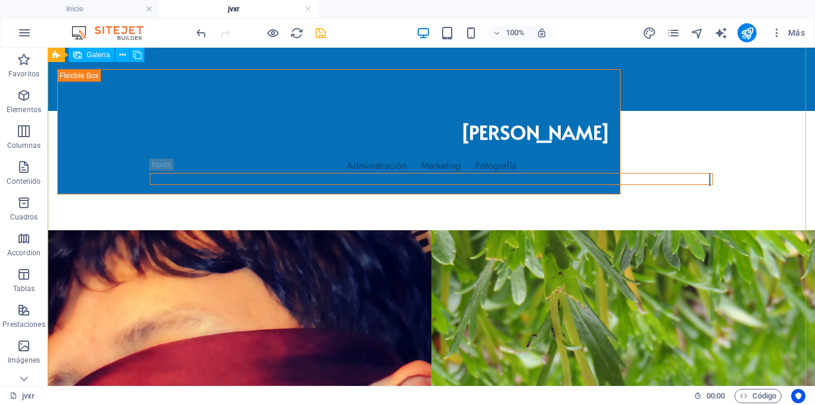
scroll to position [0, 0]
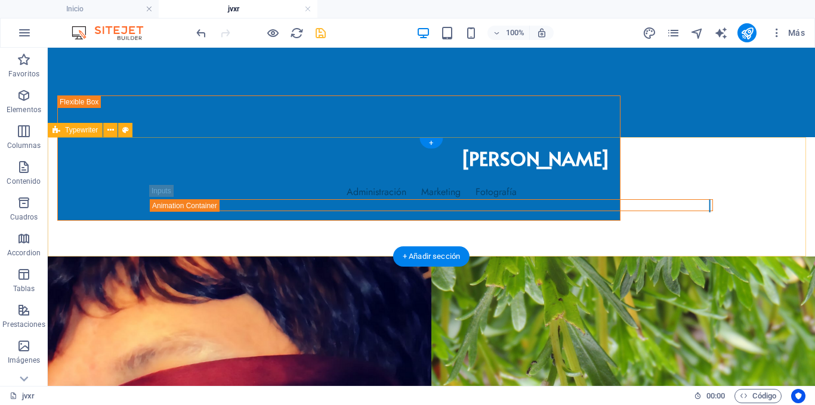
click at [270, 166] on div "Administración Marketing Fotografía" at bounding box center [431, 196] width 767 height 119
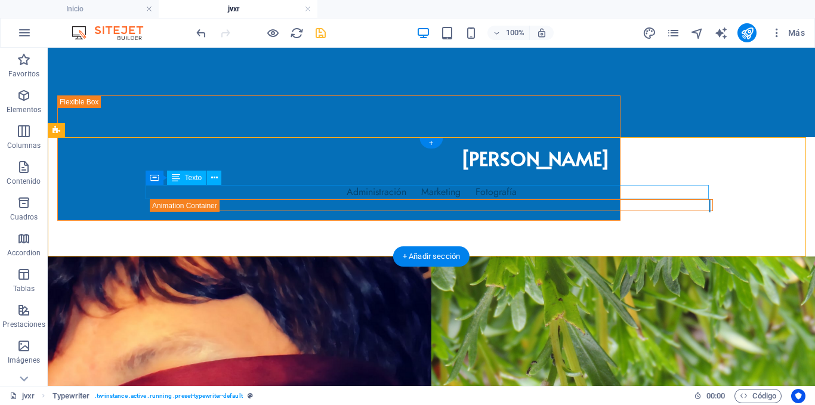
click at [359, 190] on div "Administración Marketing Fotografía" at bounding box center [431, 192] width 563 height 14
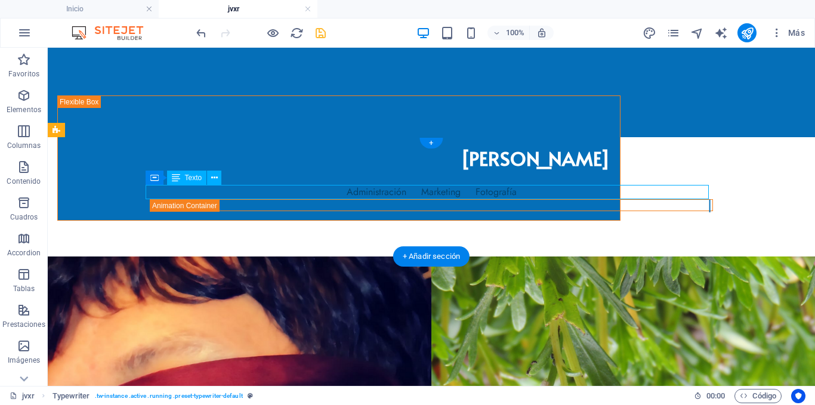
click at [359, 190] on div "Administración Marketing Fotografía" at bounding box center [431, 192] width 563 height 14
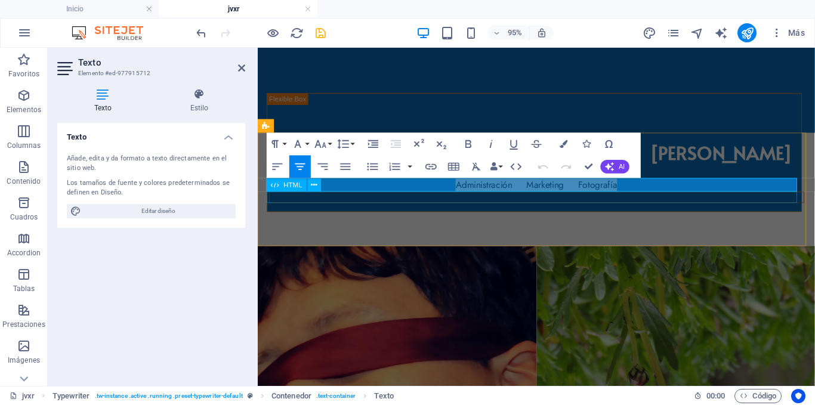
drag, startPoint x: 642, startPoint y: 193, endPoint x: 456, endPoint y: 202, distance: 186.3
click at [456, 202] on div "Administración Marketing Fotografía" at bounding box center [551, 198] width 582 height 122
copy p "Administración Marketing Fotografía"
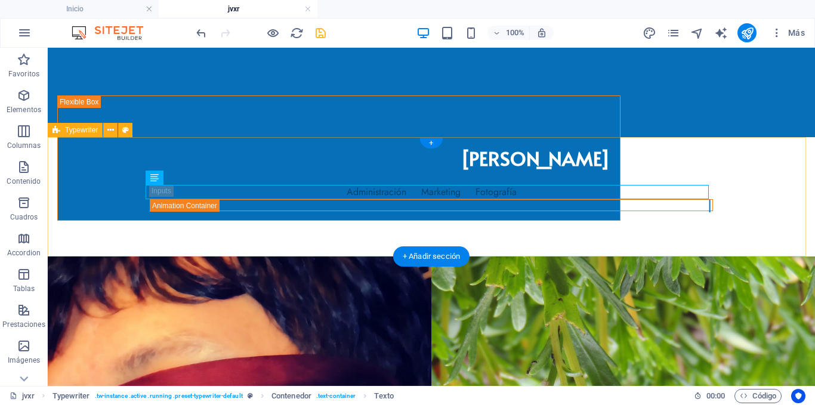
click at [731, 186] on div "Administración Marketing Fotografía" at bounding box center [431, 196] width 767 height 119
click at [105, 161] on div "Administración Marketing Fotografía" at bounding box center [431, 196] width 767 height 119
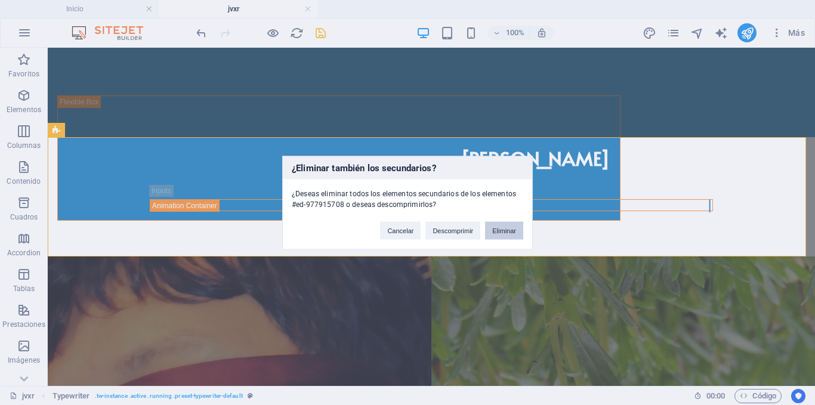
click at [505, 231] on button "Eliminar" at bounding box center [504, 230] width 38 height 18
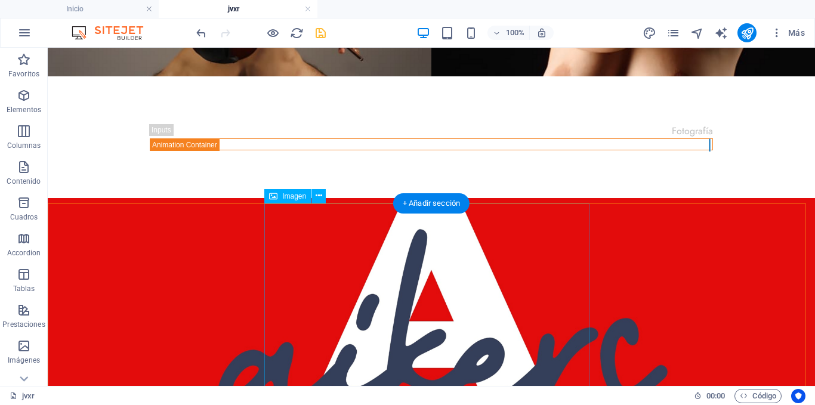
scroll to position [1193, 0]
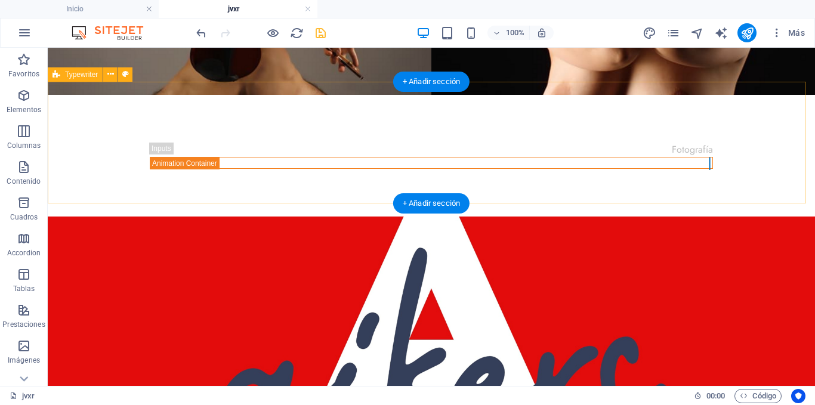
click at [356, 106] on div "Fotografía" at bounding box center [431, 156] width 767 height 122
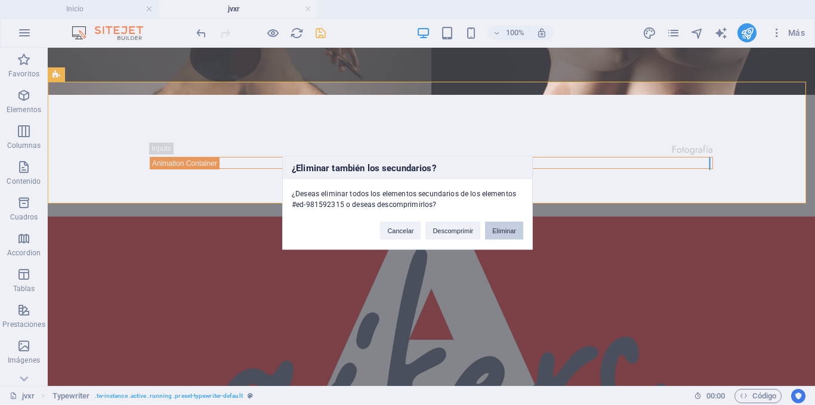
click at [502, 235] on button "Eliminar" at bounding box center [504, 230] width 38 height 18
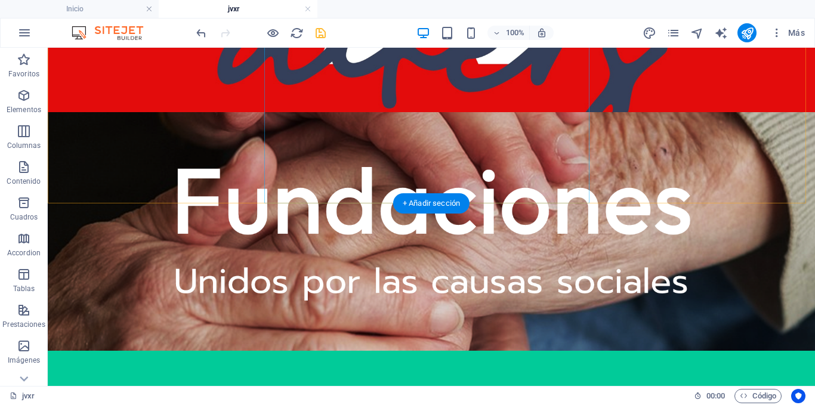
scroll to position [1431, 0]
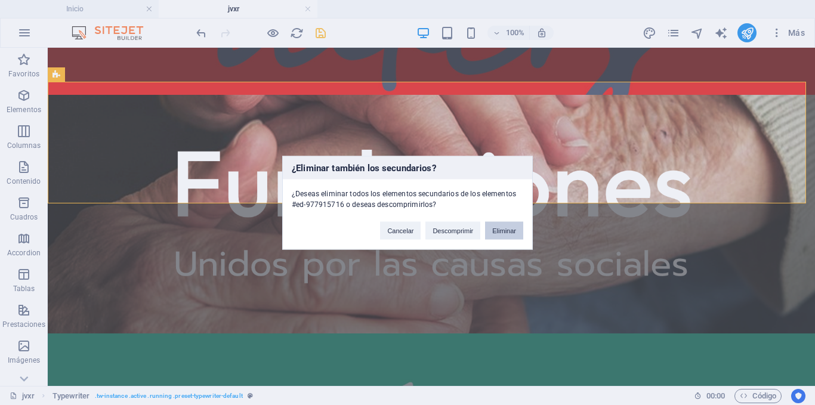
click at [497, 224] on button "Eliminar" at bounding box center [504, 230] width 38 height 18
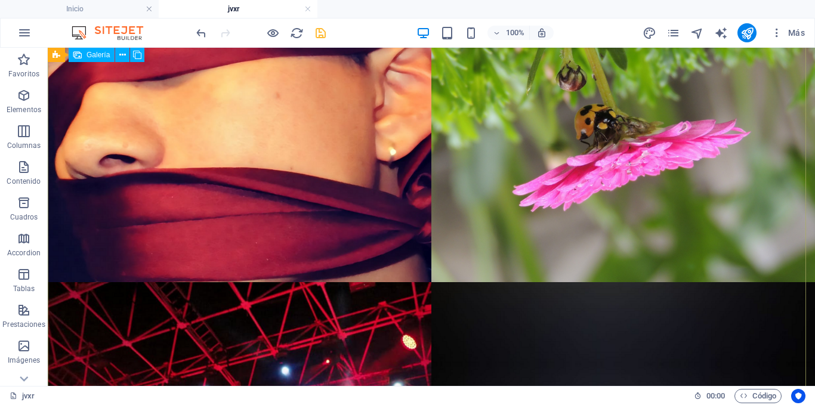
scroll to position [0, 0]
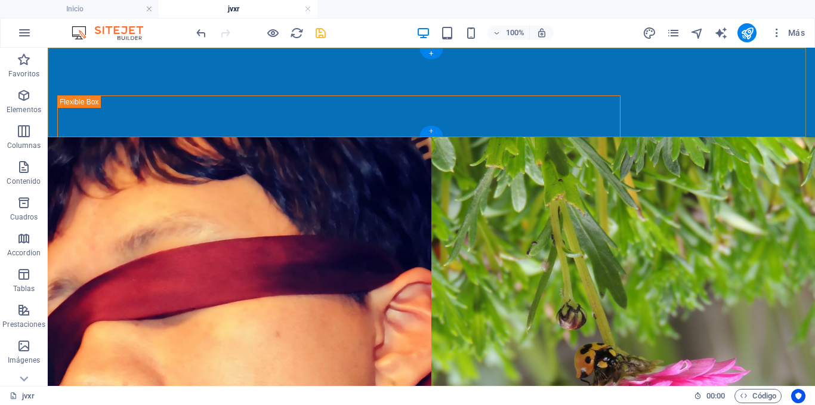
click at [437, 131] on div "+" at bounding box center [430, 131] width 23 height 11
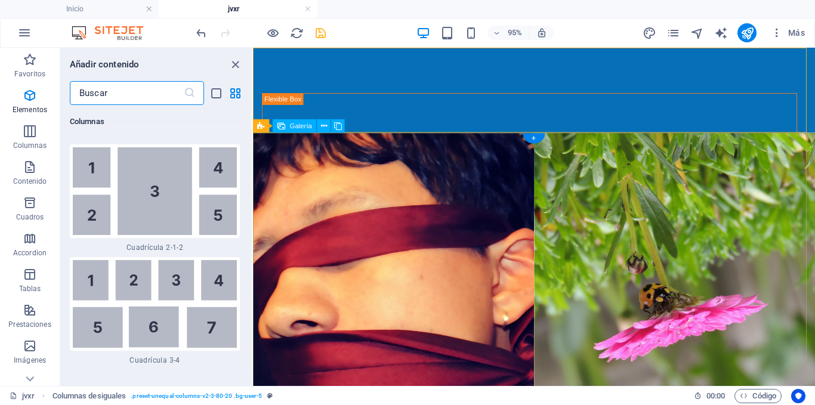
scroll to position [3887, 0]
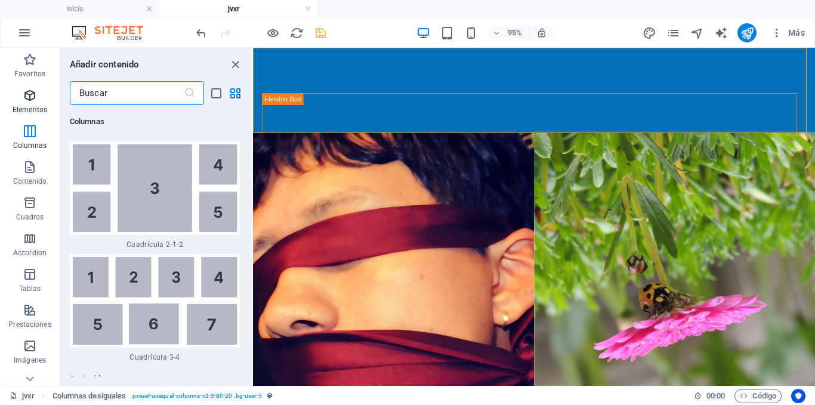
click at [29, 98] on icon "button" at bounding box center [30, 95] width 14 height 14
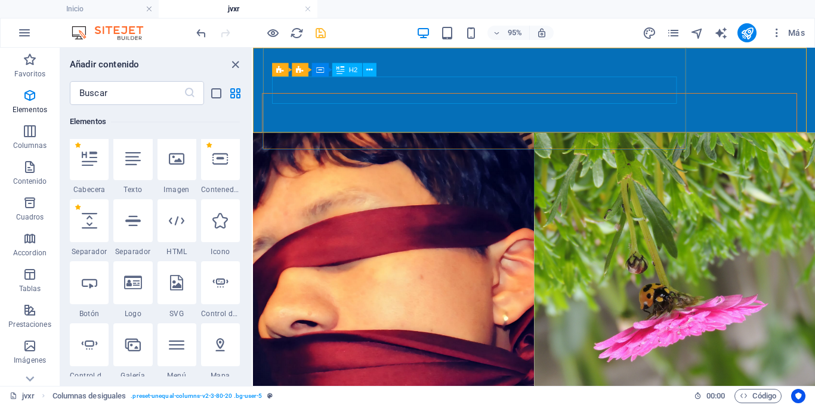
scroll to position [323, 0]
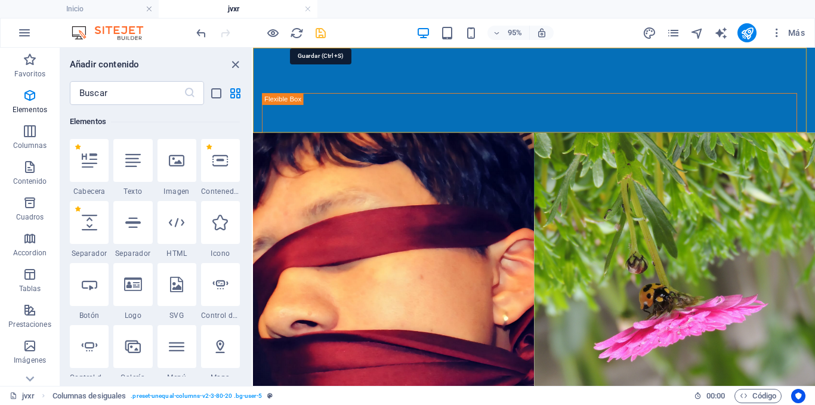
click at [316, 33] on icon "save" at bounding box center [321, 33] width 14 height 14
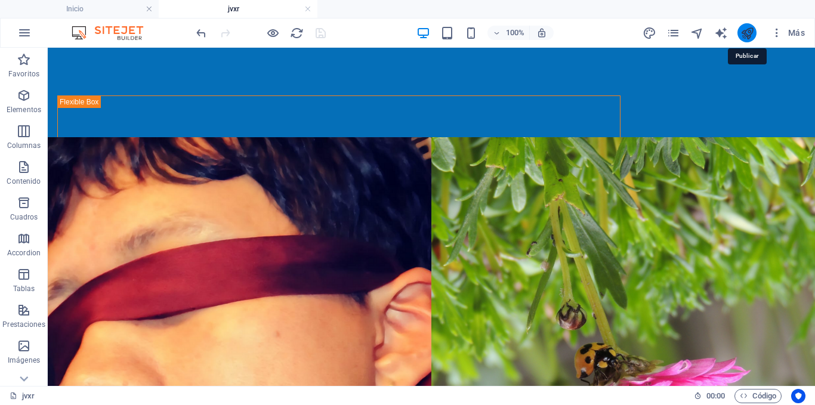
click at [750, 37] on icon "publish" at bounding box center [747, 33] width 14 height 14
